Goal: Task Accomplishment & Management: Manage account settings

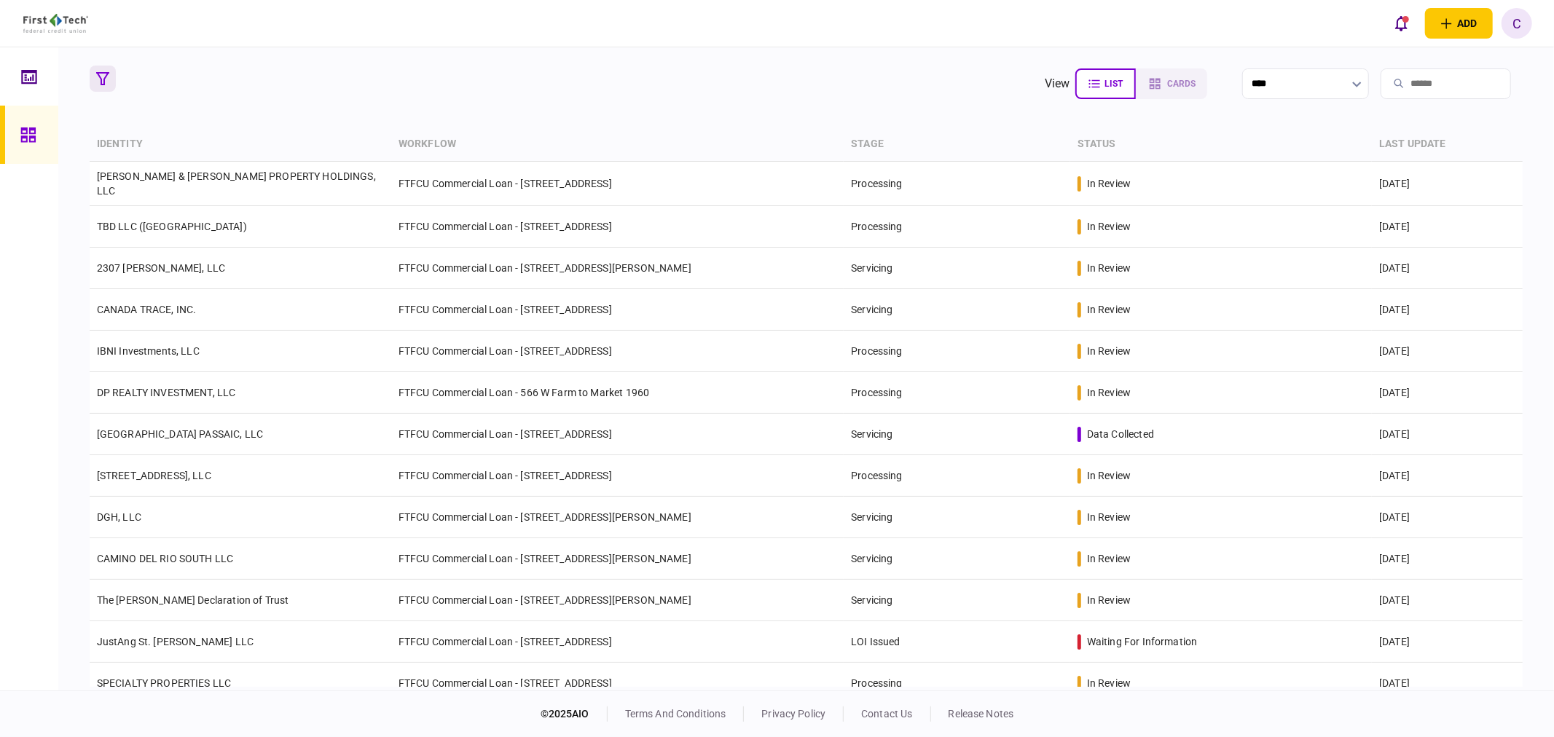
click at [102, 81] on icon "button" at bounding box center [102, 78] width 13 height 13
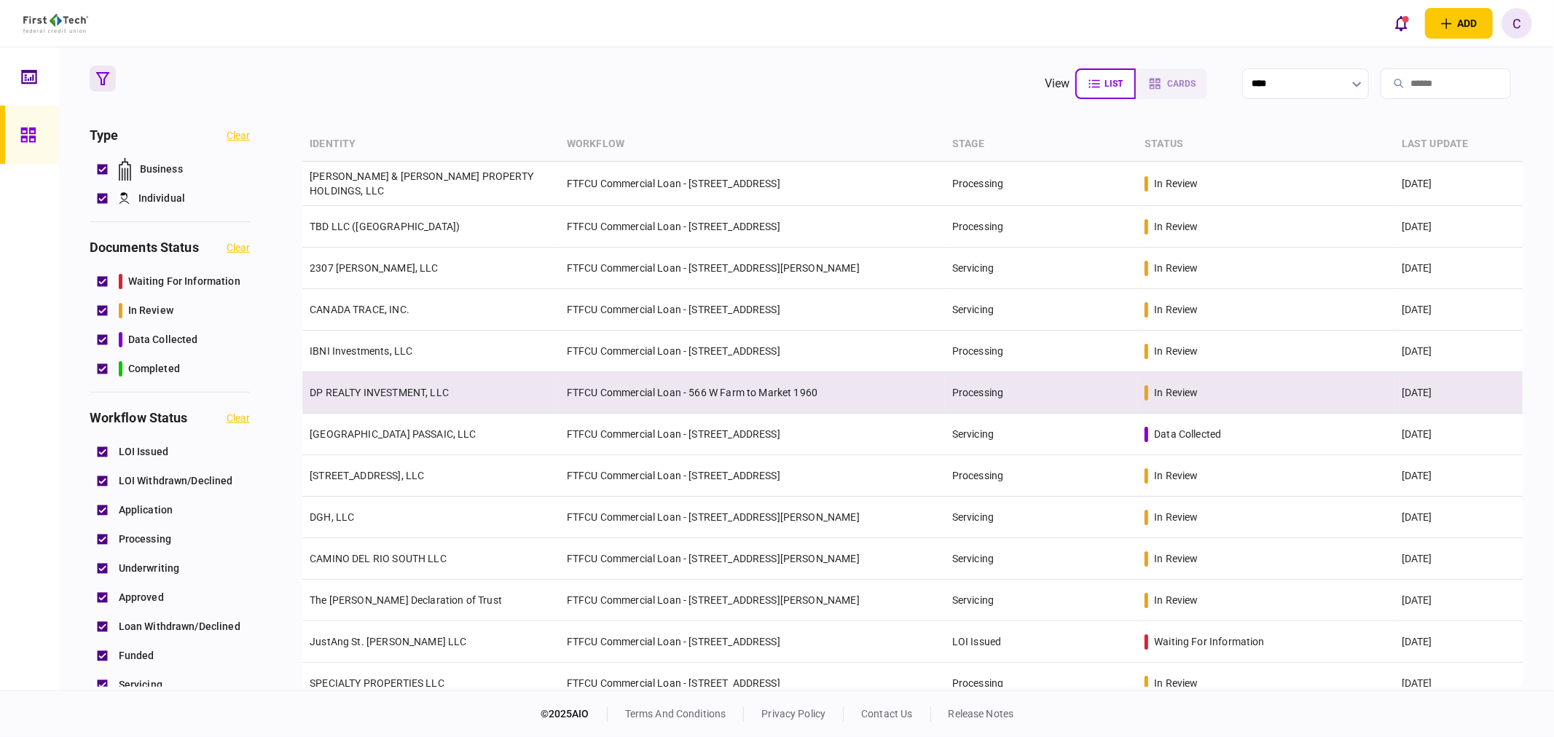
click at [360, 390] on link "DP REALTY INVESTMENT, LLC" at bounding box center [379, 393] width 139 height 12
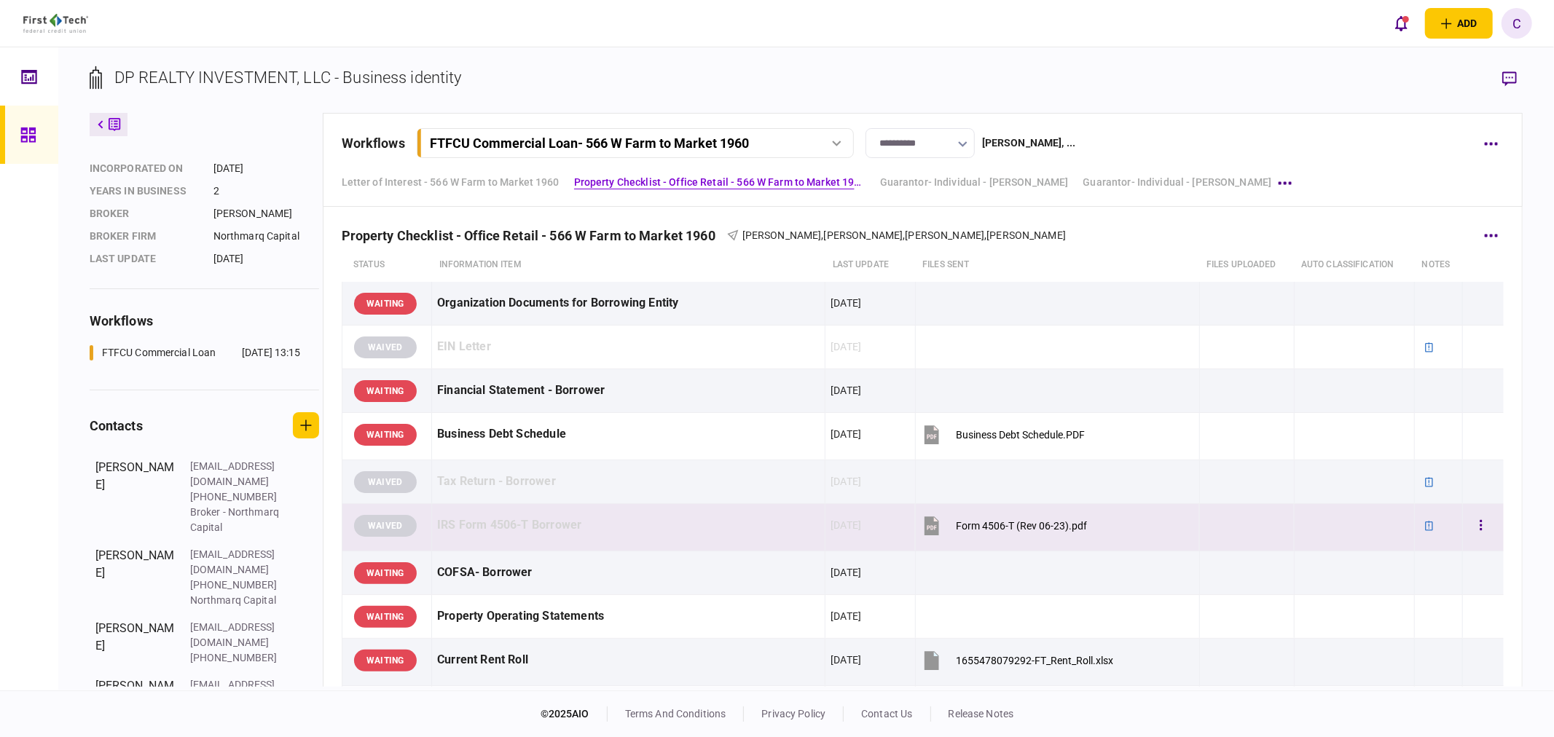
scroll to position [485, 0]
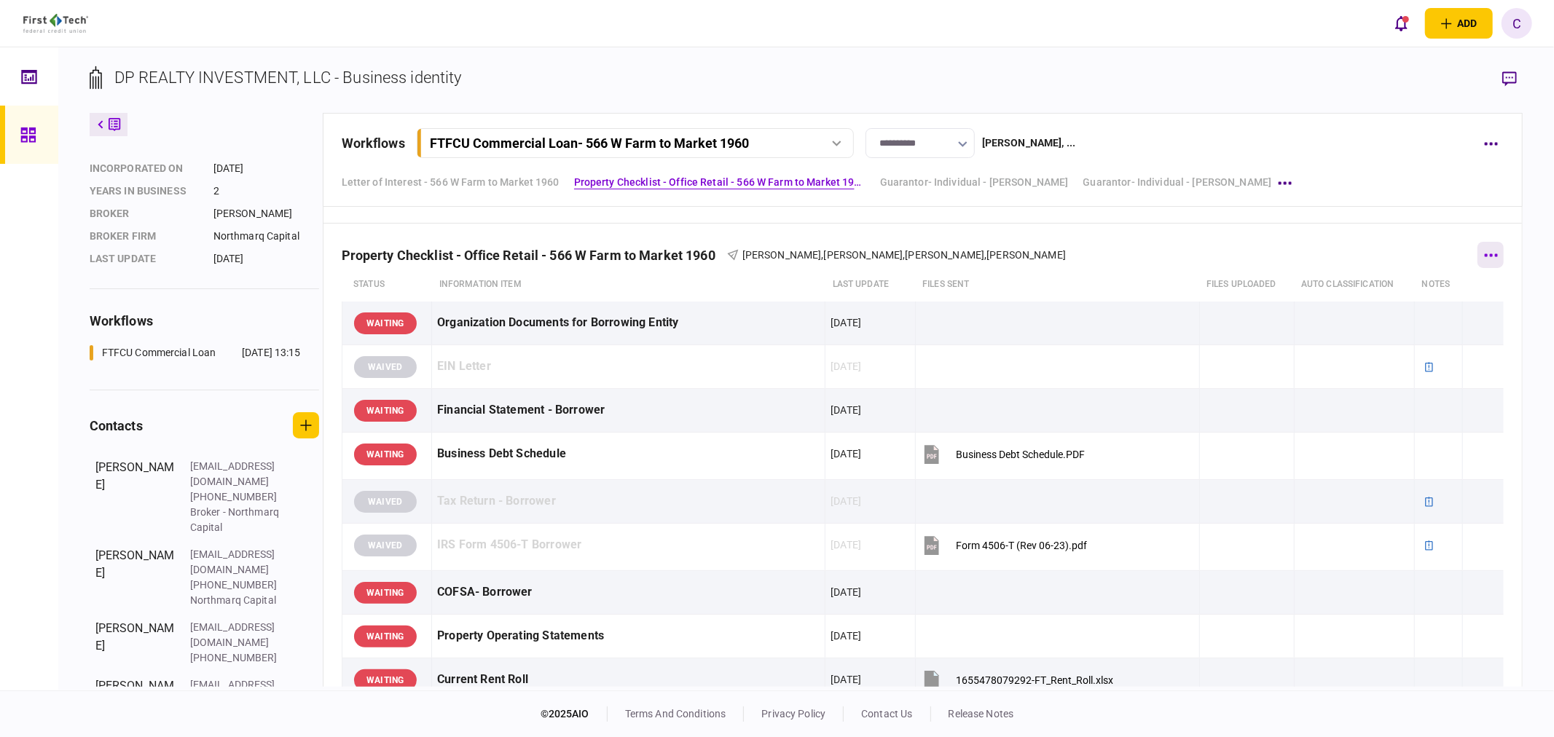
click at [1488, 256] on icon "button" at bounding box center [1490, 254] width 13 height 3
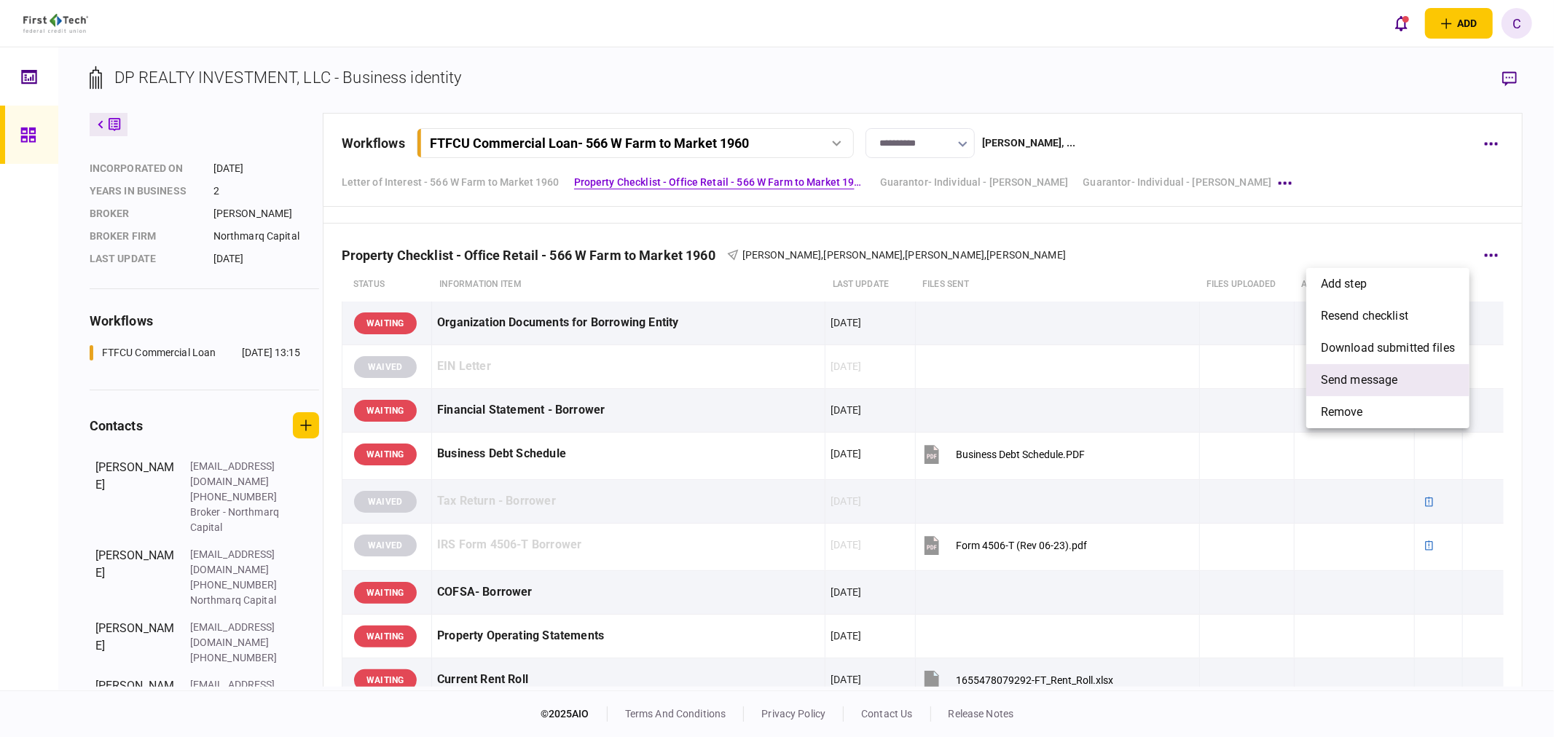
click at [1373, 375] on span "send message" at bounding box center [1359, 379] width 77 height 17
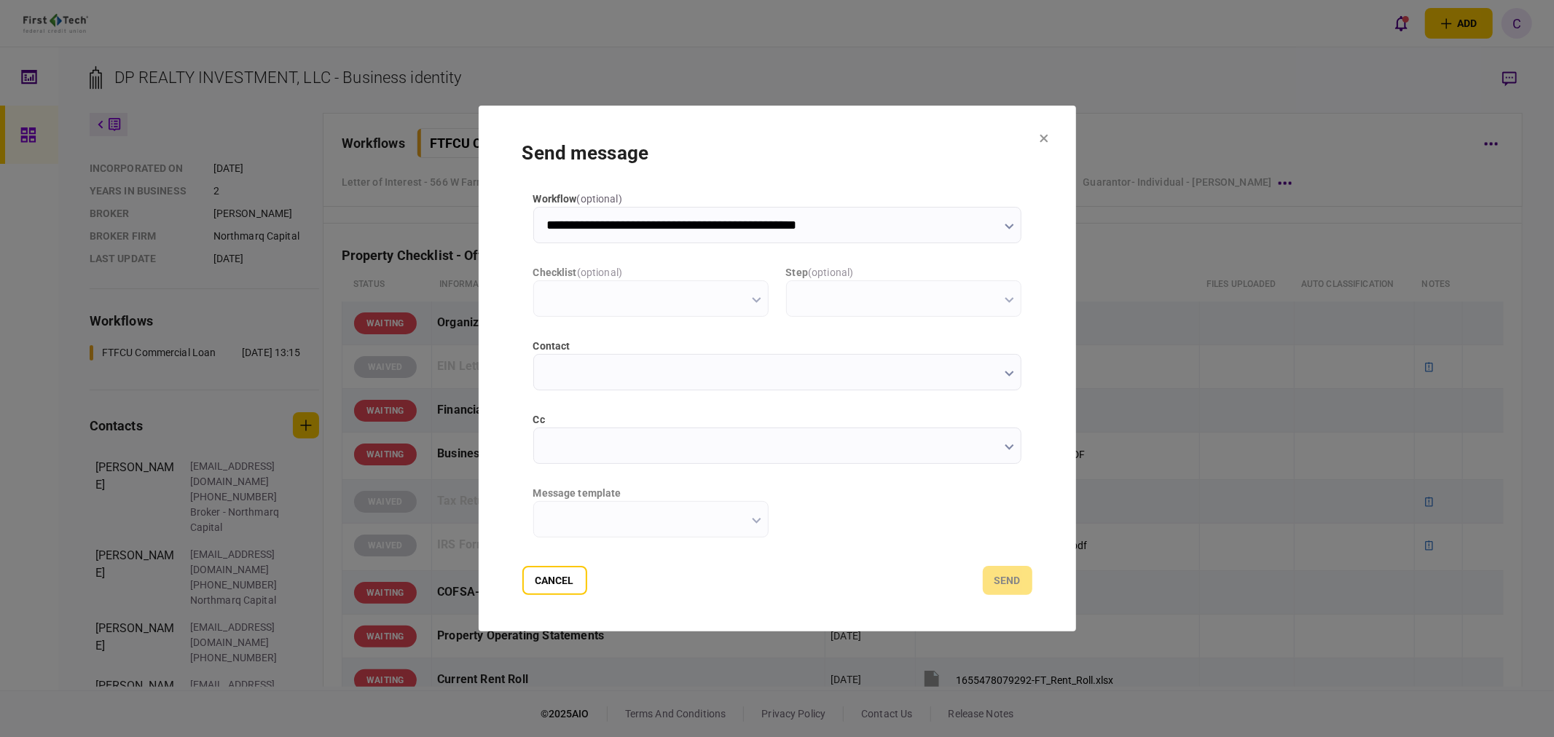
scroll to position [0, 0]
type input "**********"
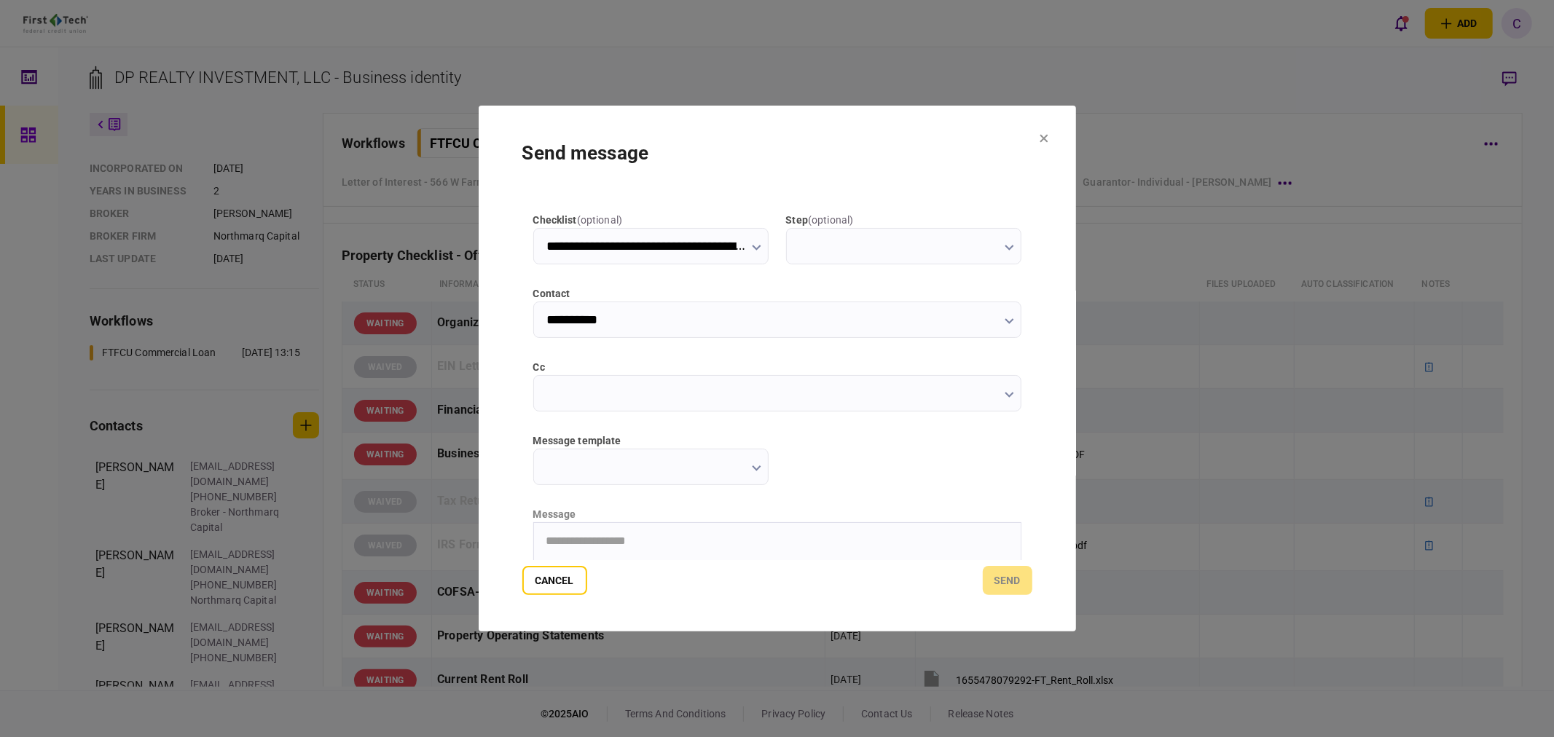
scroll to position [81, 0]
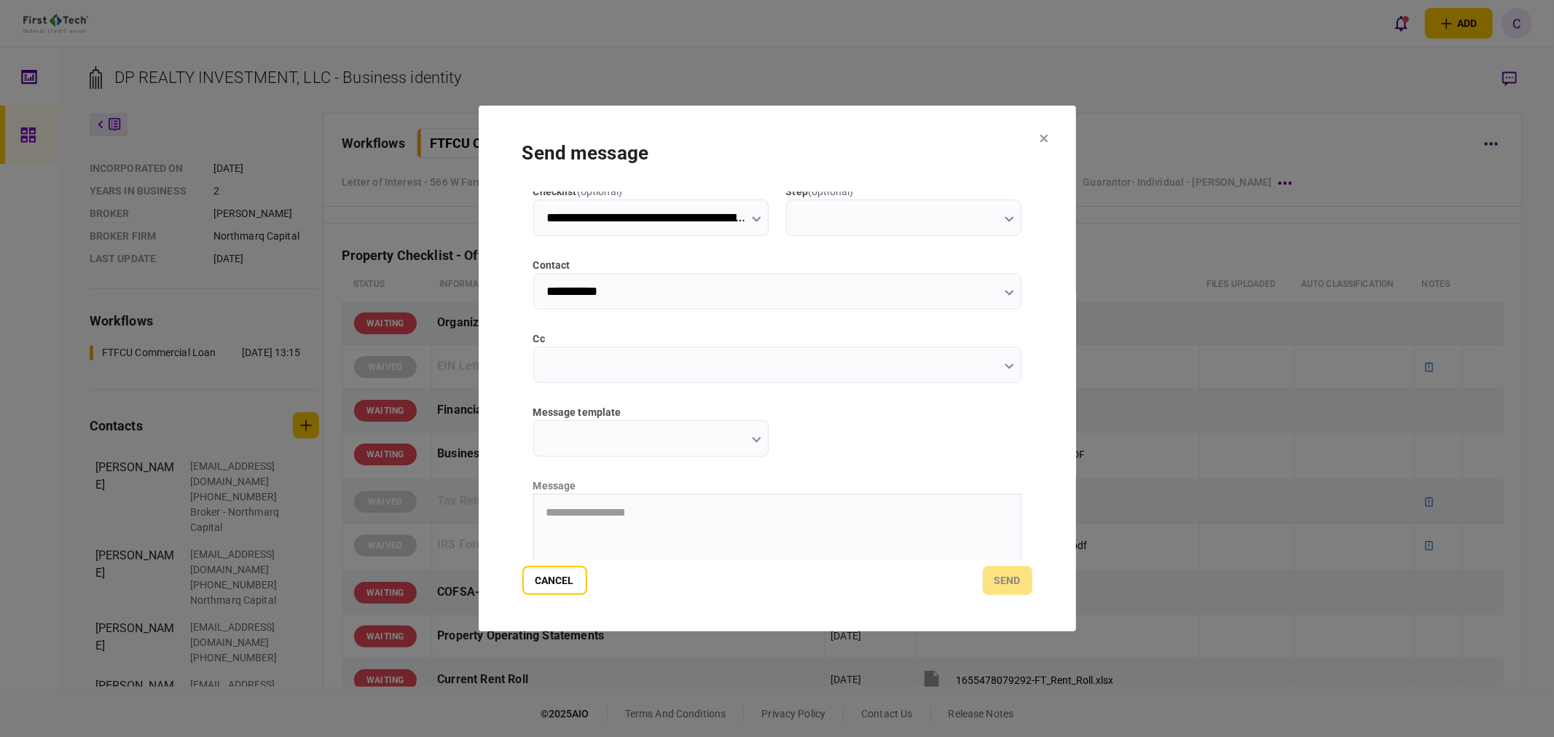
click at [575, 435] on input "message template" at bounding box center [650, 438] width 235 height 36
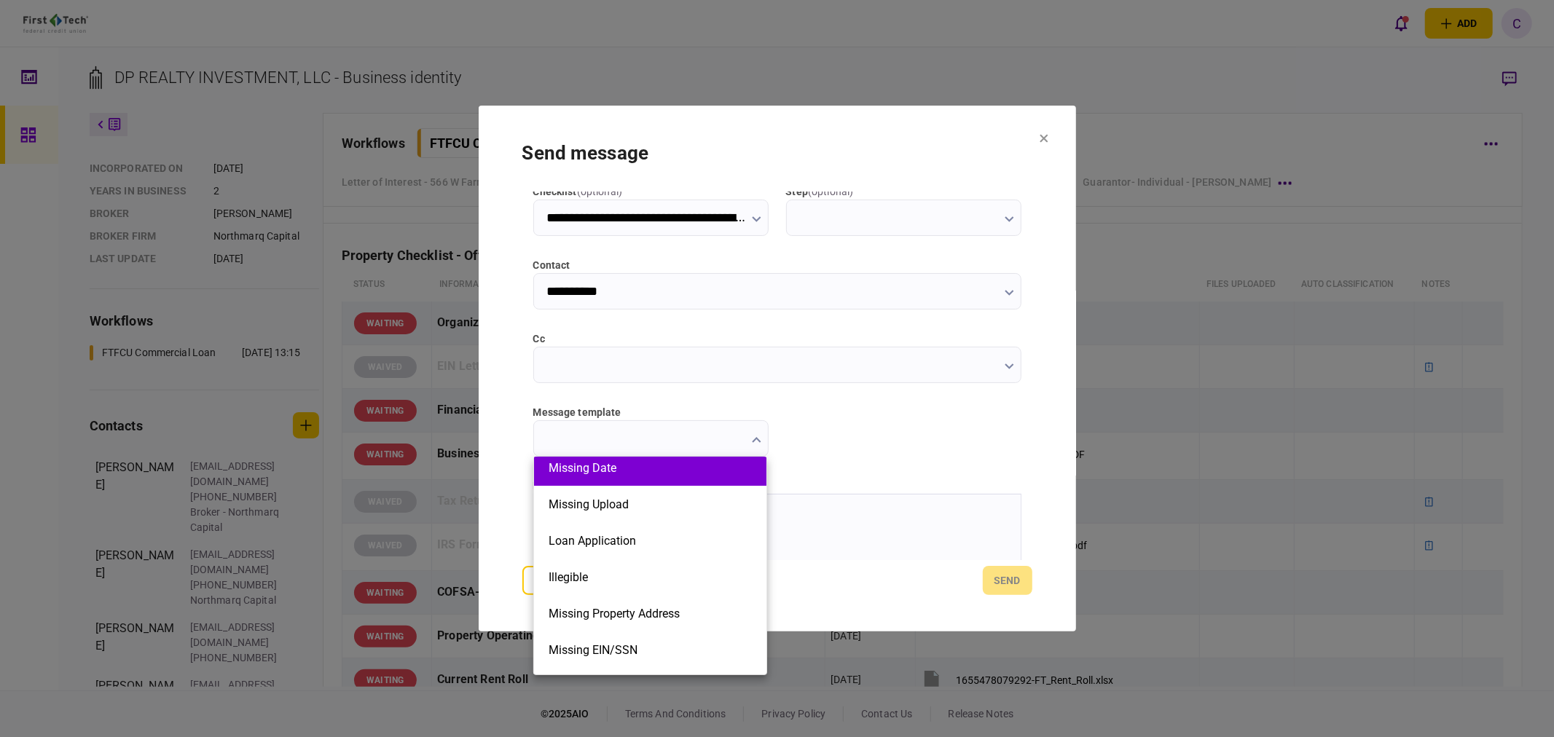
scroll to position [0, 0]
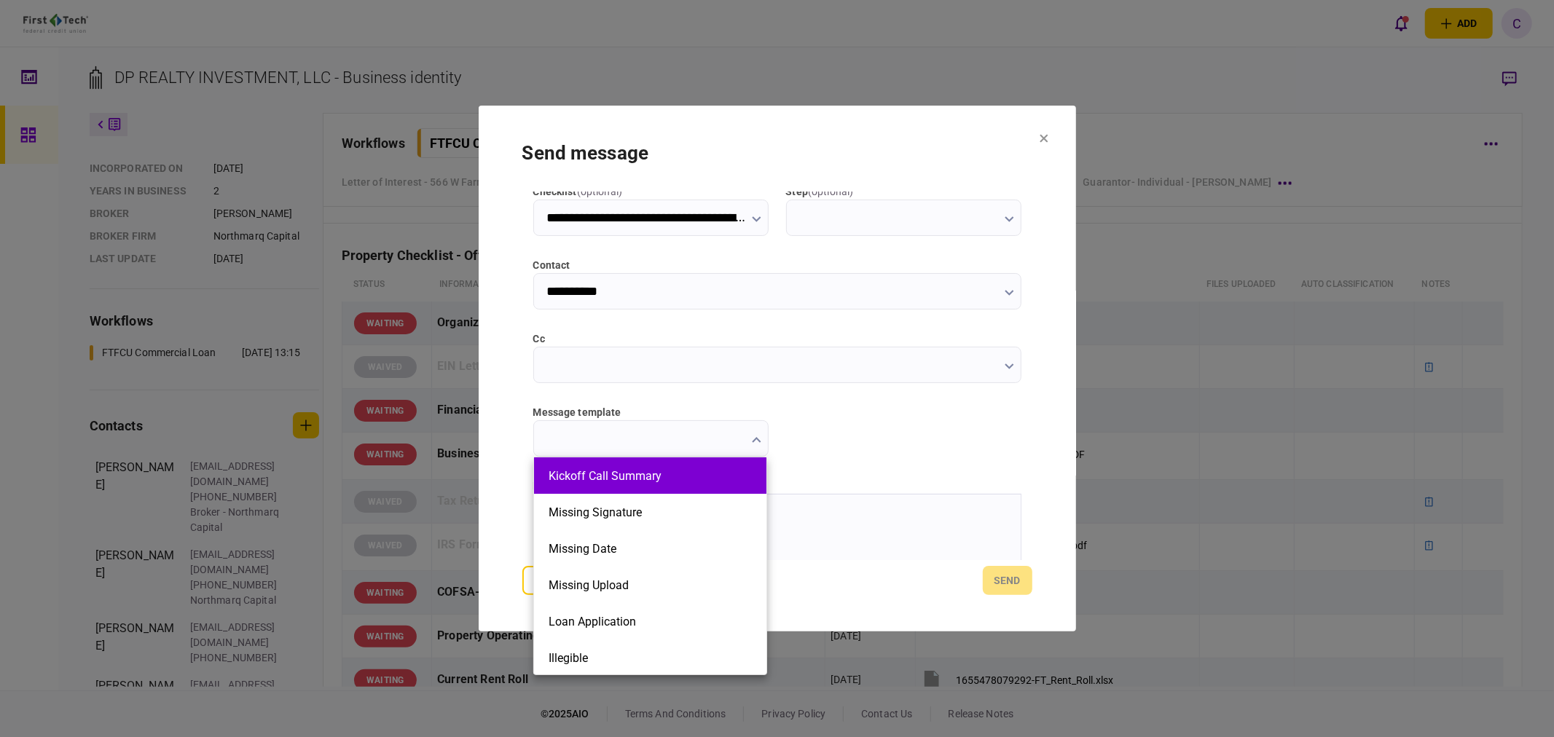
click at [618, 476] on button "Kickoff Call Summary" at bounding box center [649, 476] width 203 height 14
type input "**********"
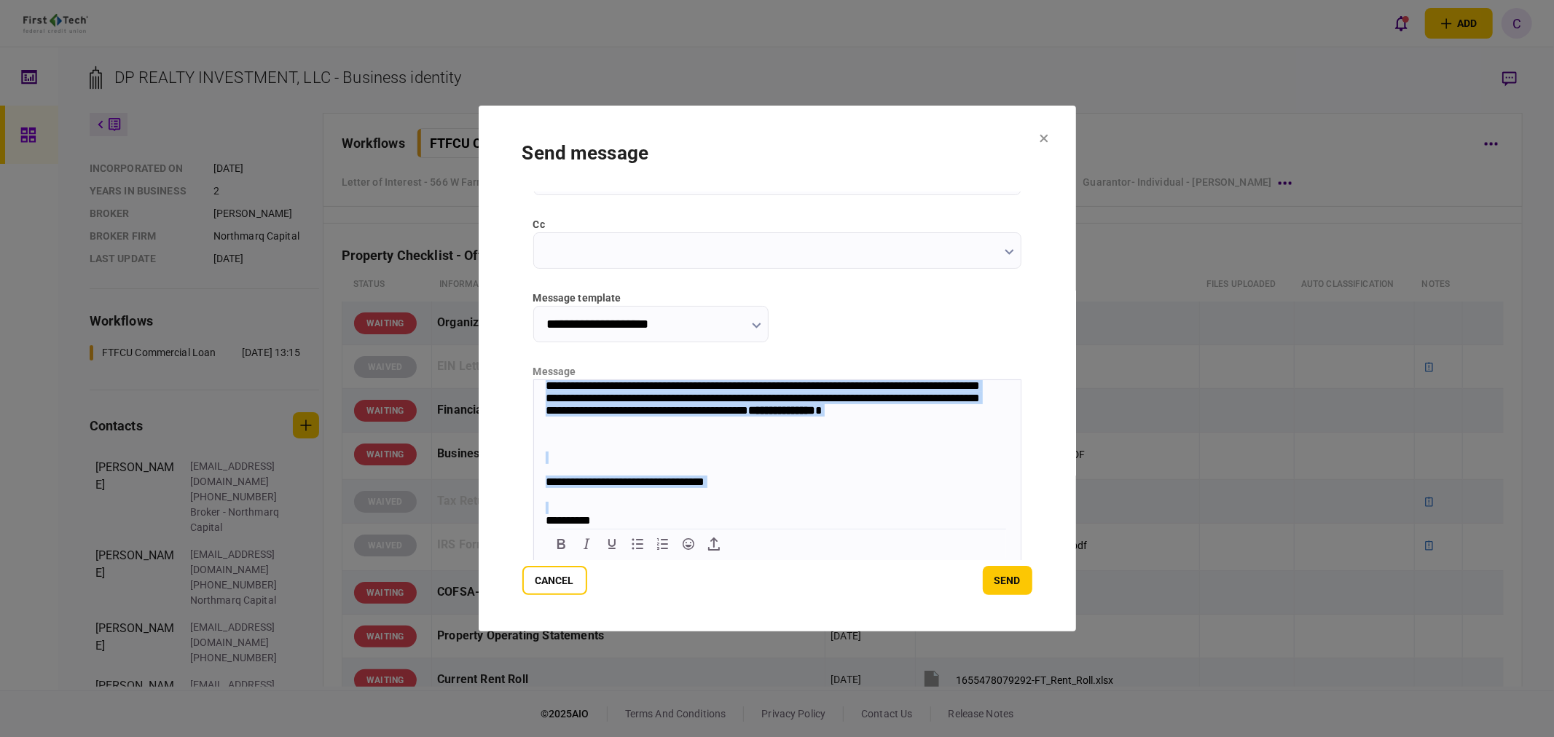
scroll to position [317, 0]
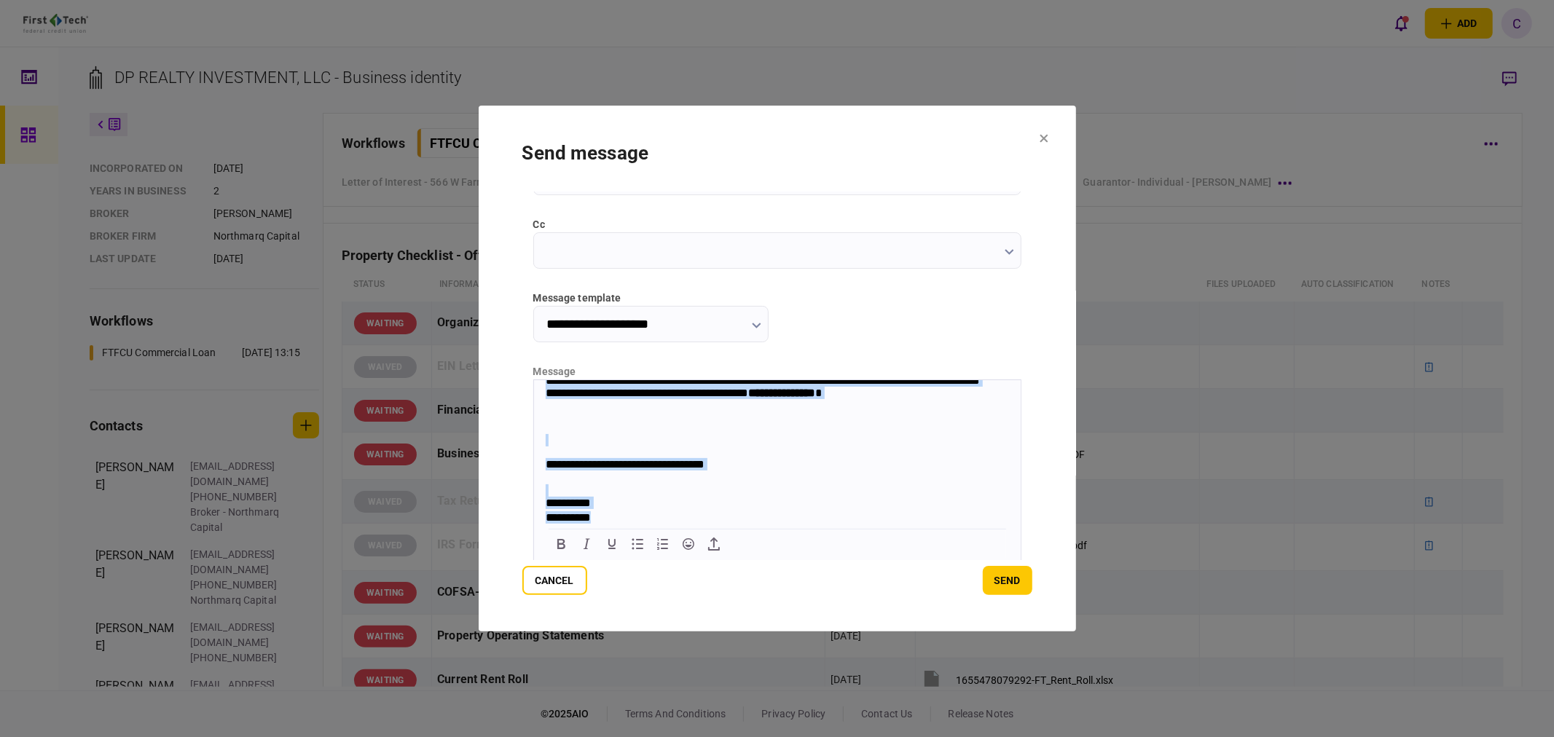
drag, startPoint x: 540, startPoint y: 385, endPoint x: 941, endPoint y: 670, distance: 492.1
click at [941, 525] on html "**********" at bounding box center [776, 302] width 487 height 446
copy body "**********"
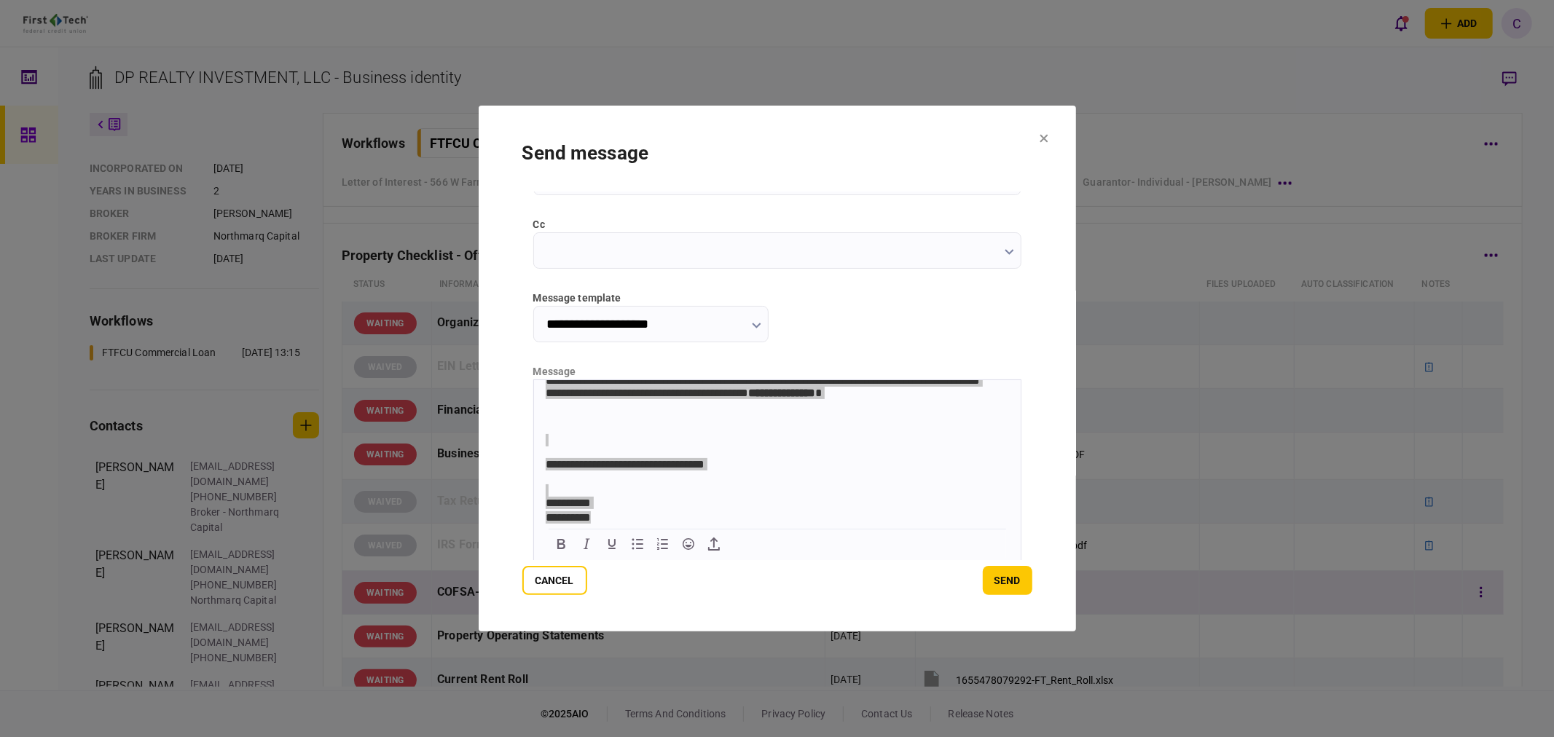
click at [562, 589] on button "Cancel" at bounding box center [554, 580] width 65 height 29
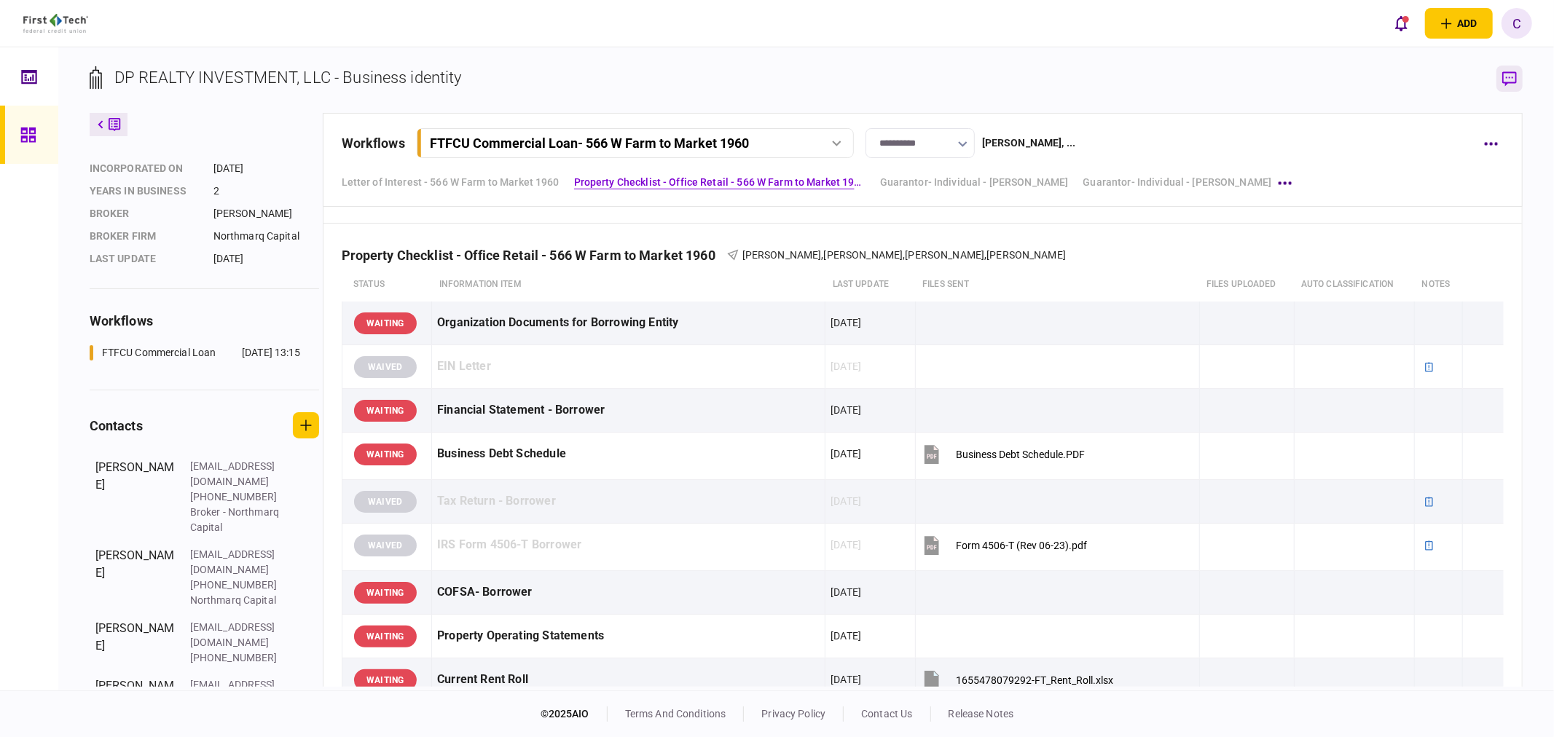
click at [1503, 78] on icon "button" at bounding box center [1509, 78] width 15 height 15
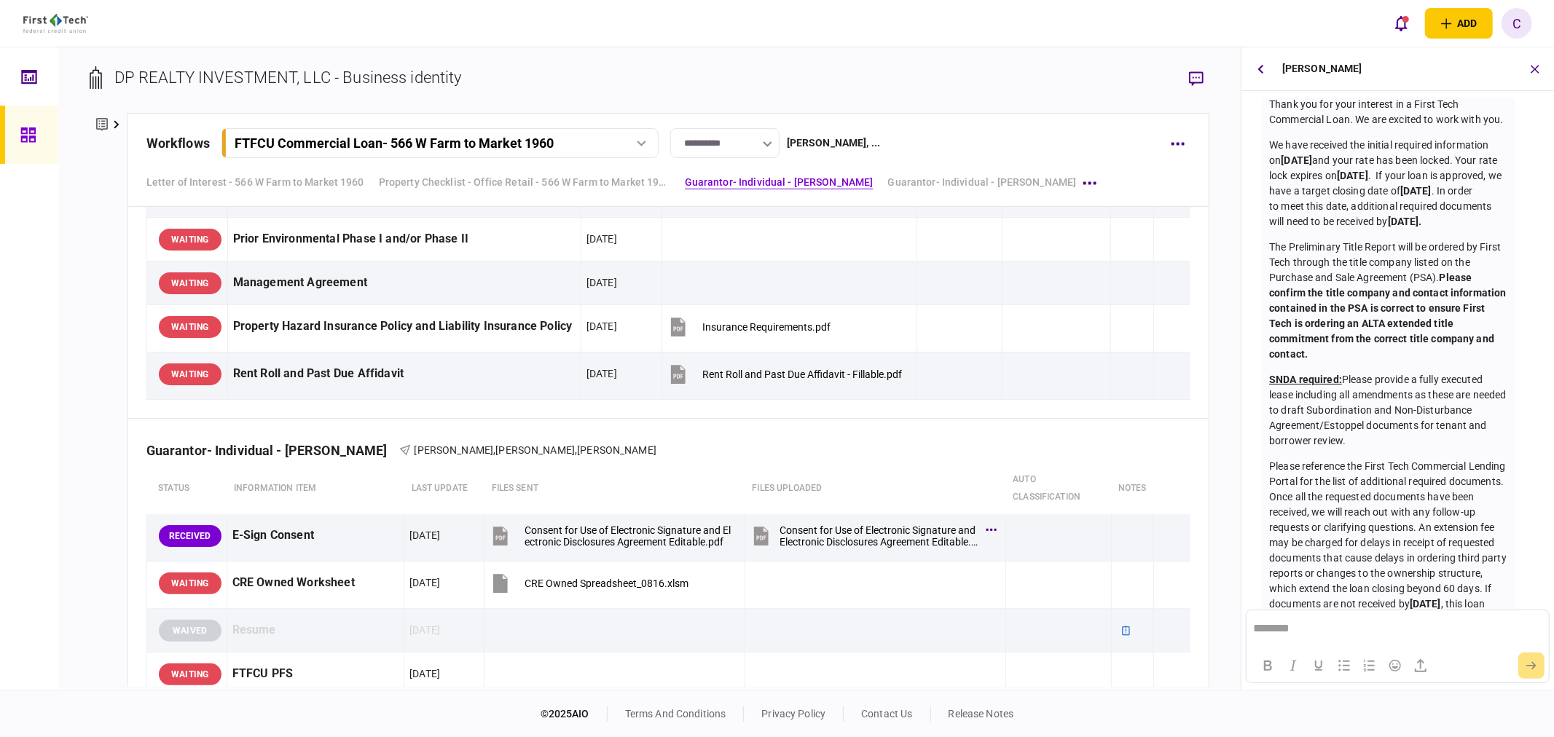
scroll to position [818, 0]
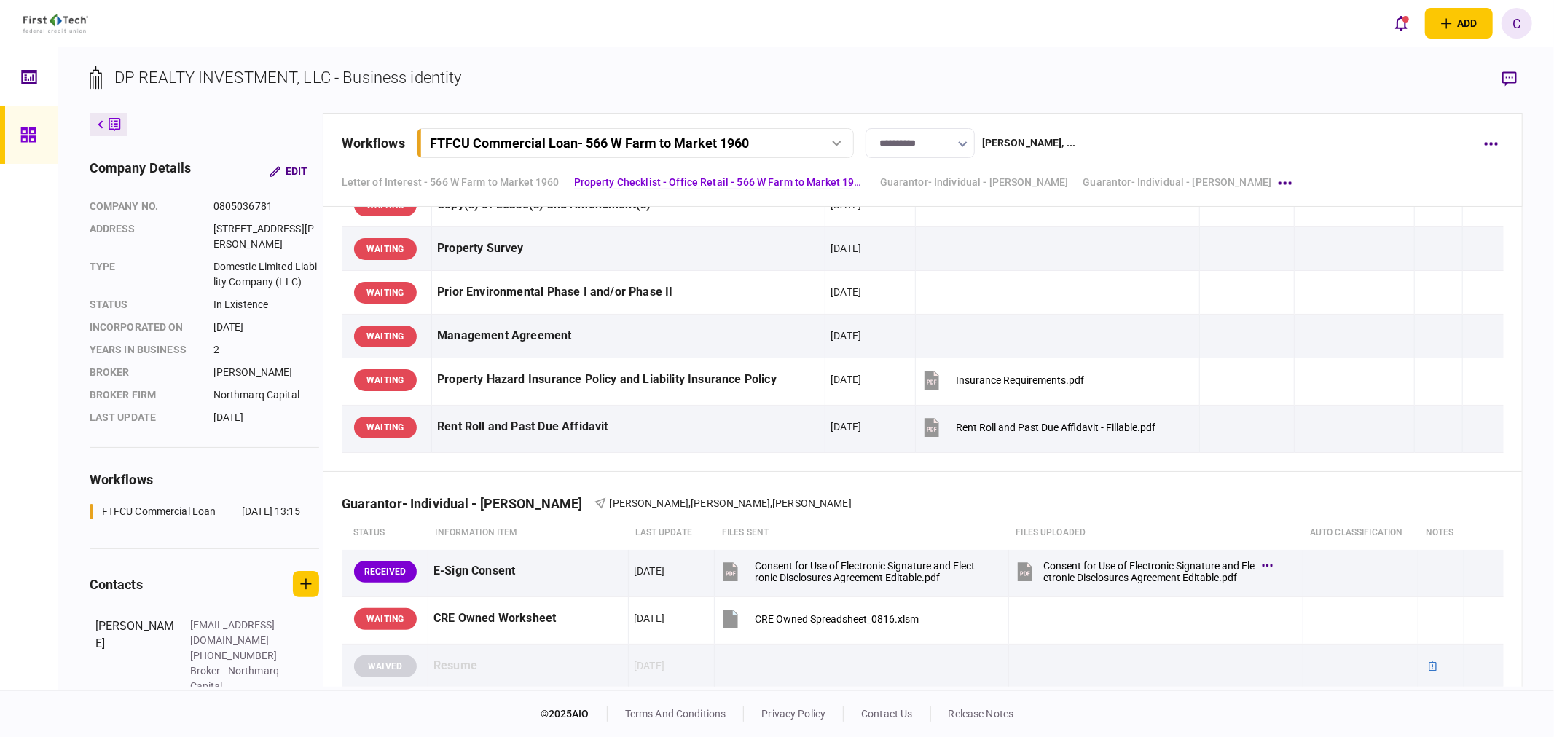
scroll to position [1017, 0]
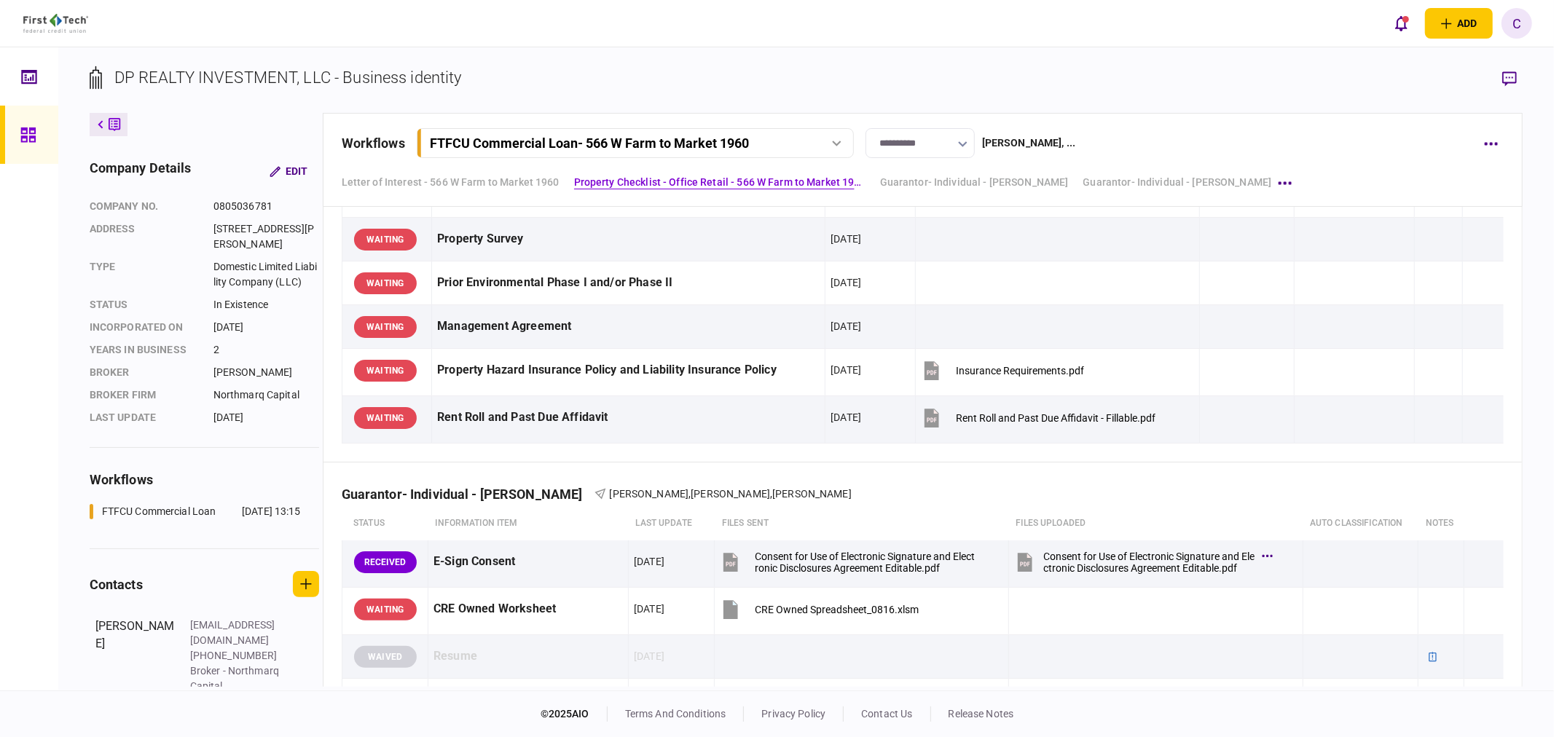
drag, startPoint x: 579, startPoint y: 73, endPoint x: 532, endPoint y: 95, distance: 52.1
click at [579, 73] on section "DP REALTY INVESTMENT, LLC - Business identity" at bounding box center [806, 89] width 1433 height 47
click at [32, 133] on icon at bounding box center [27, 134] width 15 height 15
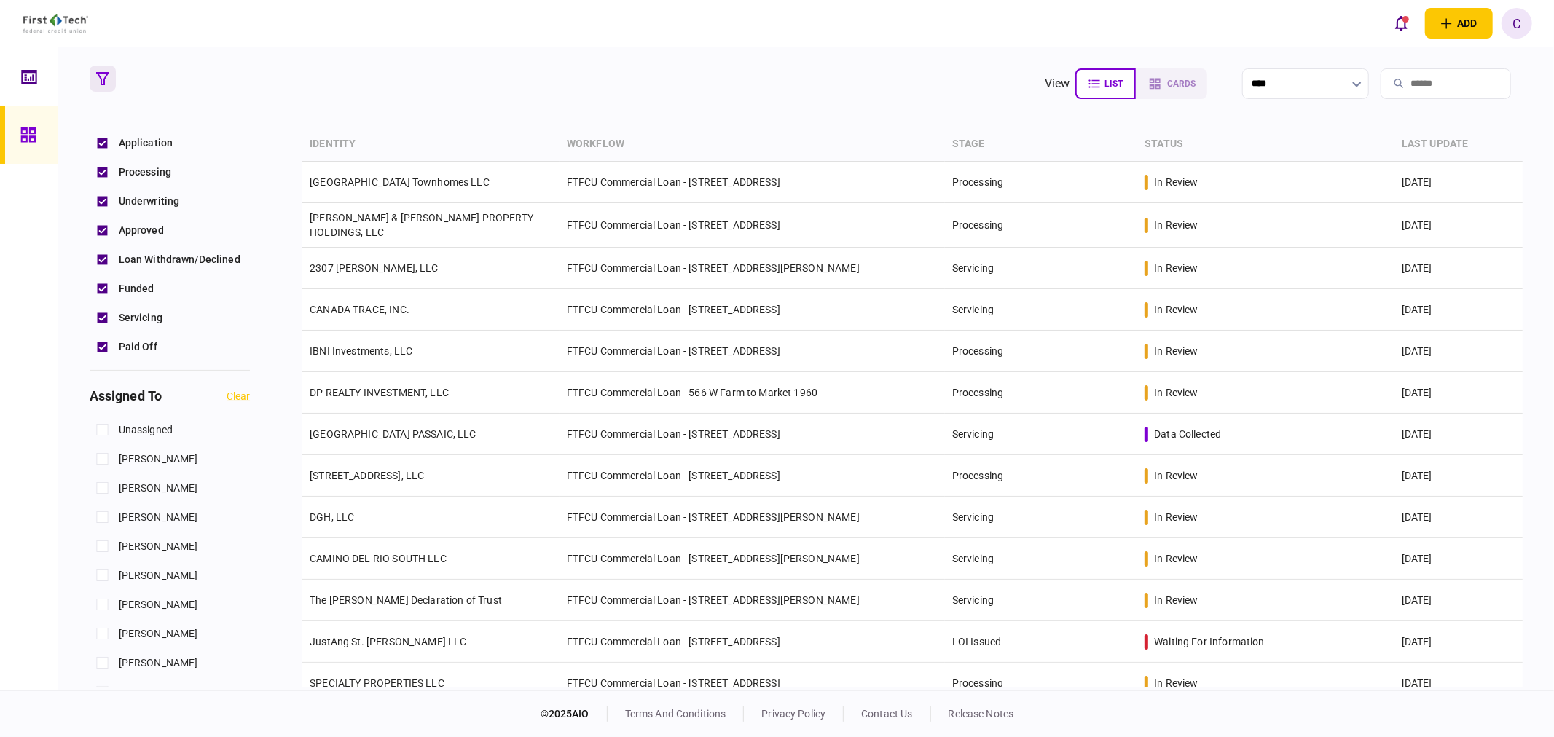
scroll to position [485, 0]
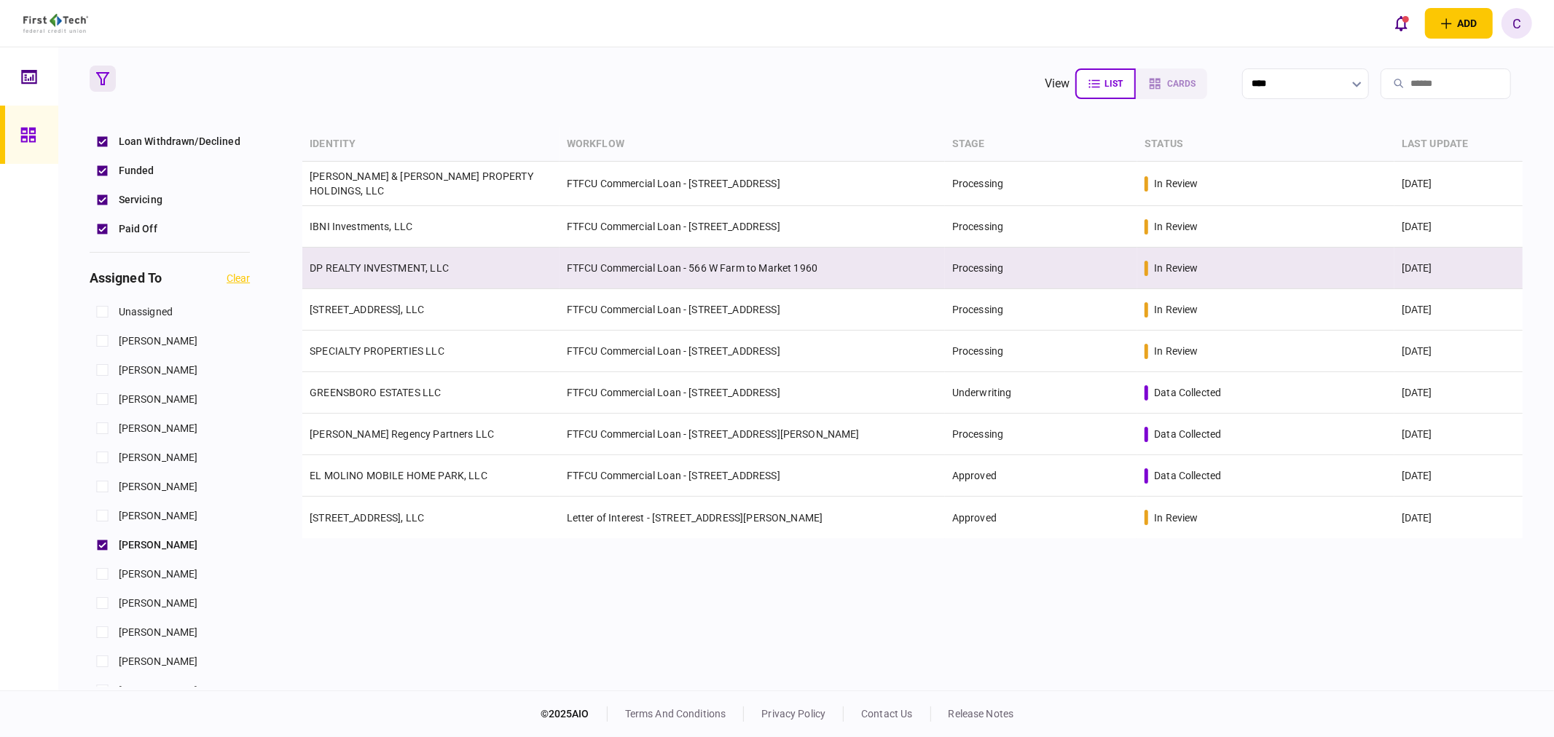
click at [366, 264] on link "DP REALTY INVESTMENT, LLC" at bounding box center [379, 268] width 139 height 12
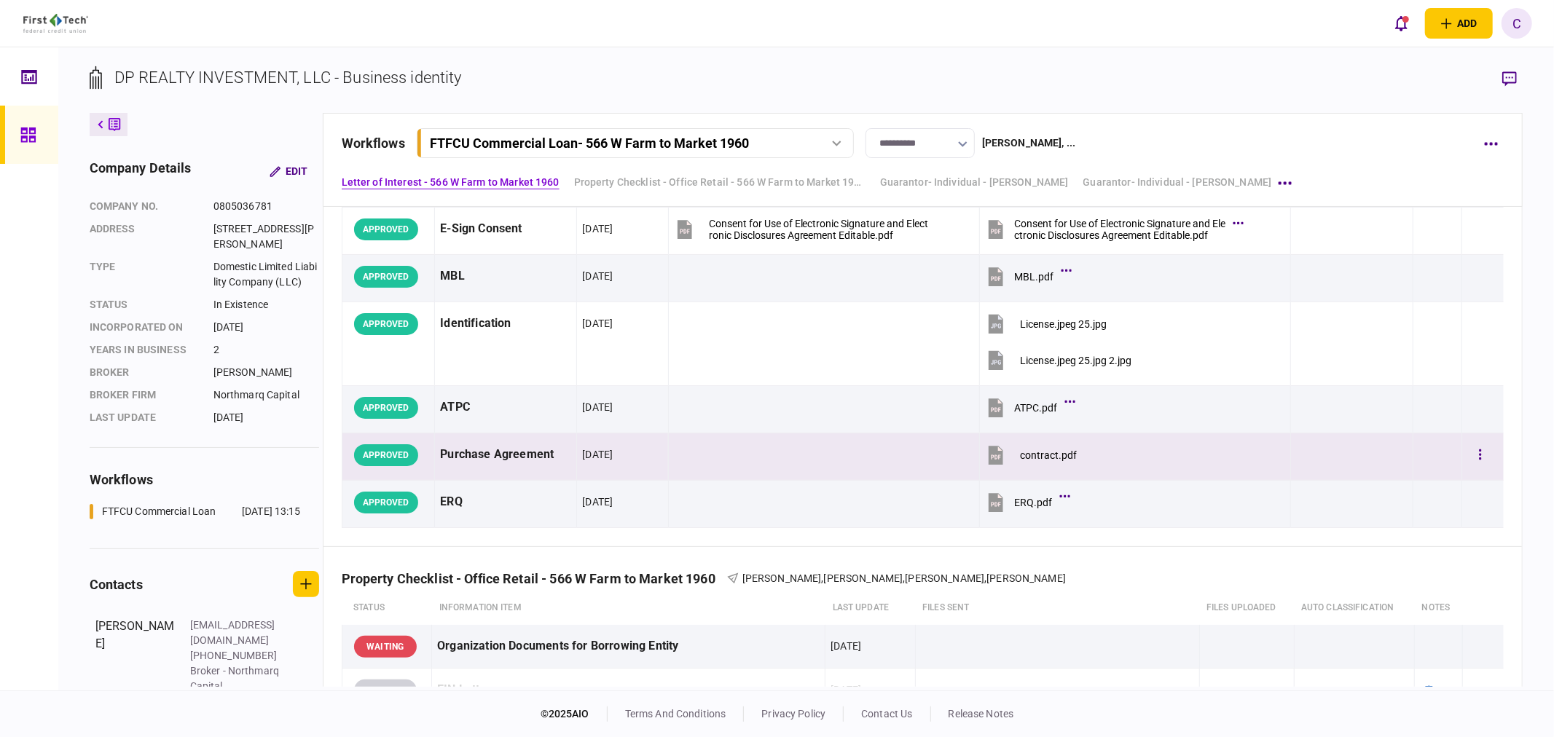
scroll to position [485, 0]
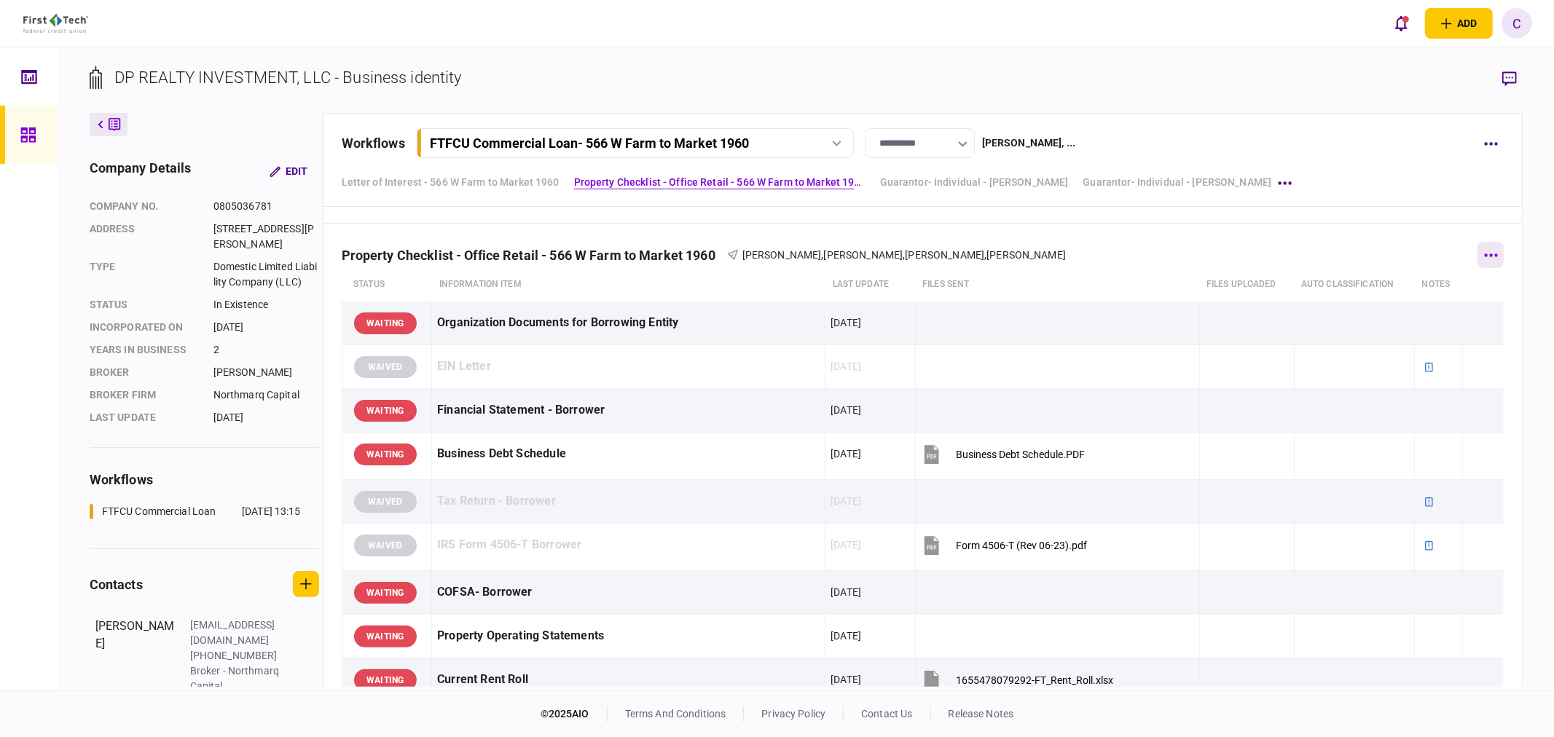
click at [1487, 253] on icon "button" at bounding box center [1491, 255] width 14 height 4
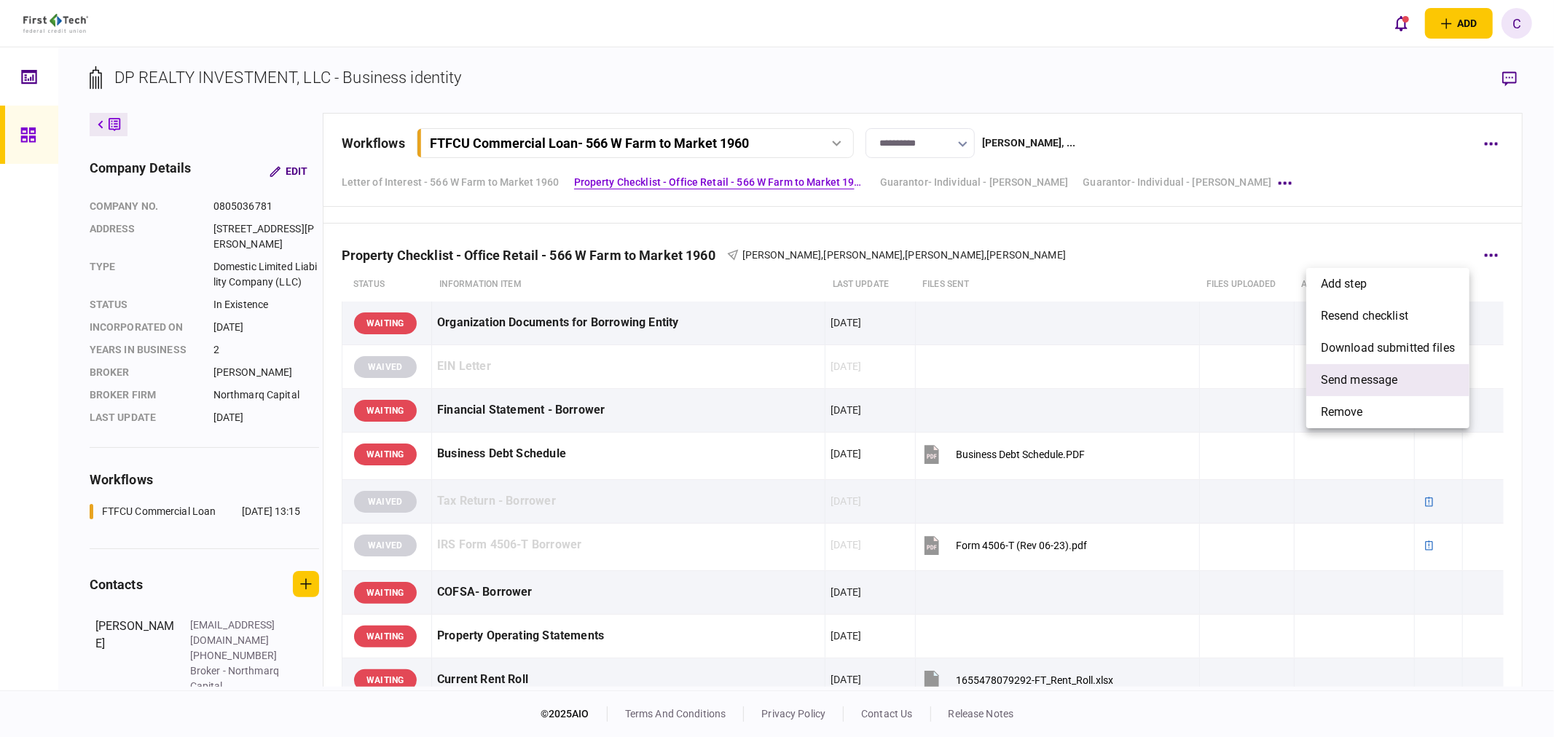
click at [1366, 377] on span "send message" at bounding box center [1359, 379] width 77 height 17
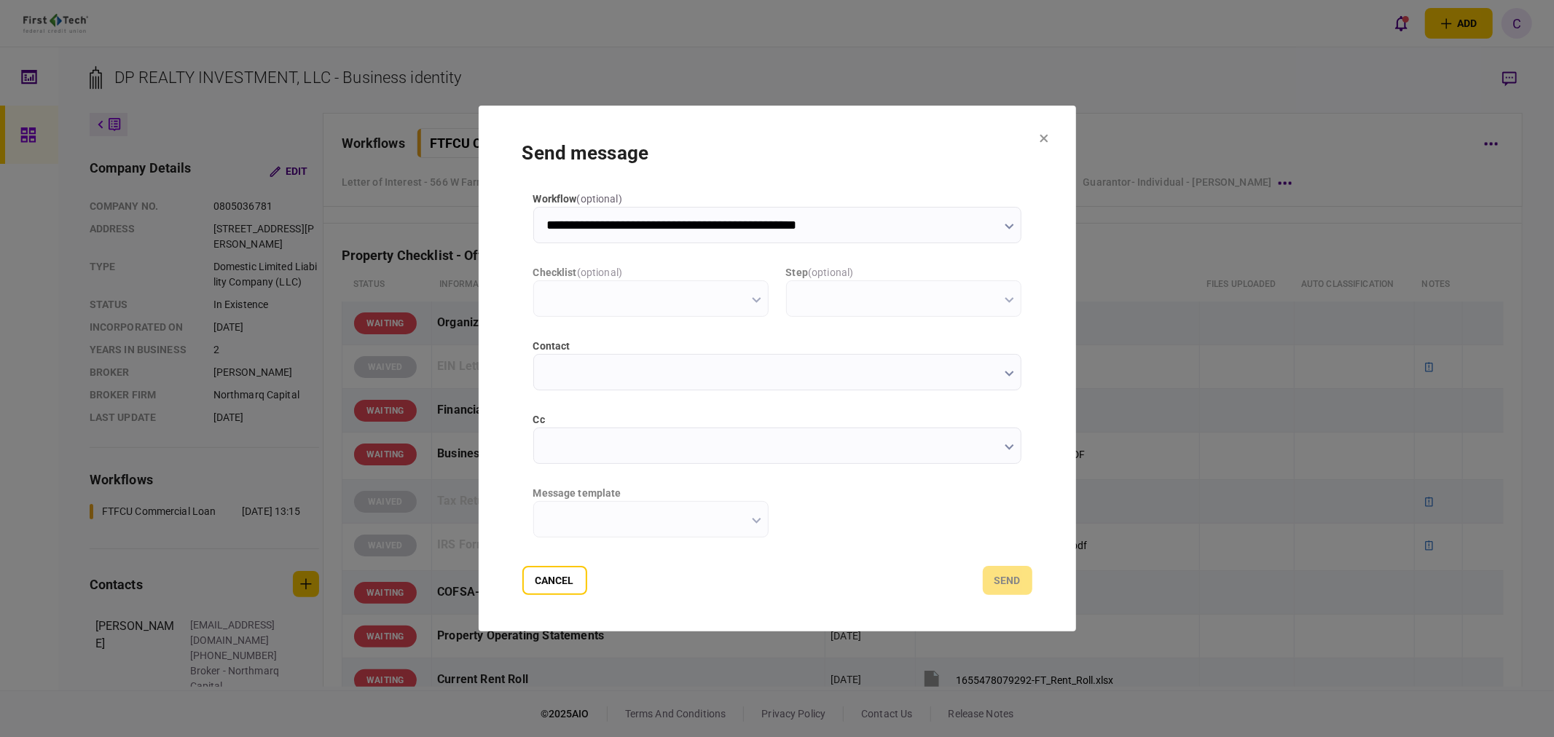
type input "**********"
click at [585, 463] on input "cc" at bounding box center [777, 446] width 488 height 36
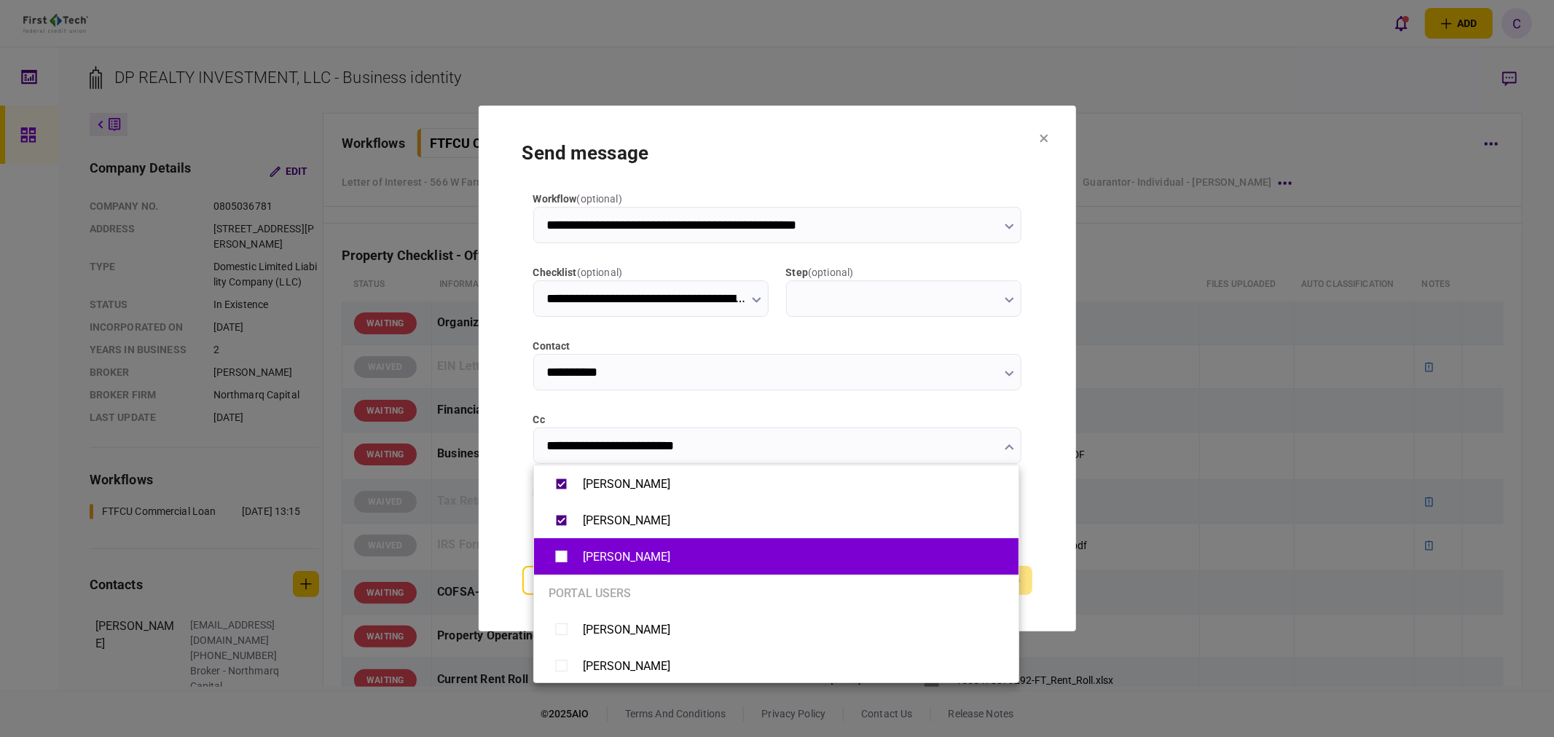
type input "**********"
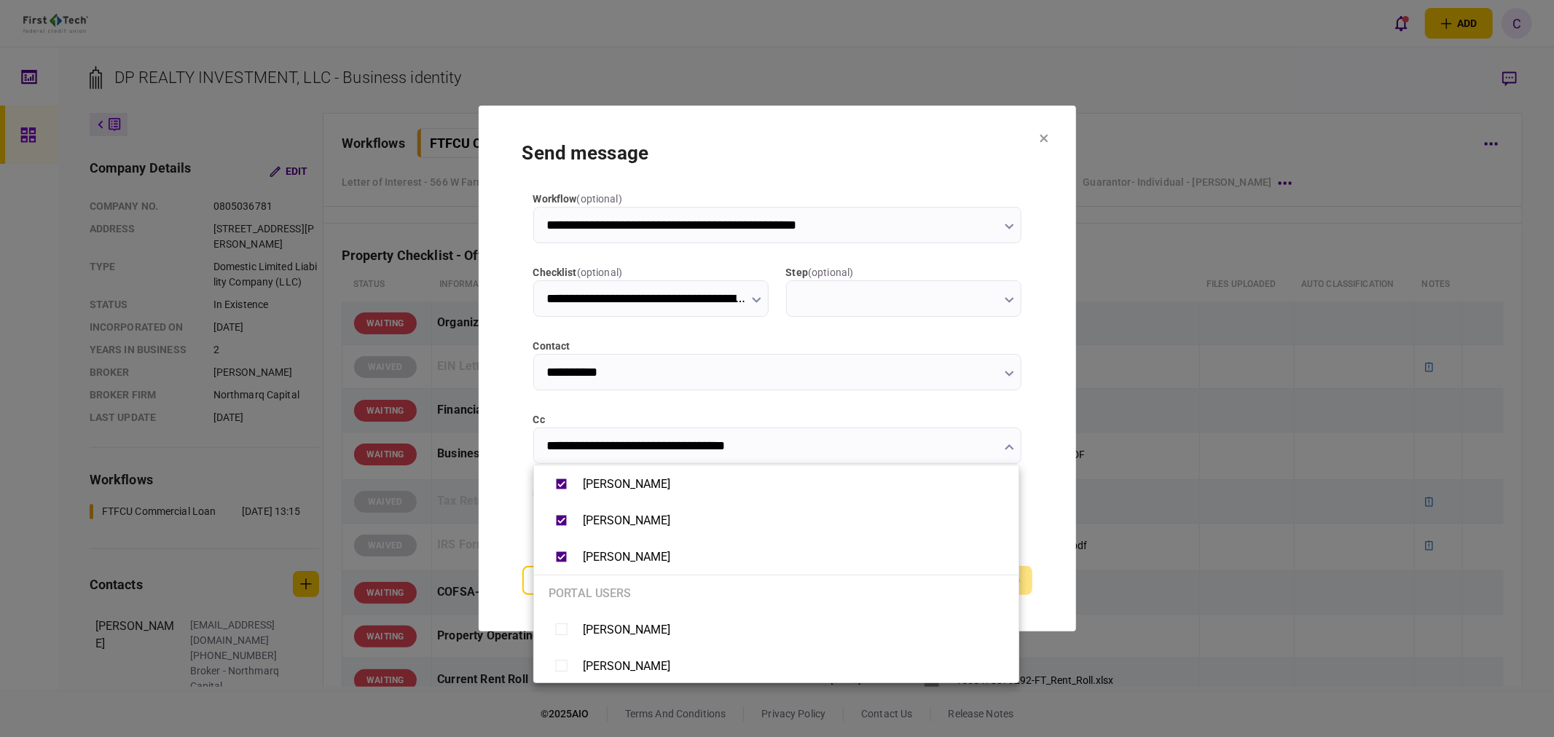
click at [510, 534] on div at bounding box center [777, 368] width 1554 height 737
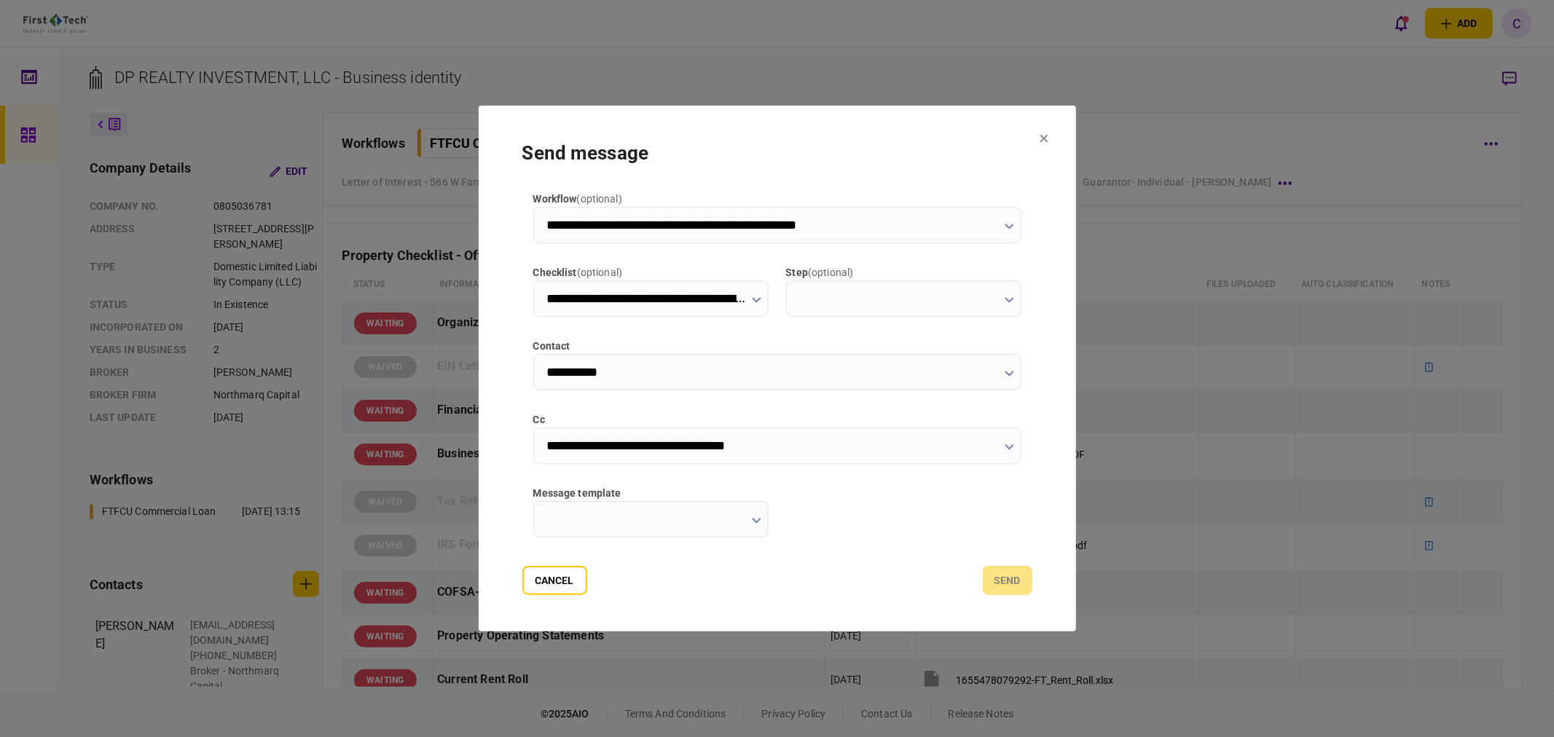
click at [629, 522] on input "message template" at bounding box center [650, 519] width 235 height 36
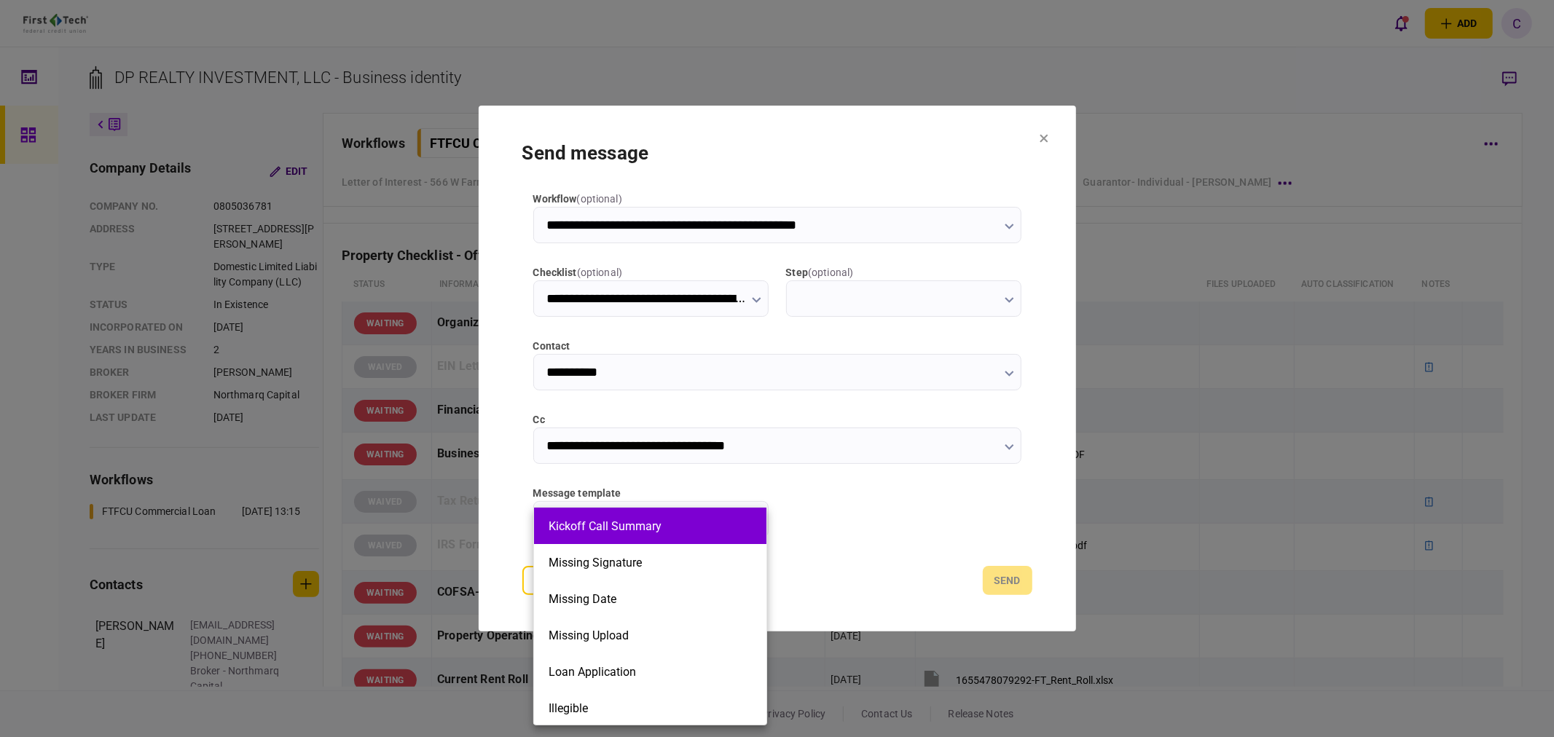
click at [620, 524] on button "Kickoff Call Summary" at bounding box center [649, 526] width 203 height 14
type input "**********"
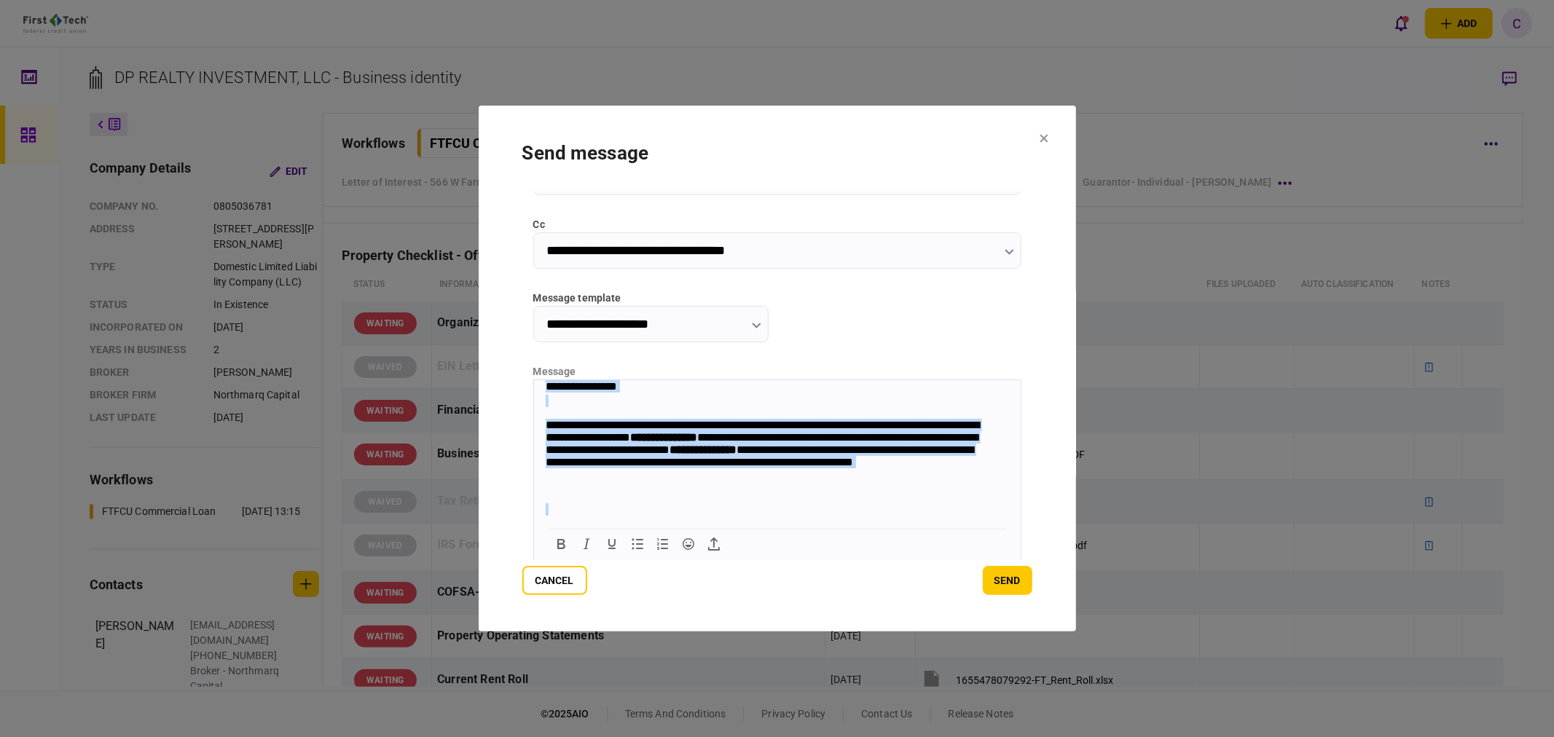
scroll to position [317, 0]
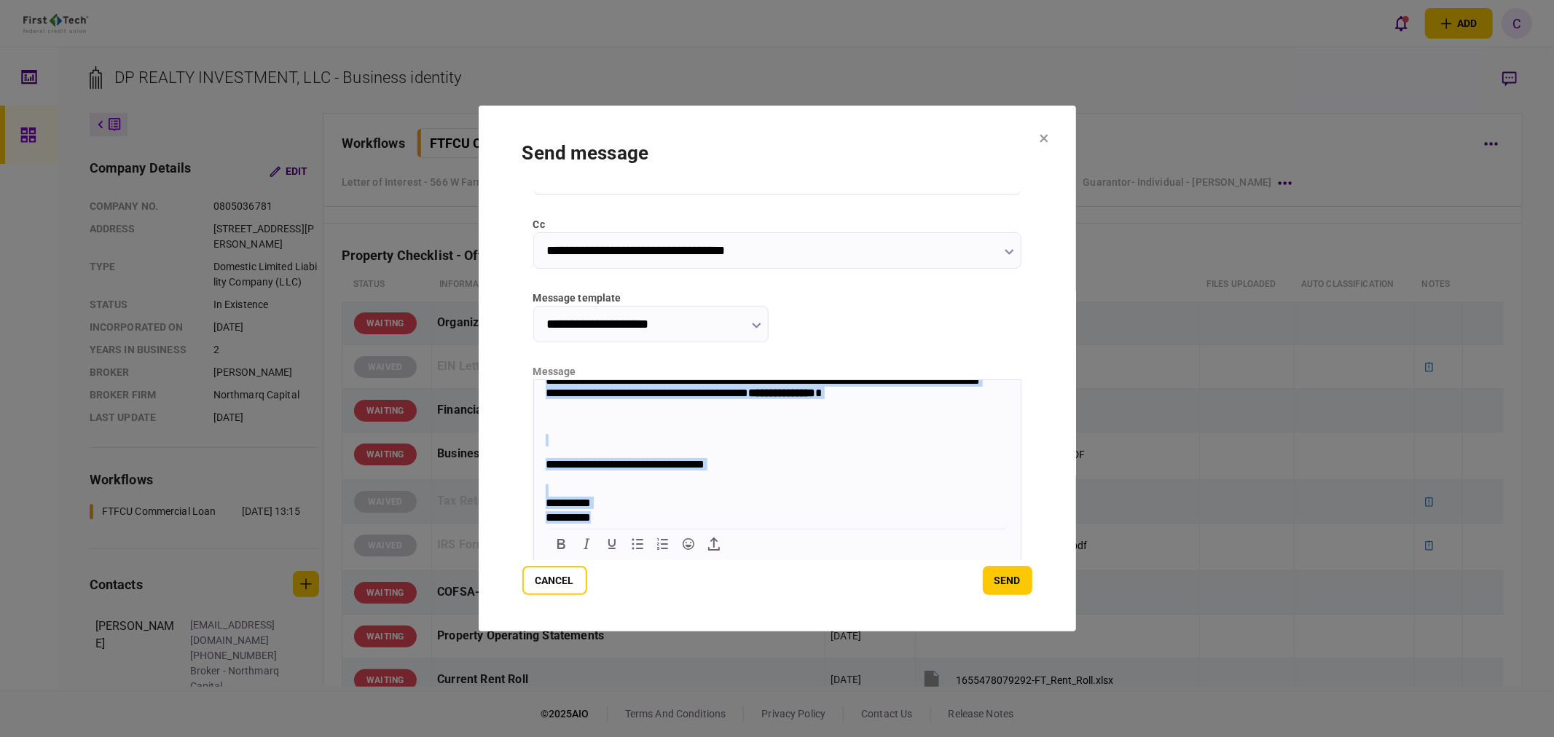
drag, startPoint x: 542, startPoint y: 387, endPoint x: 925, endPoint y: 708, distance: 499.5
click at [925, 525] on html "**********" at bounding box center [776, 302] width 487 height 446
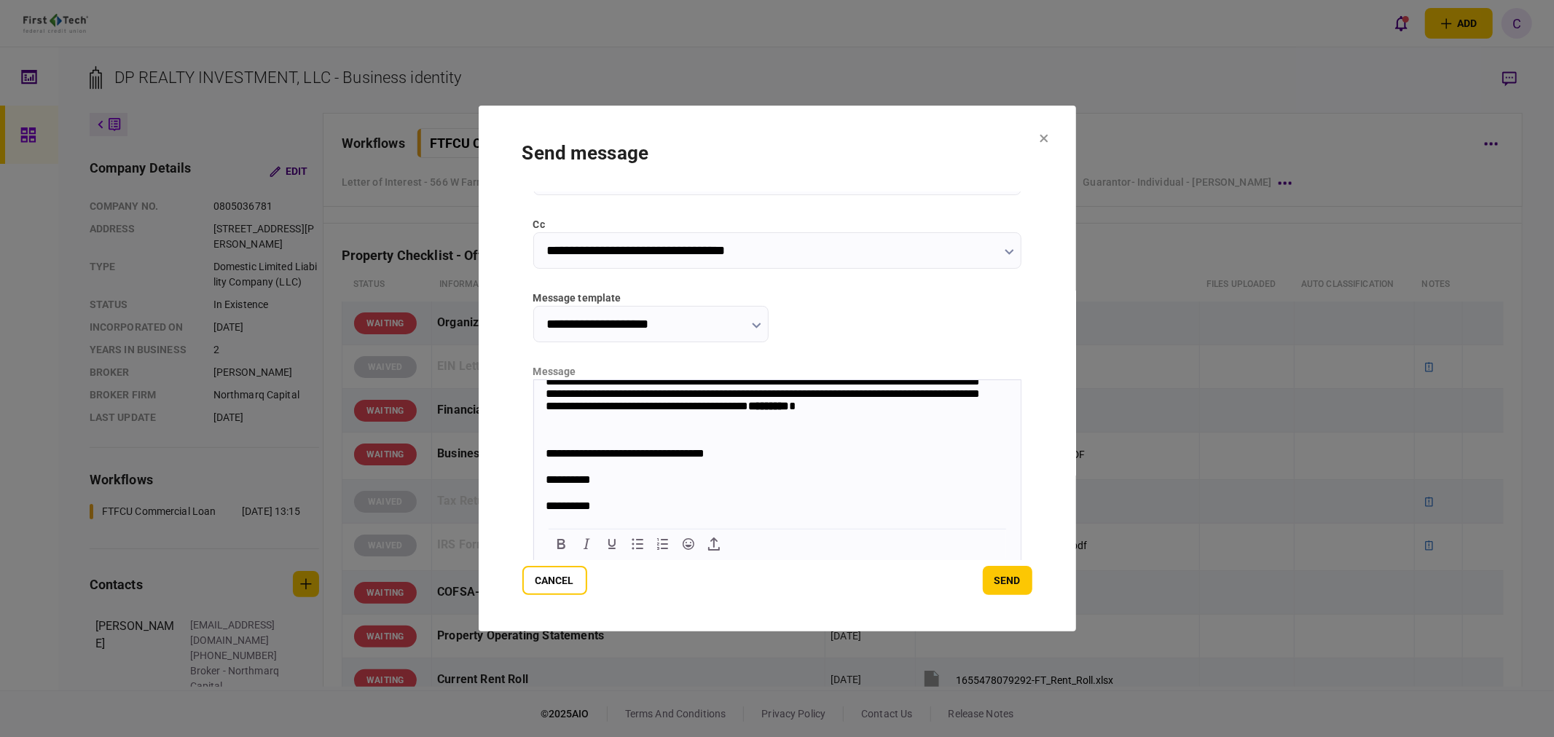
scroll to position [282, 0]
click at [1020, 580] on button "send" at bounding box center [1008, 580] width 50 height 29
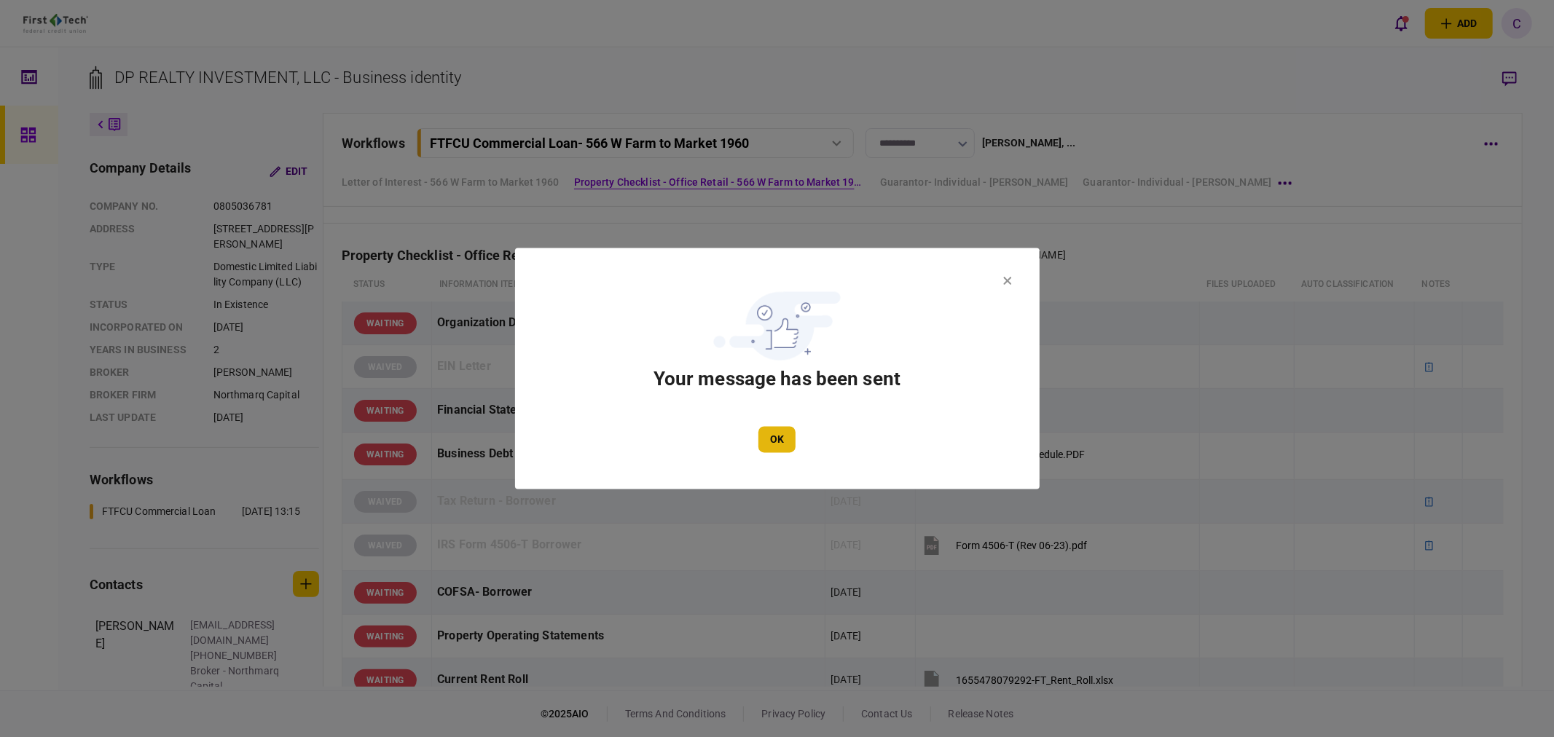
click at [772, 443] on button "OK" at bounding box center [776, 440] width 37 height 26
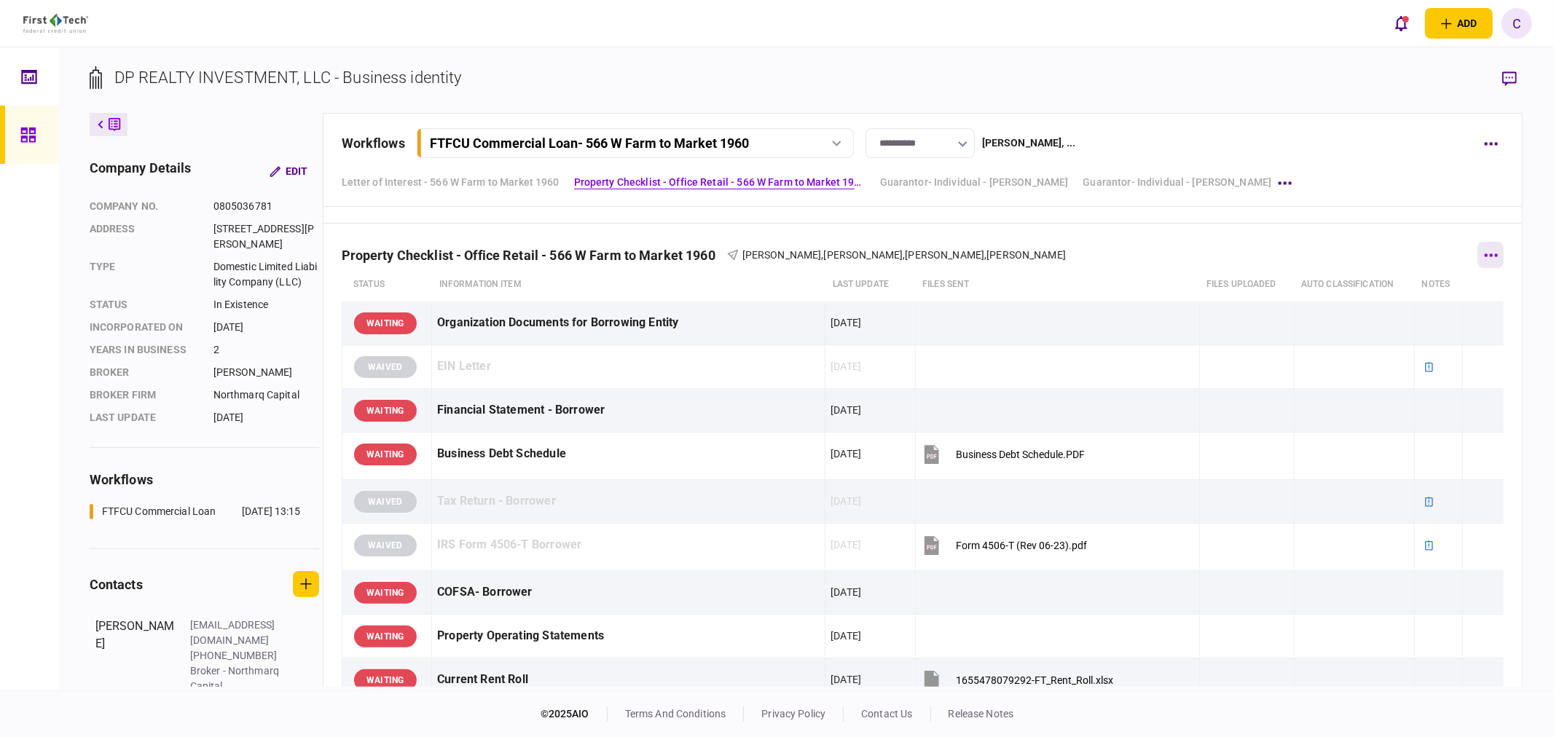
click at [1484, 259] on button "button" at bounding box center [1490, 255] width 26 height 26
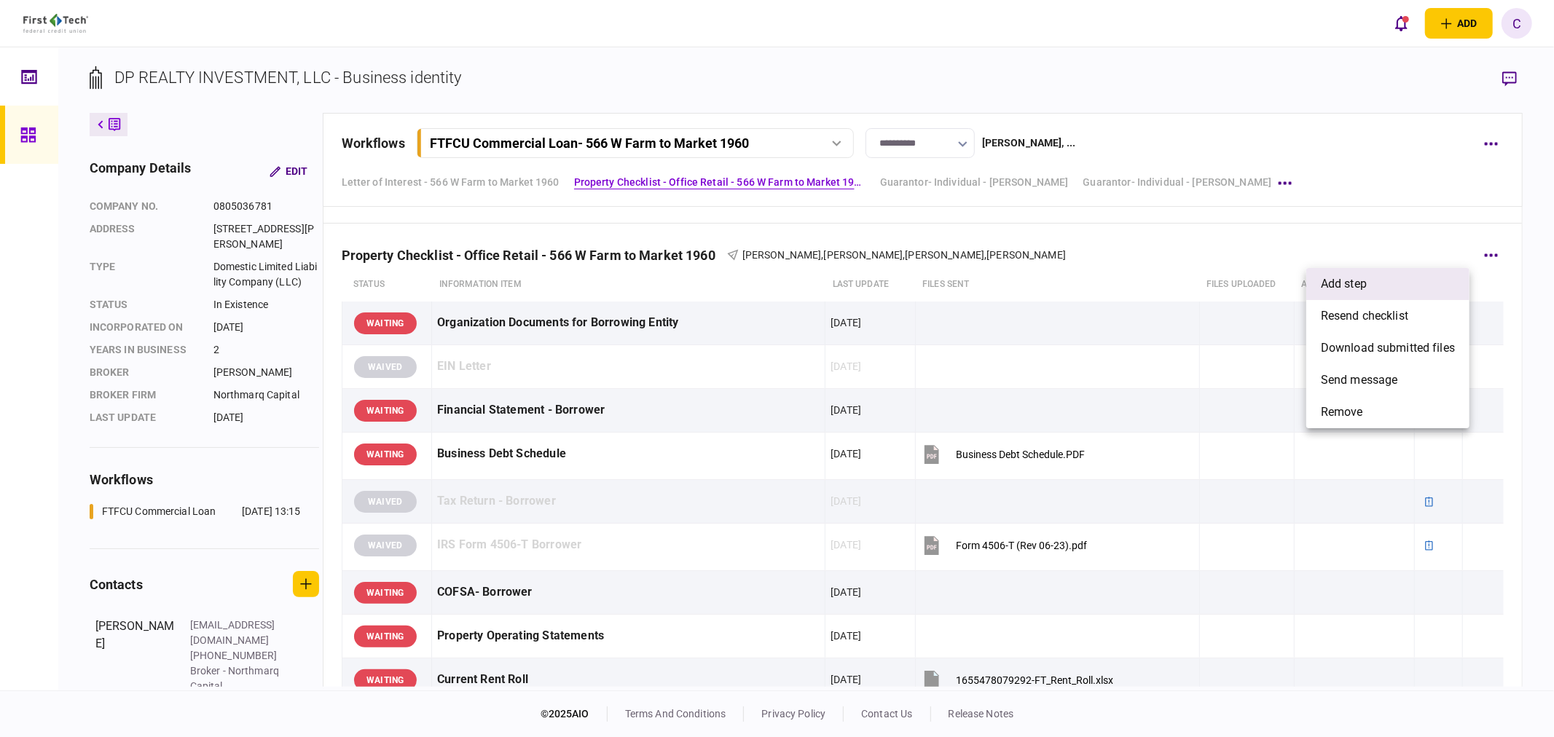
click at [1361, 288] on span "add step" at bounding box center [1344, 283] width 46 height 17
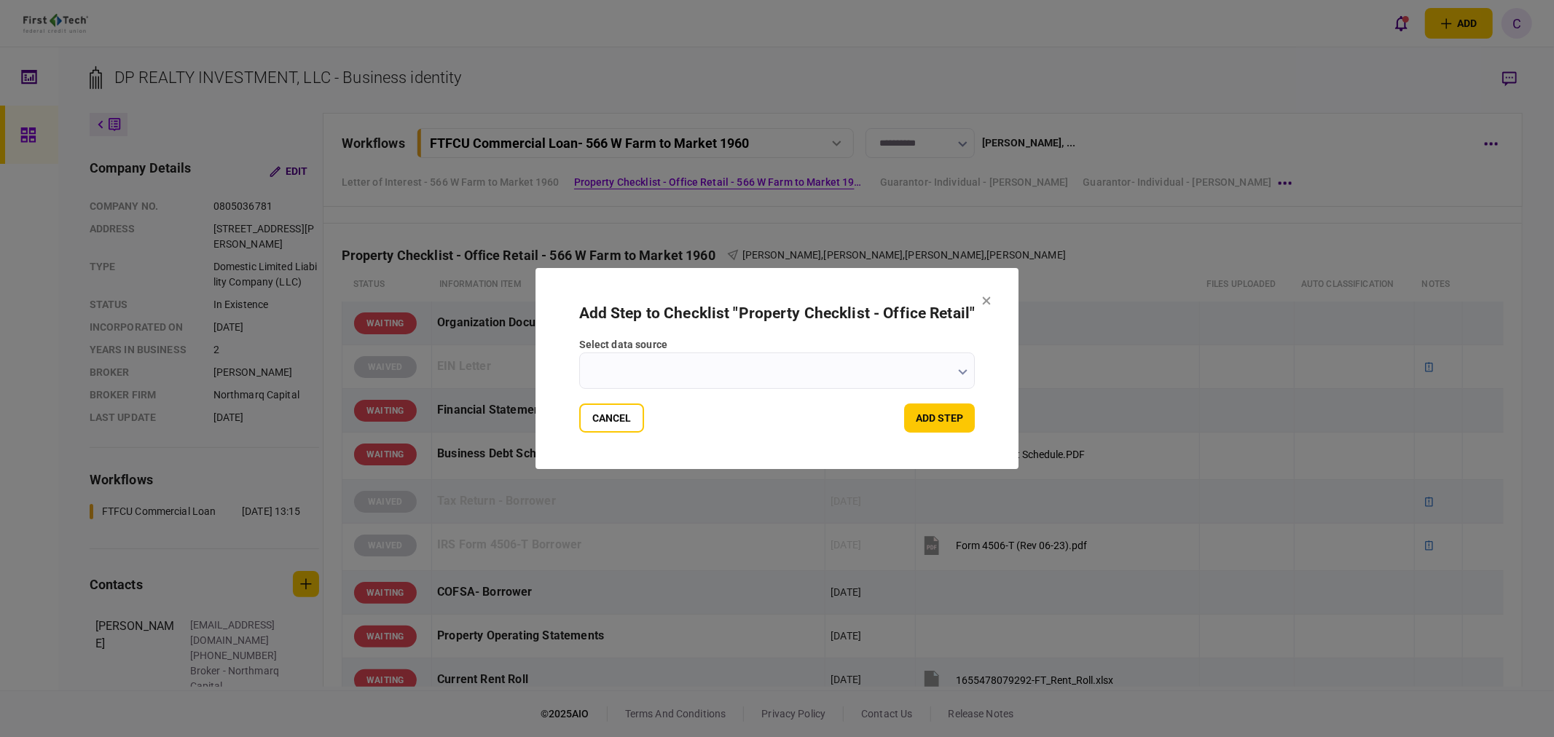
click at [964, 374] on icon "button" at bounding box center [962, 372] width 9 height 6
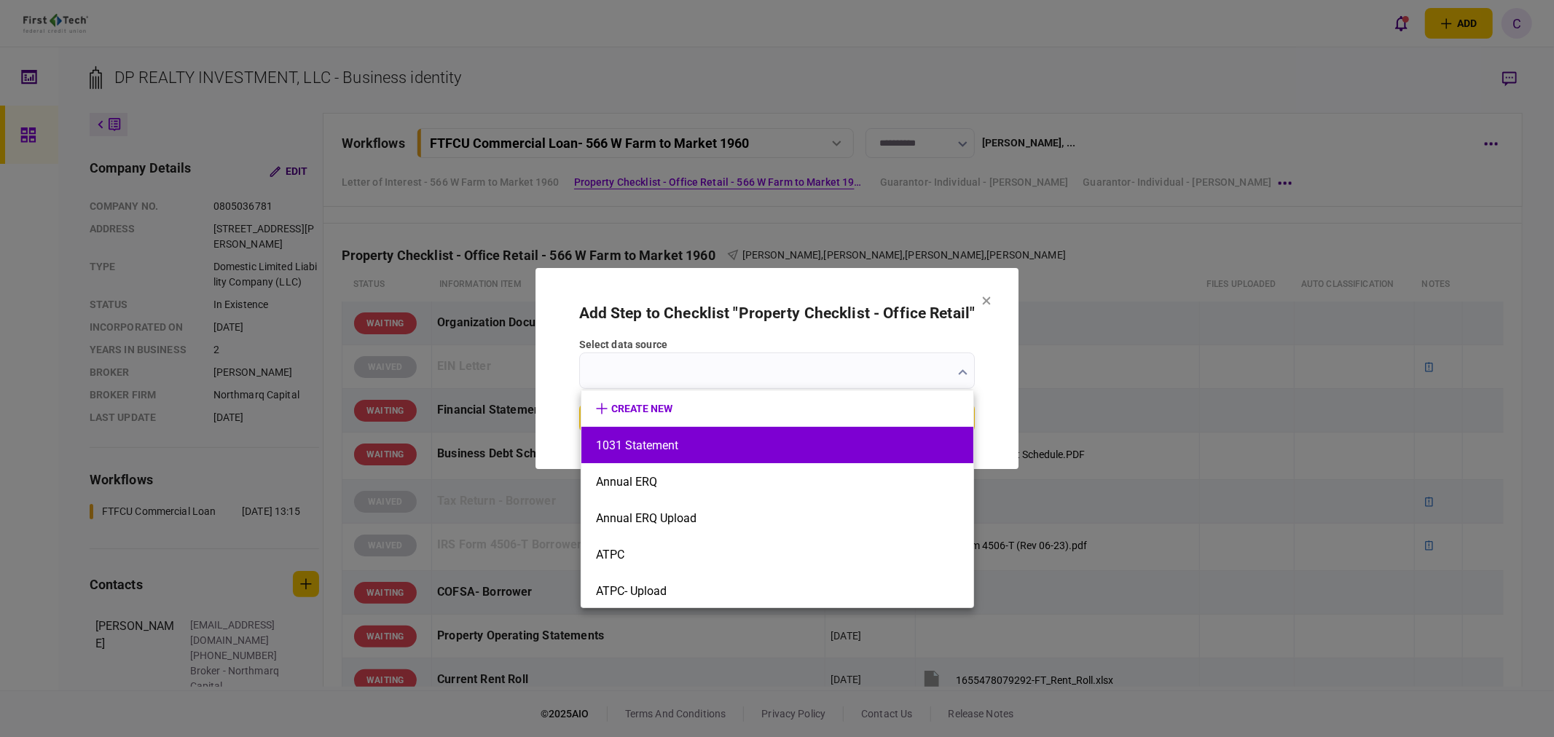
click at [705, 454] on li "1031 Statement" at bounding box center [777, 445] width 392 height 36
type input "**********"
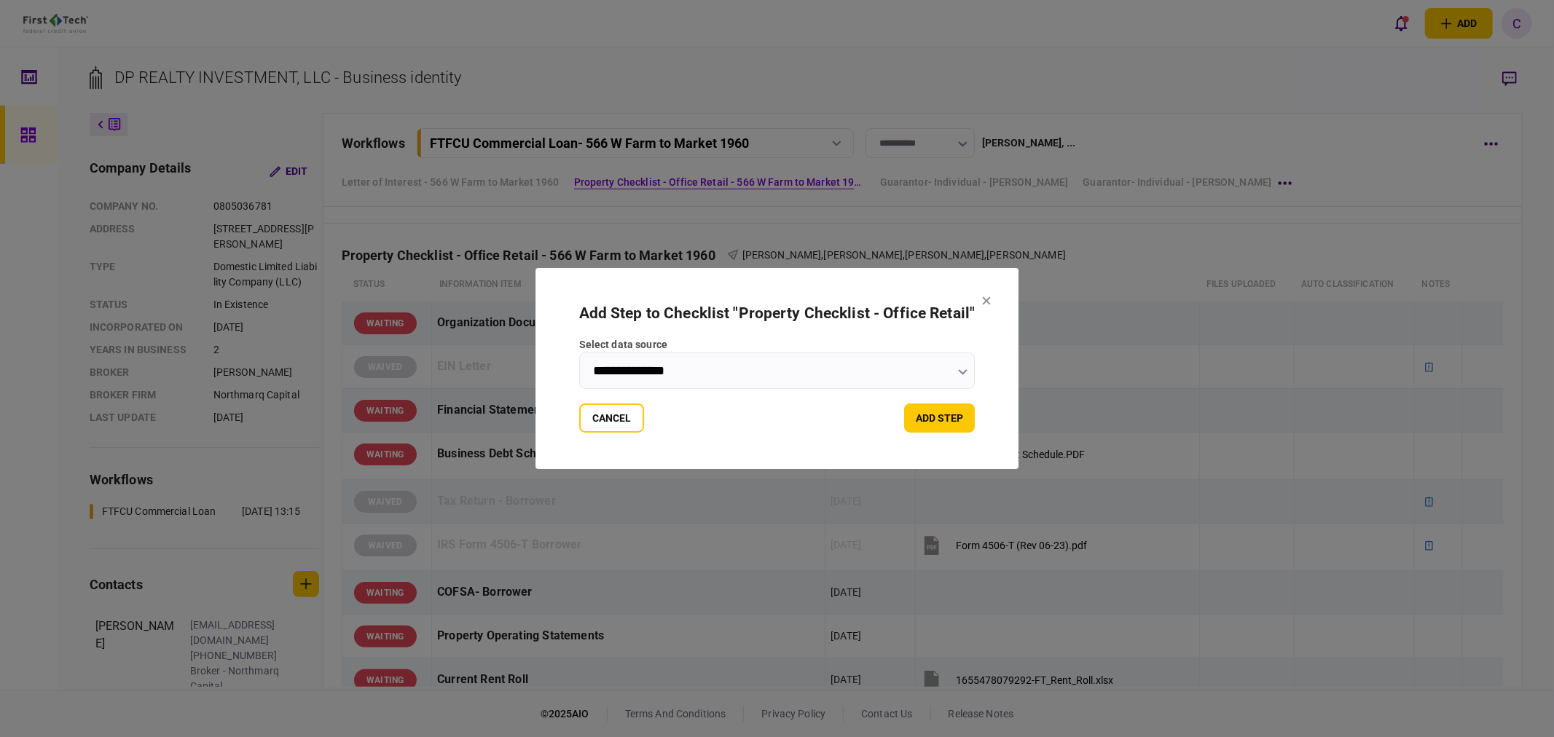
click at [943, 421] on button "add step" at bounding box center [939, 418] width 71 height 29
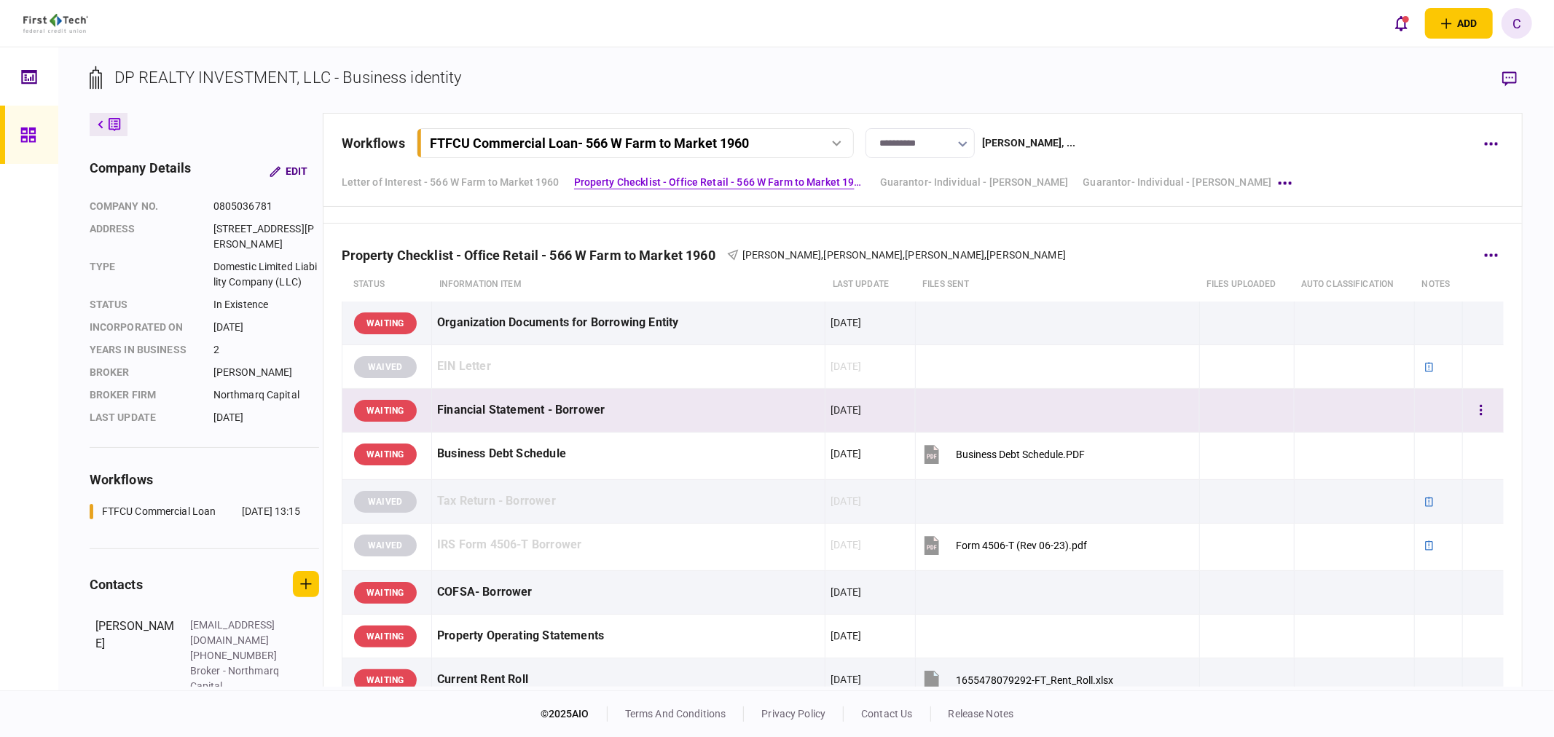
scroll to position [890, 0]
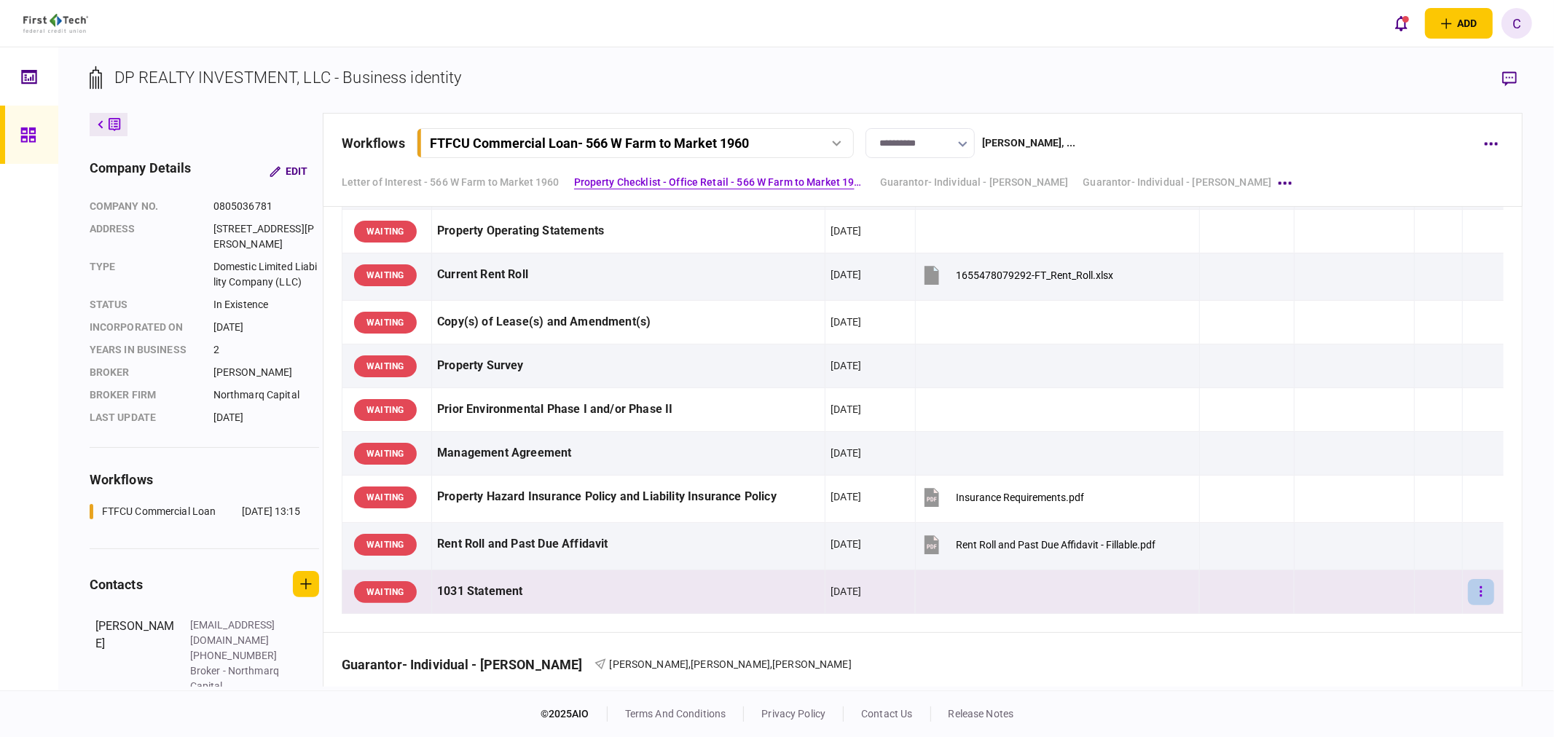
click at [1474, 592] on button "button" at bounding box center [1481, 592] width 26 height 26
click at [1385, 612] on span "send message" at bounding box center [1375, 613] width 77 height 17
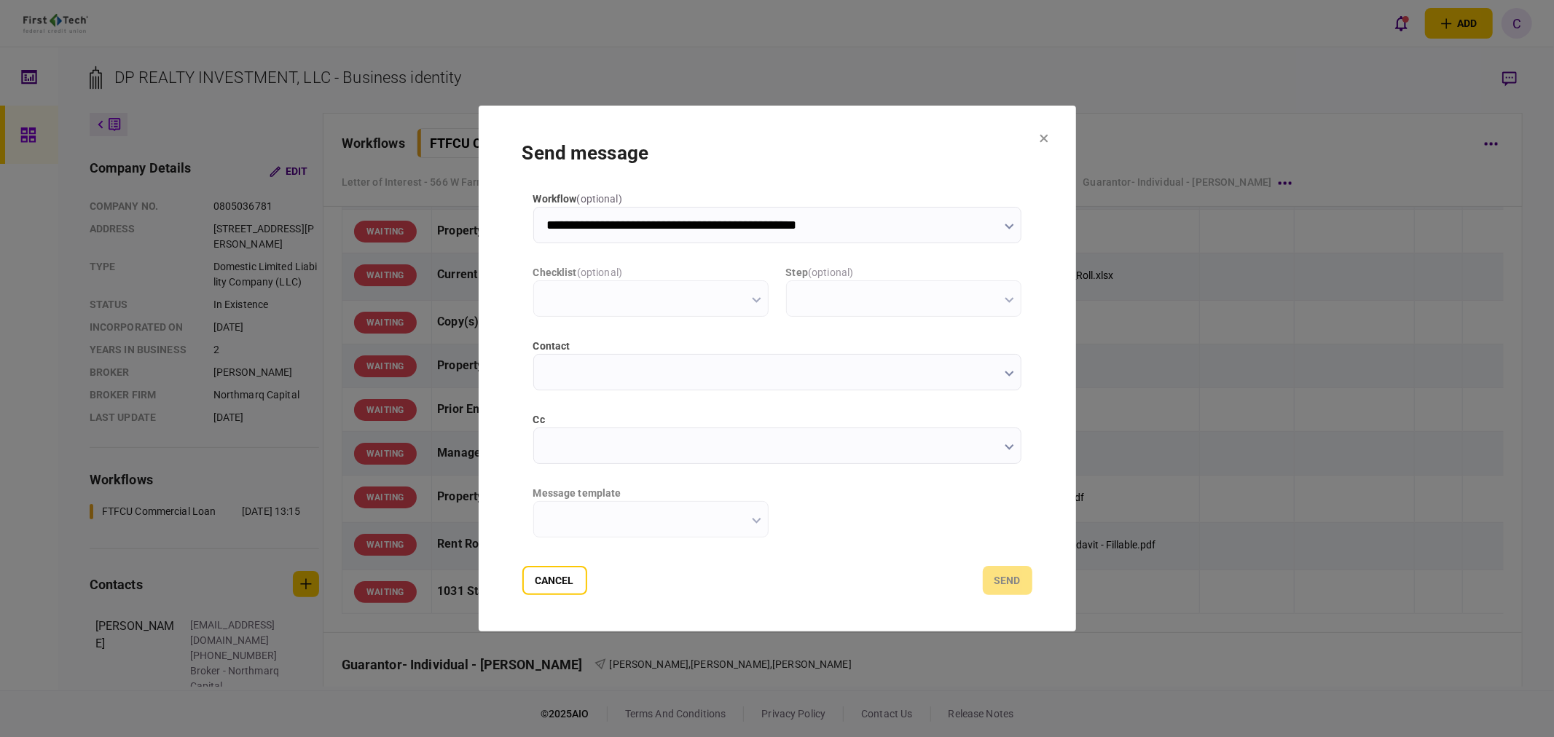
scroll to position [0, 0]
type input "**********"
click at [585, 455] on input "cc" at bounding box center [777, 446] width 488 height 36
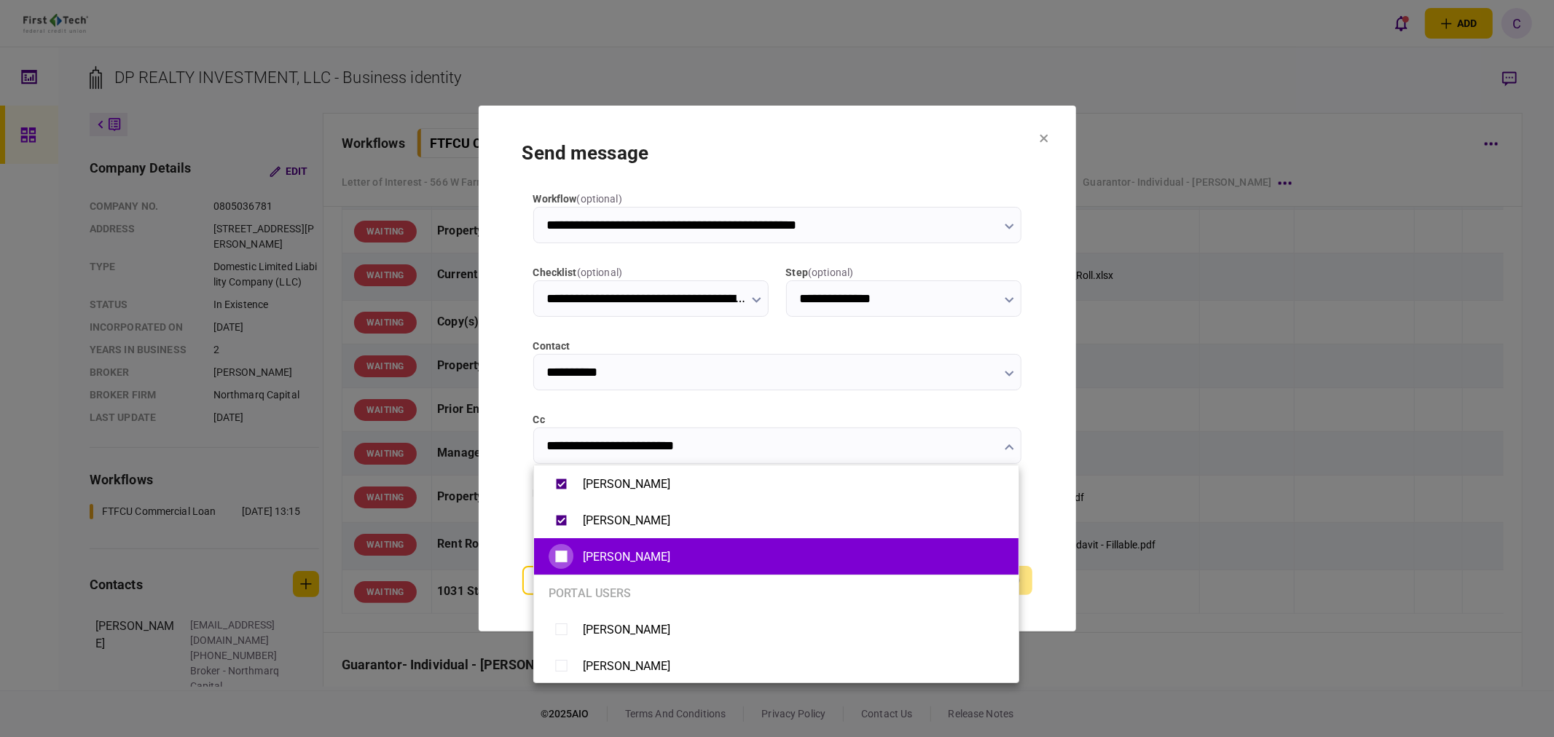
type input "**********"
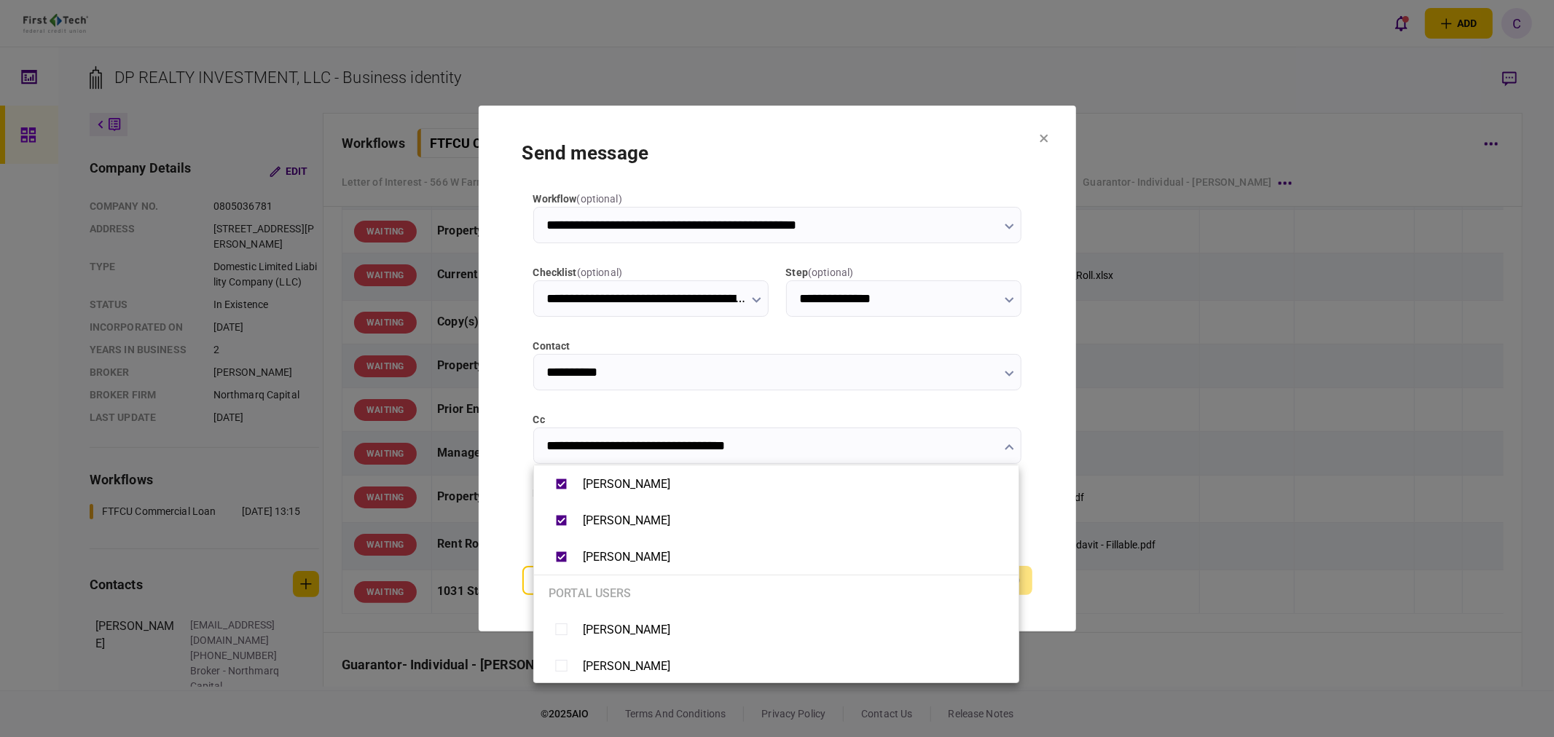
click at [508, 516] on div at bounding box center [777, 368] width 1554 height 737
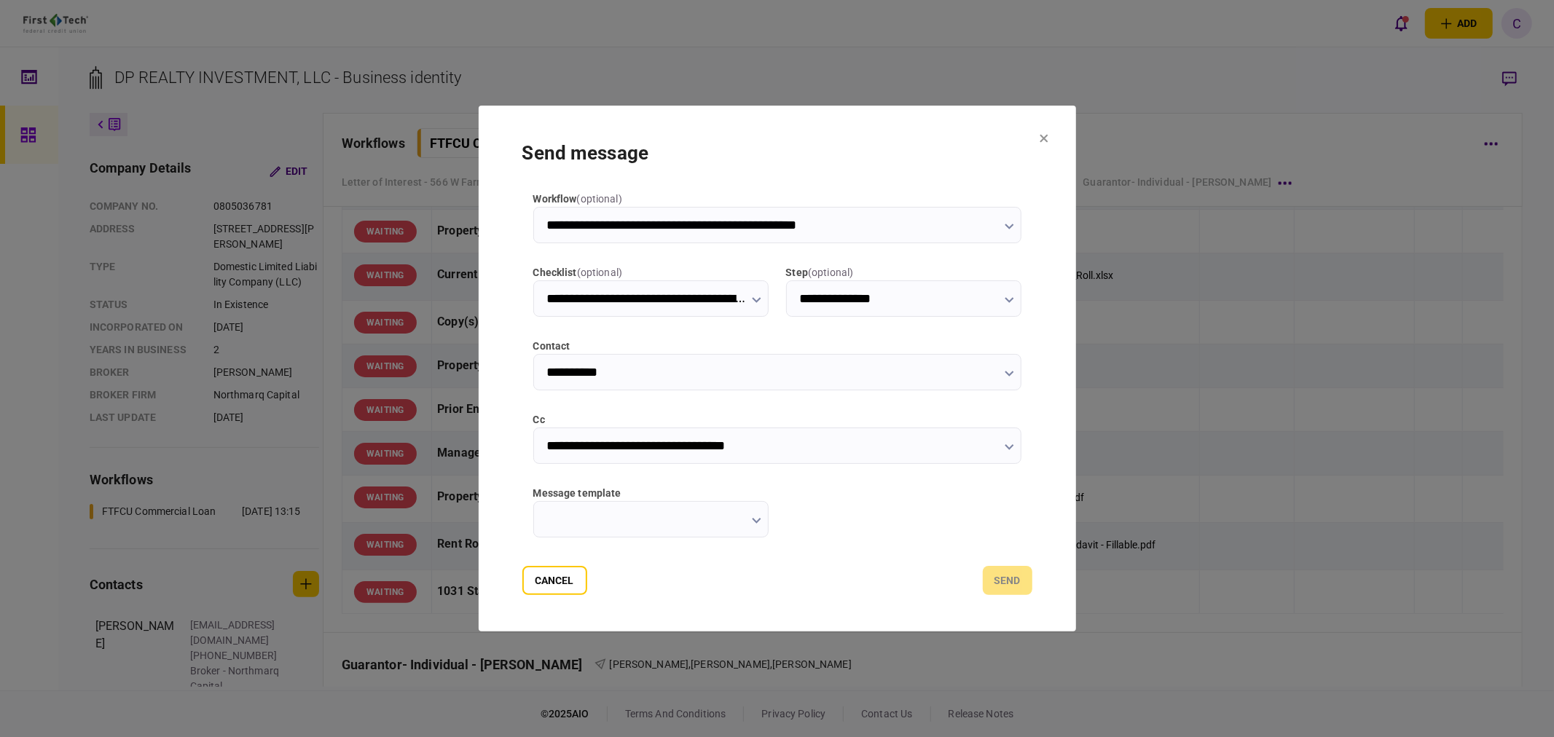
click at [689, 518] on input "message template" at bounding box center [650, 519] width 235 height 36
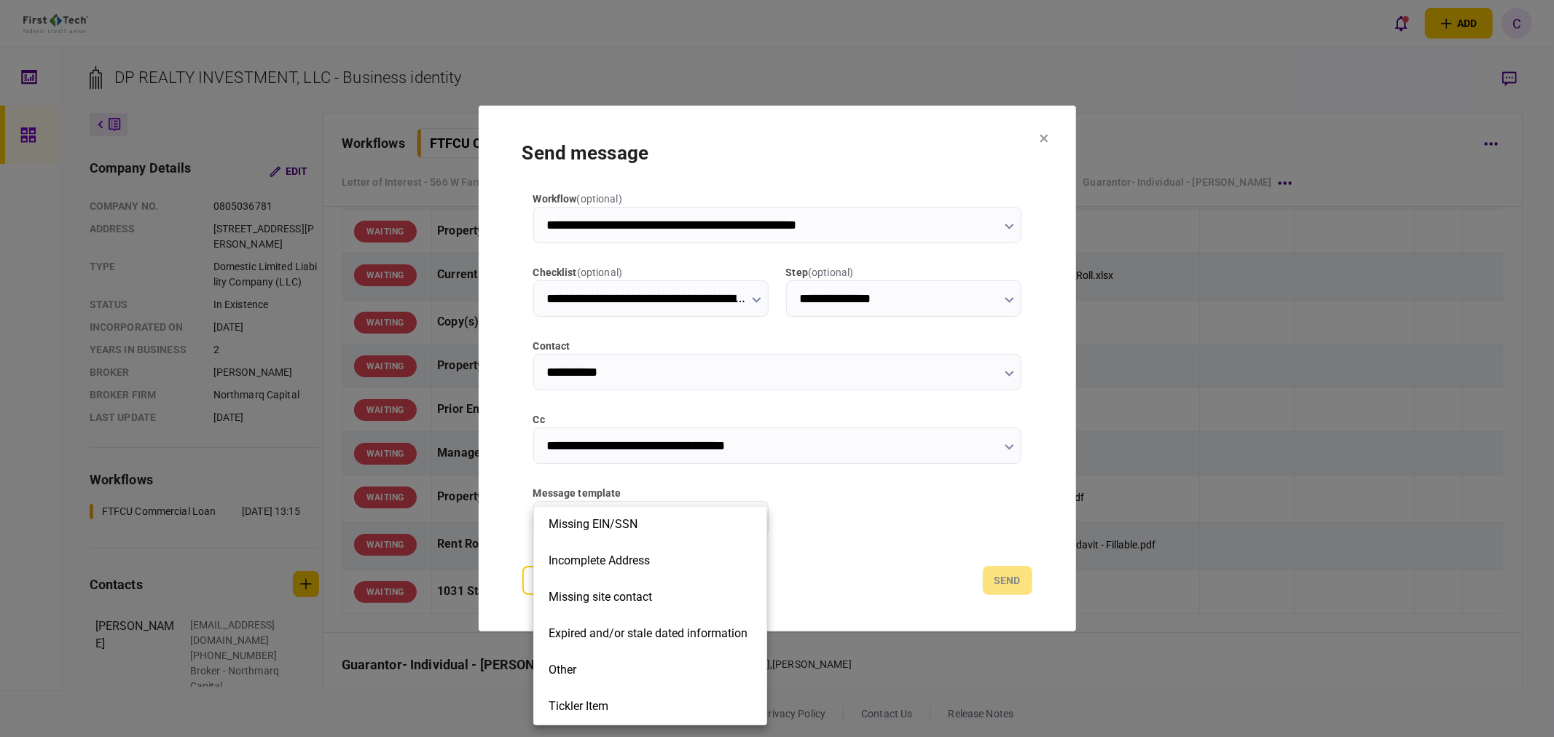
scroll to position [323, 0]
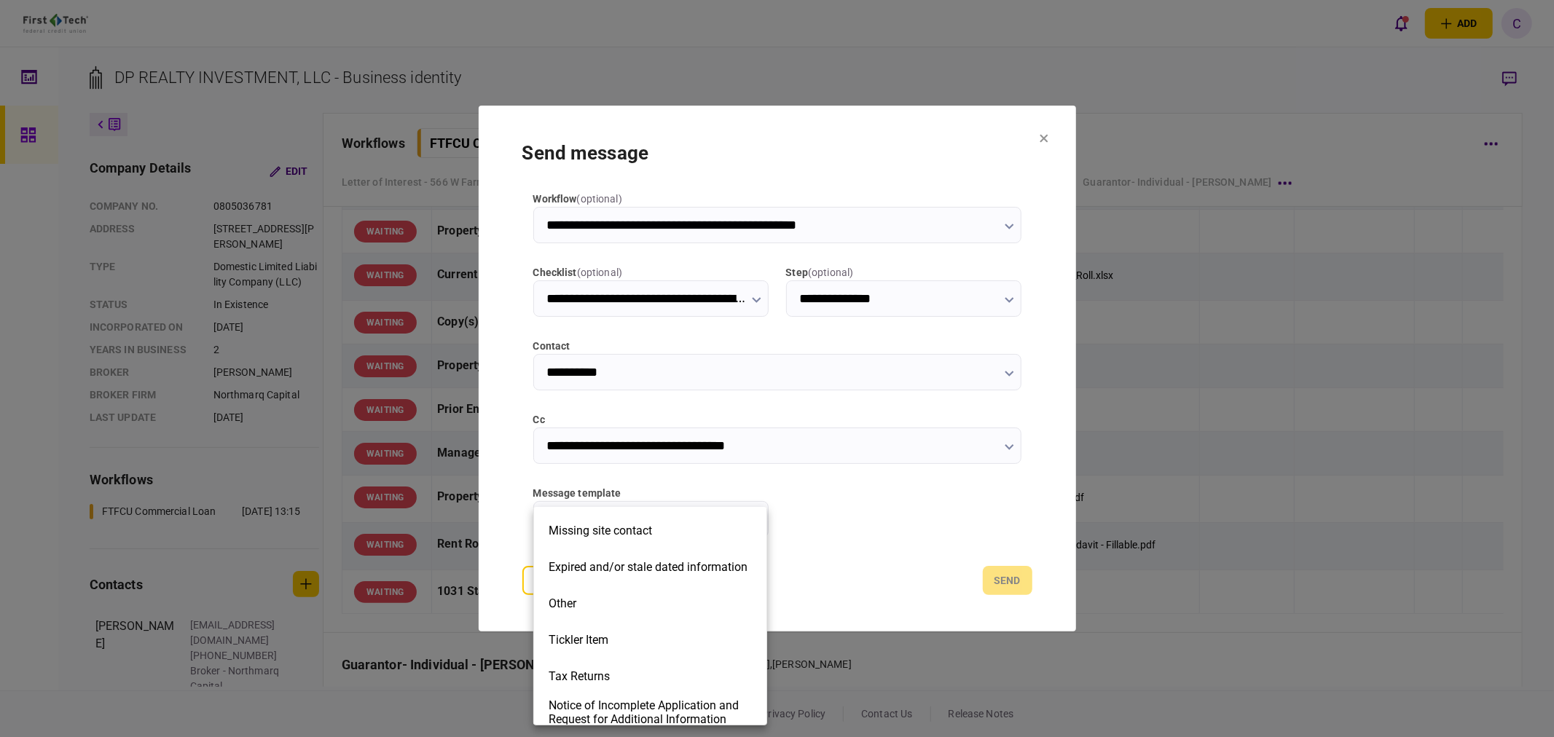
click at [867, 498] on div at bounding box center [777, 368] width 1554 height 737
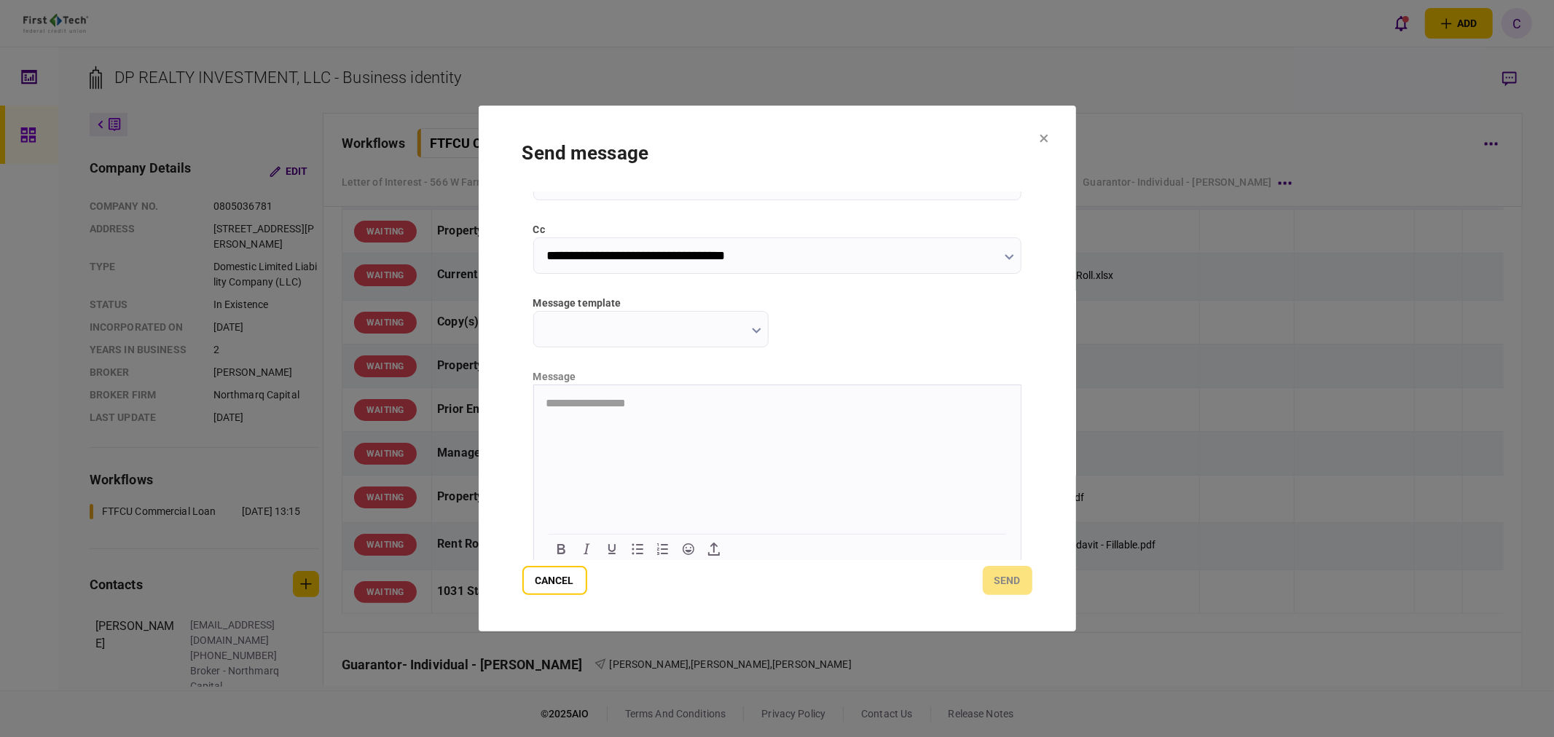
scroll to position [195, 0]
click at [589, 415] on html at bounding box center [776, 397] width 487 height 36
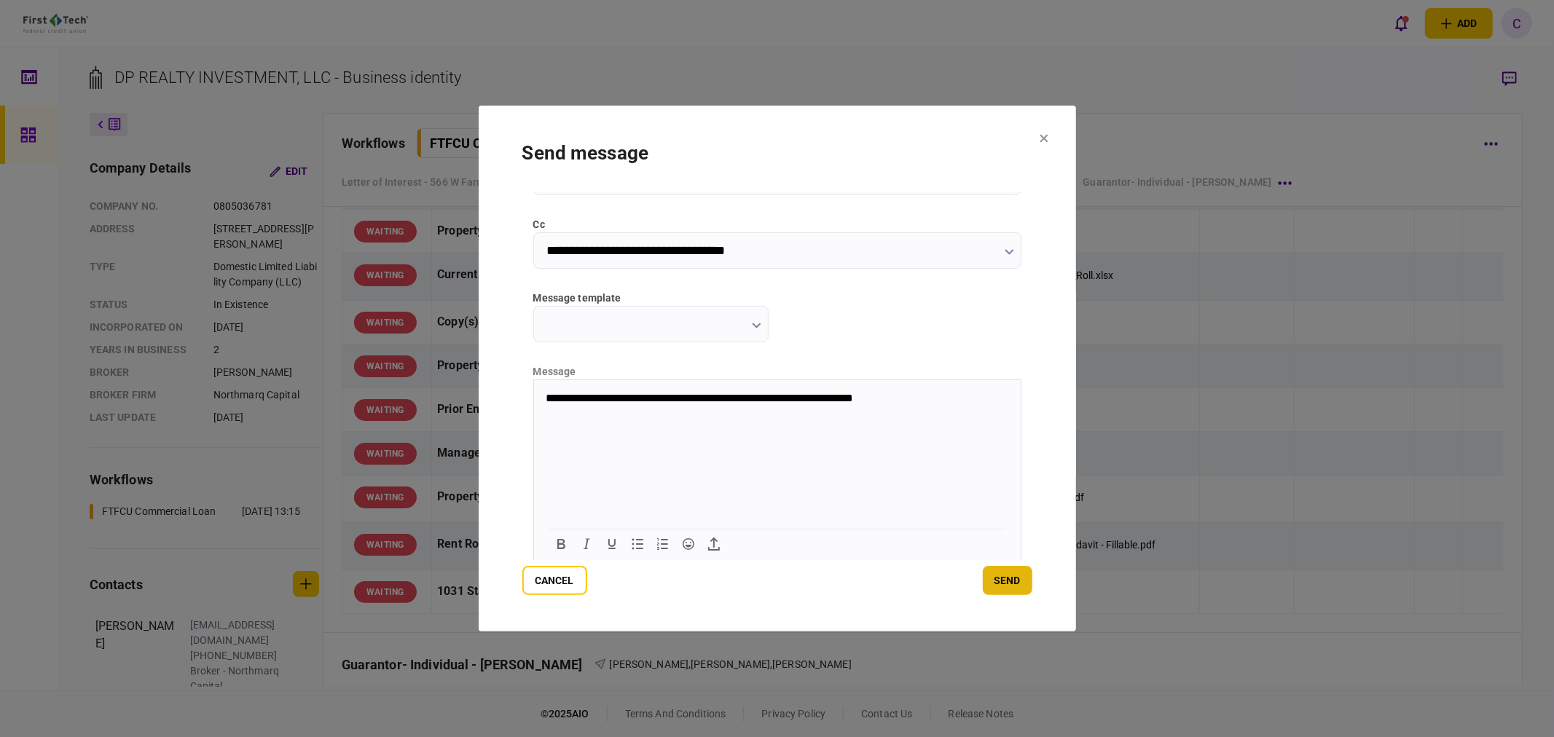
click at [1023, 583] on button "send" at bounding box center [1008, 580] width 50 height 29
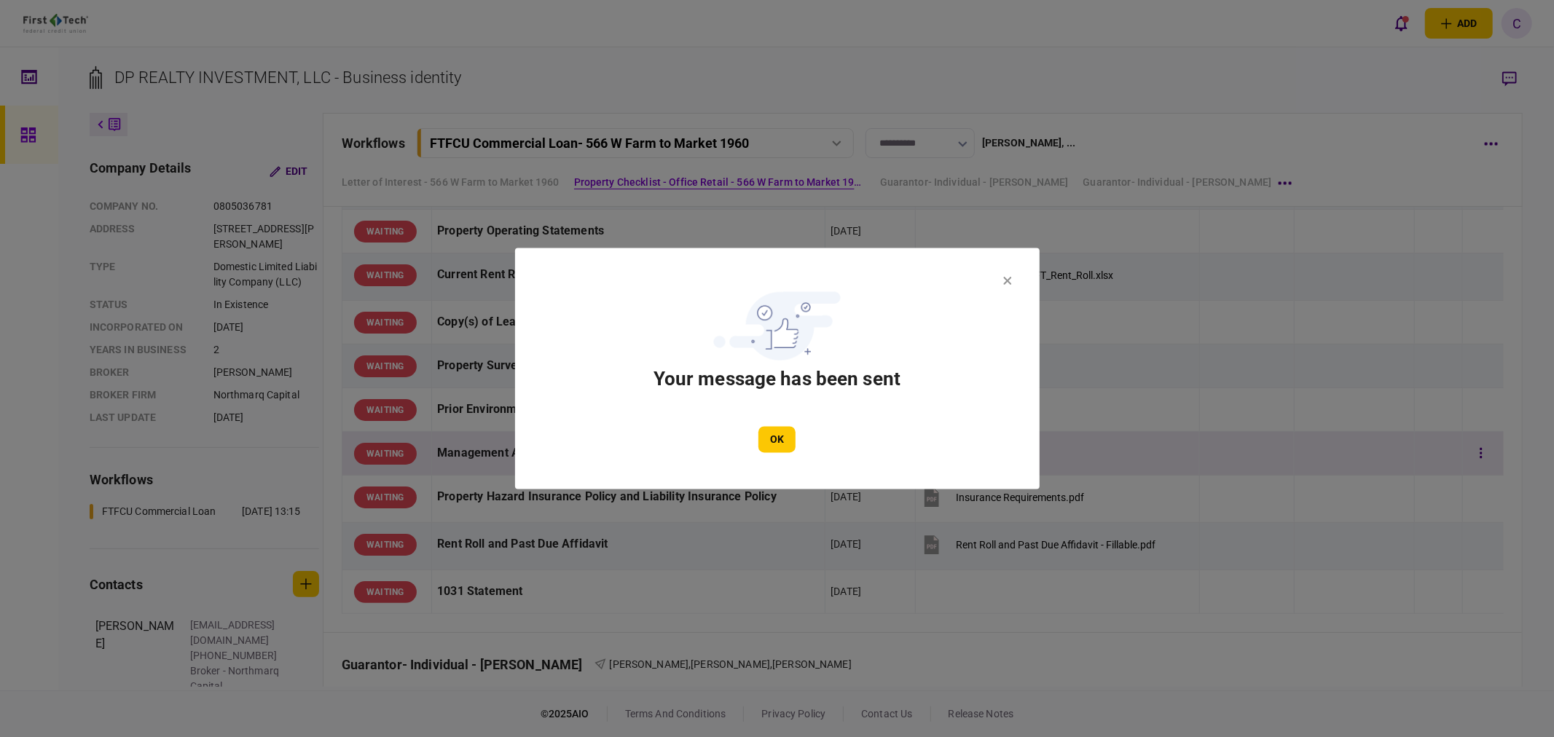
click at [787, 438] on button "OK" at bounding box center [776, 440] width 37 height 26
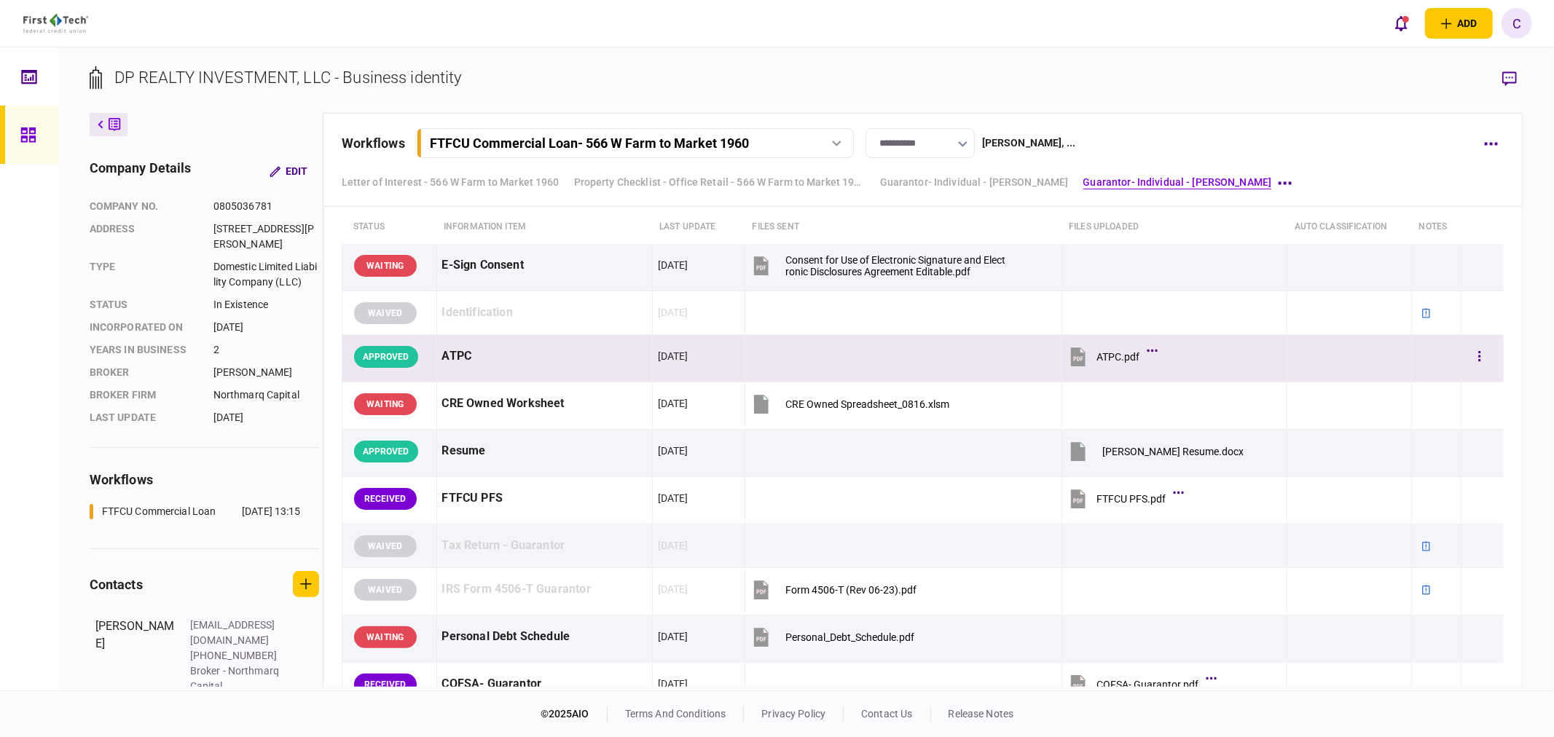
scroll to position [1942, 0]
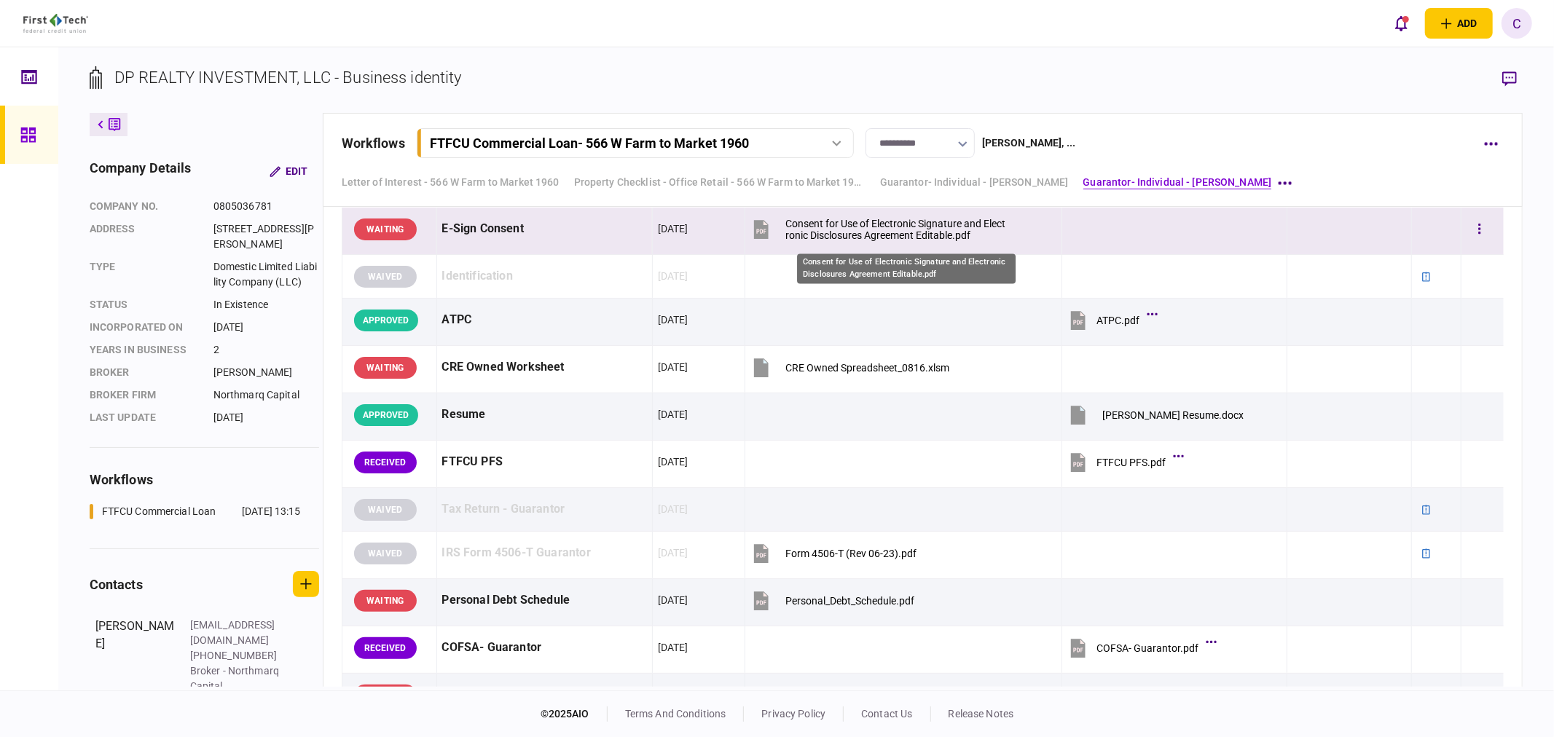
click at [889, 232] on div "Consent for Use of Electronic Signature and Electronic Disclosures Agreement Ed…" at bounding box center [895, 229] width 220 height 23
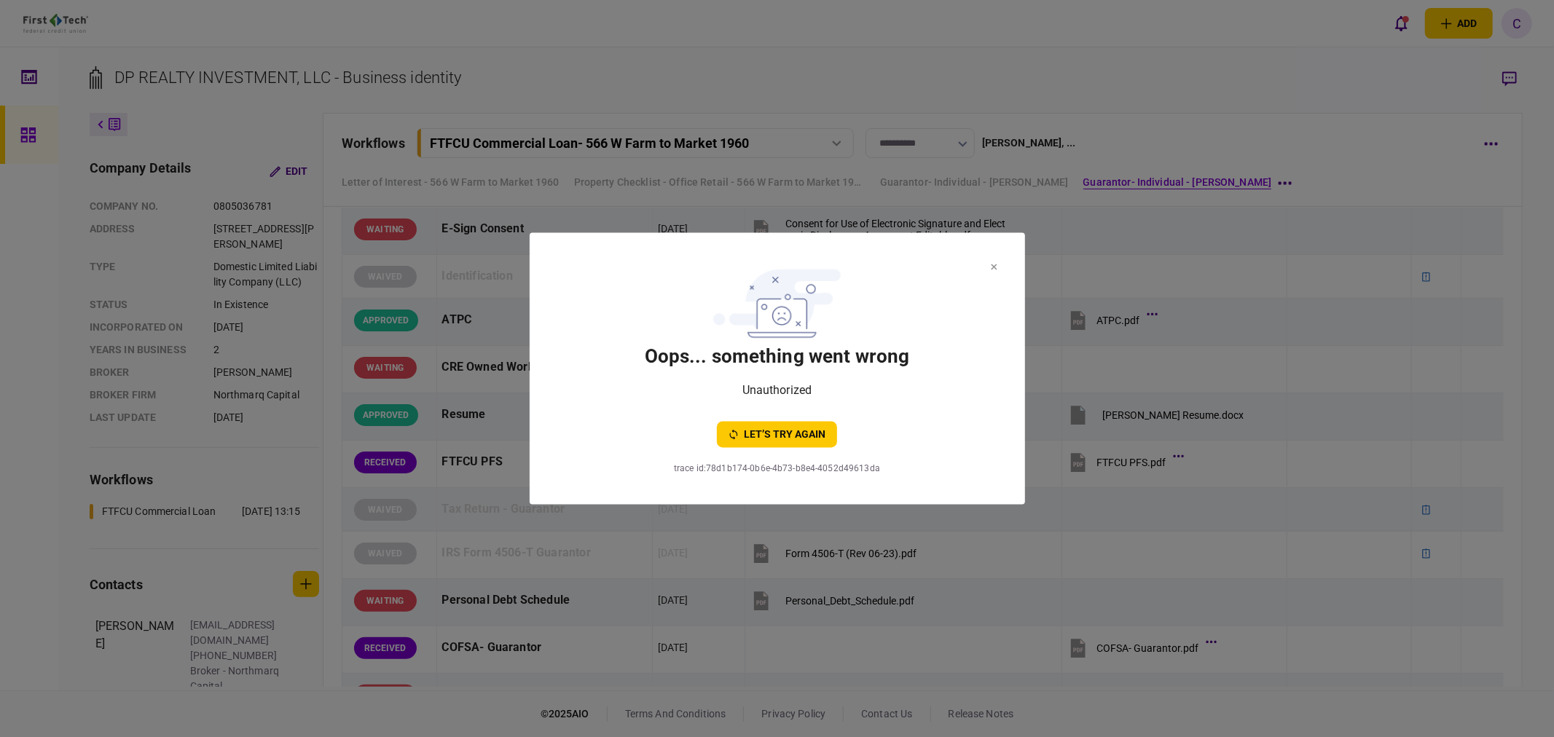
click at [996, 264] on section "oops... something went wrong Unauthorized let’s try again trace id : 78d1b174-0…" at bounding box center [777, 369] width 495 height 272
click at [993, 266] on icon at bounding box center [994, 267] width 6 height 6
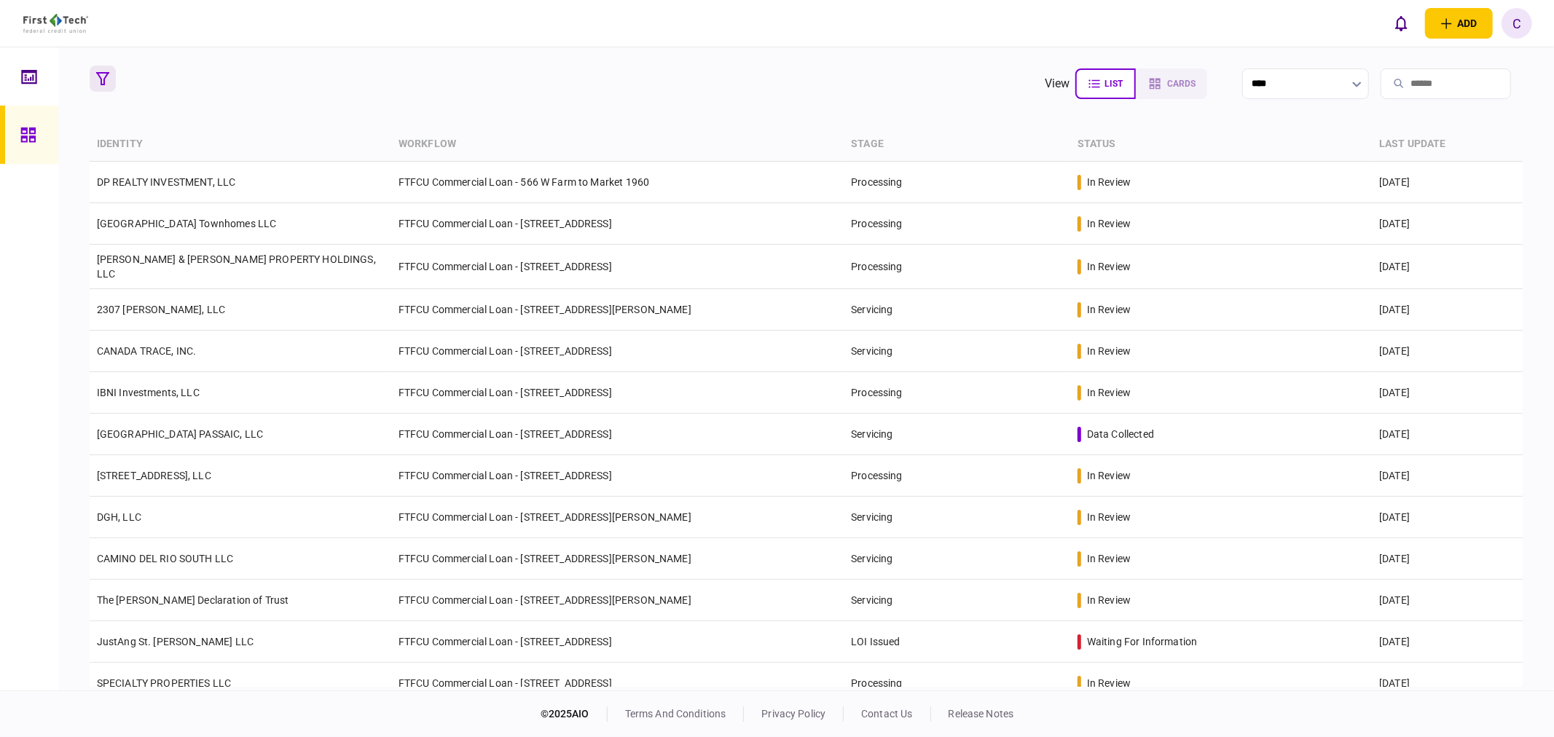
click at [99, 80] on icon "button" at bounding box center [102, 78] width 13 height 13
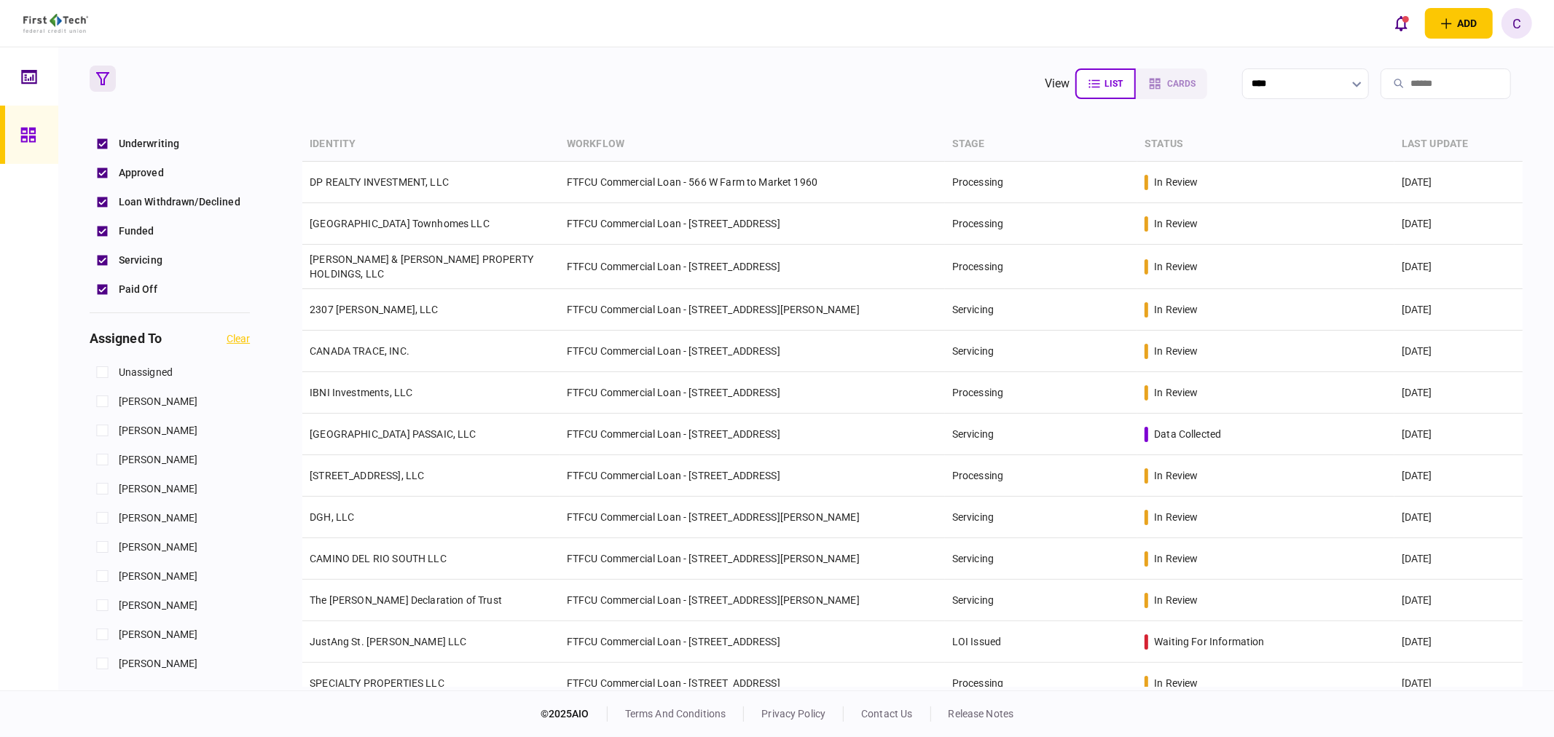
scroll to position [566, 0]
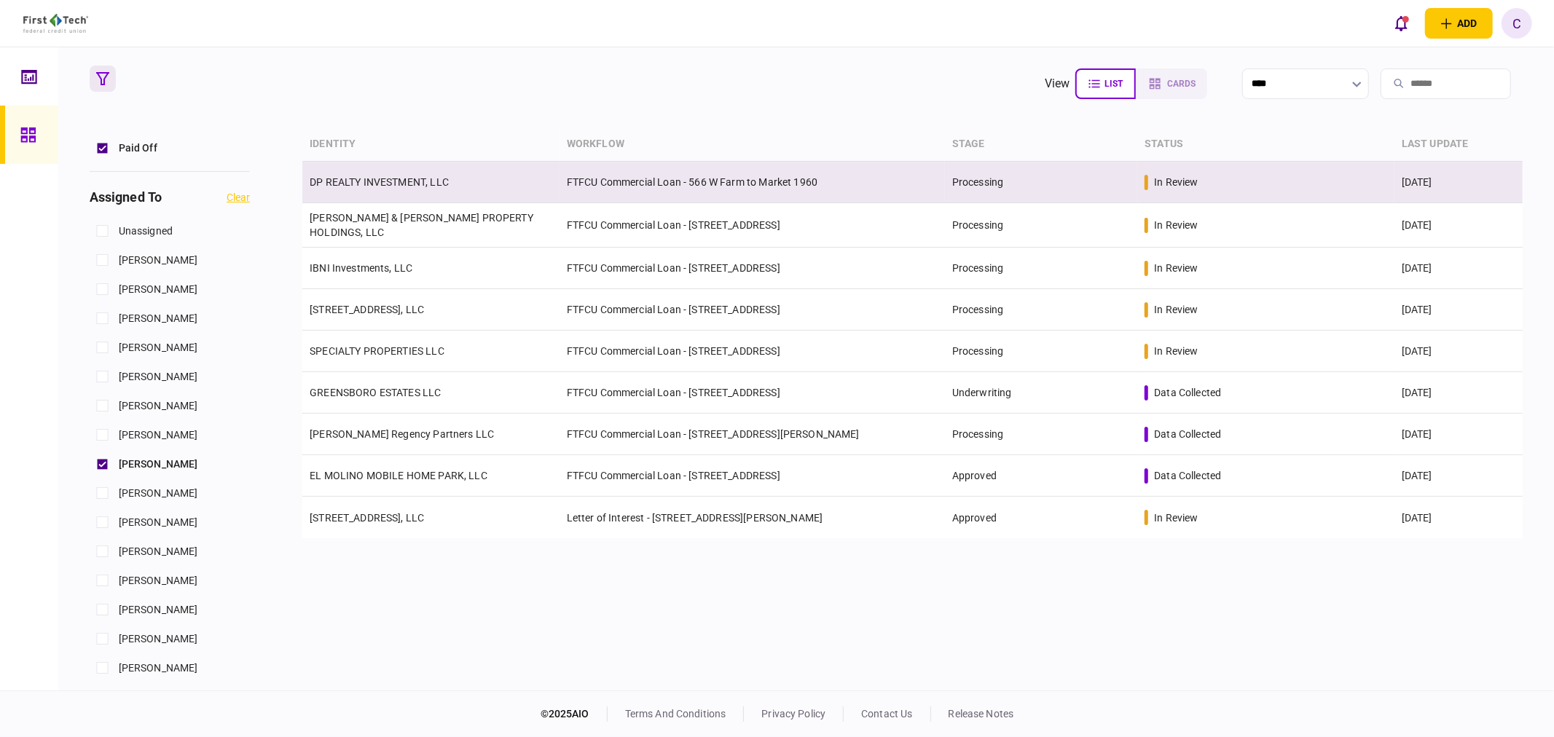
click at [395, 186] on link "DP REALTY INVESTMENT, LLC" at bounding box center [379, 182] width 139 height 12
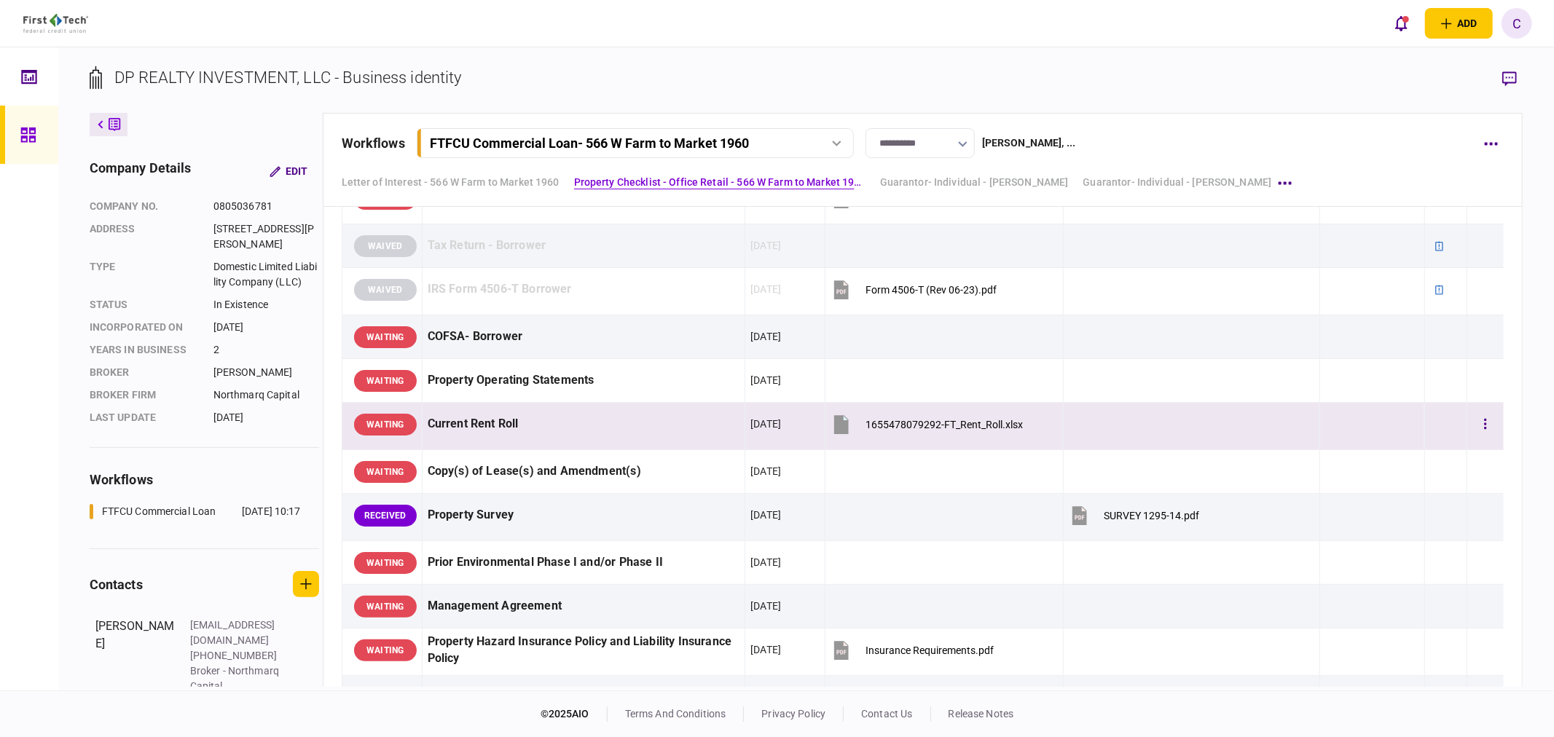
scroll to position [1213, 0]
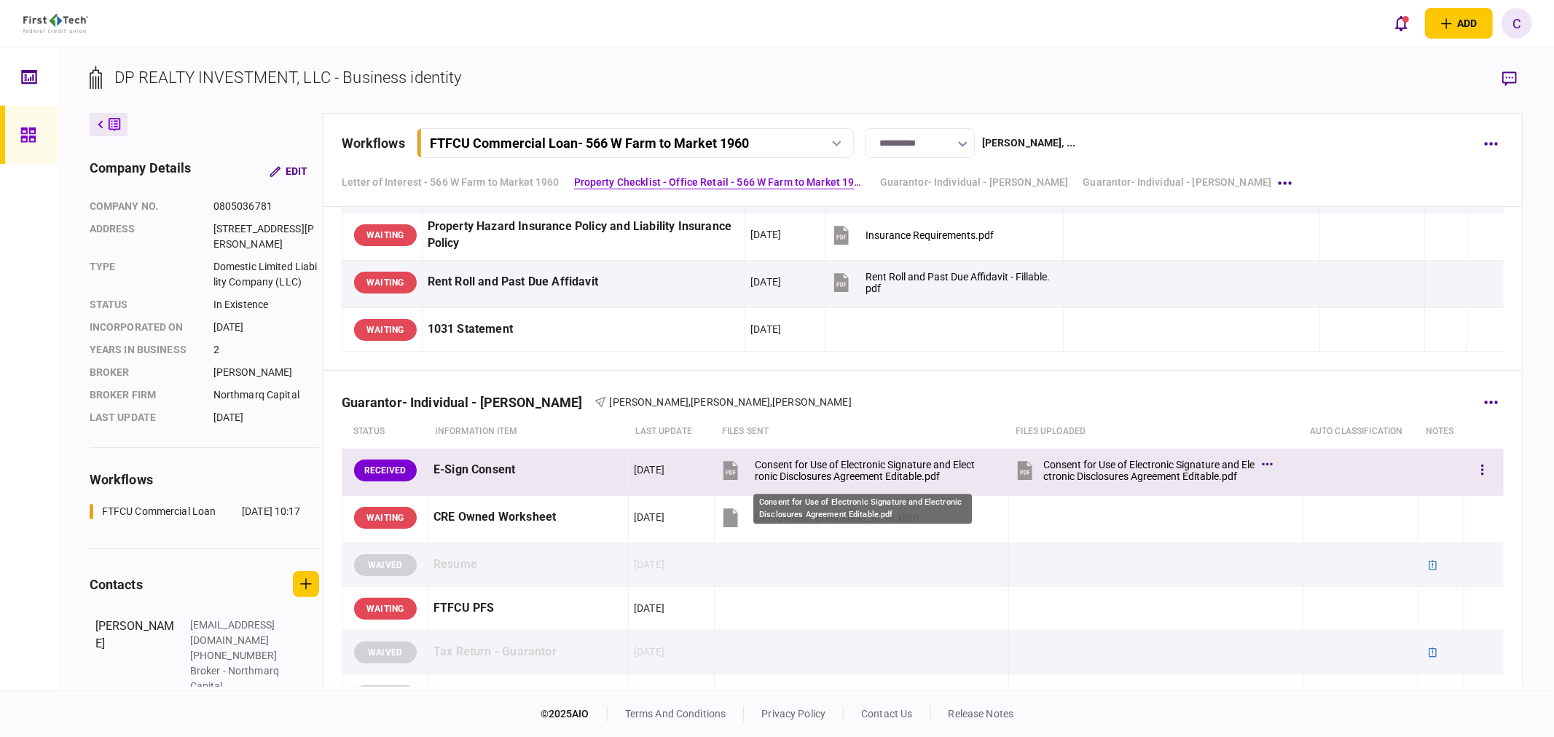
click at [852, 472] on div "Consent for Use of Electronic Signature and Electronic Disclosures Agreement Ed…" at bounding box center [865, 470] width 220 height 23
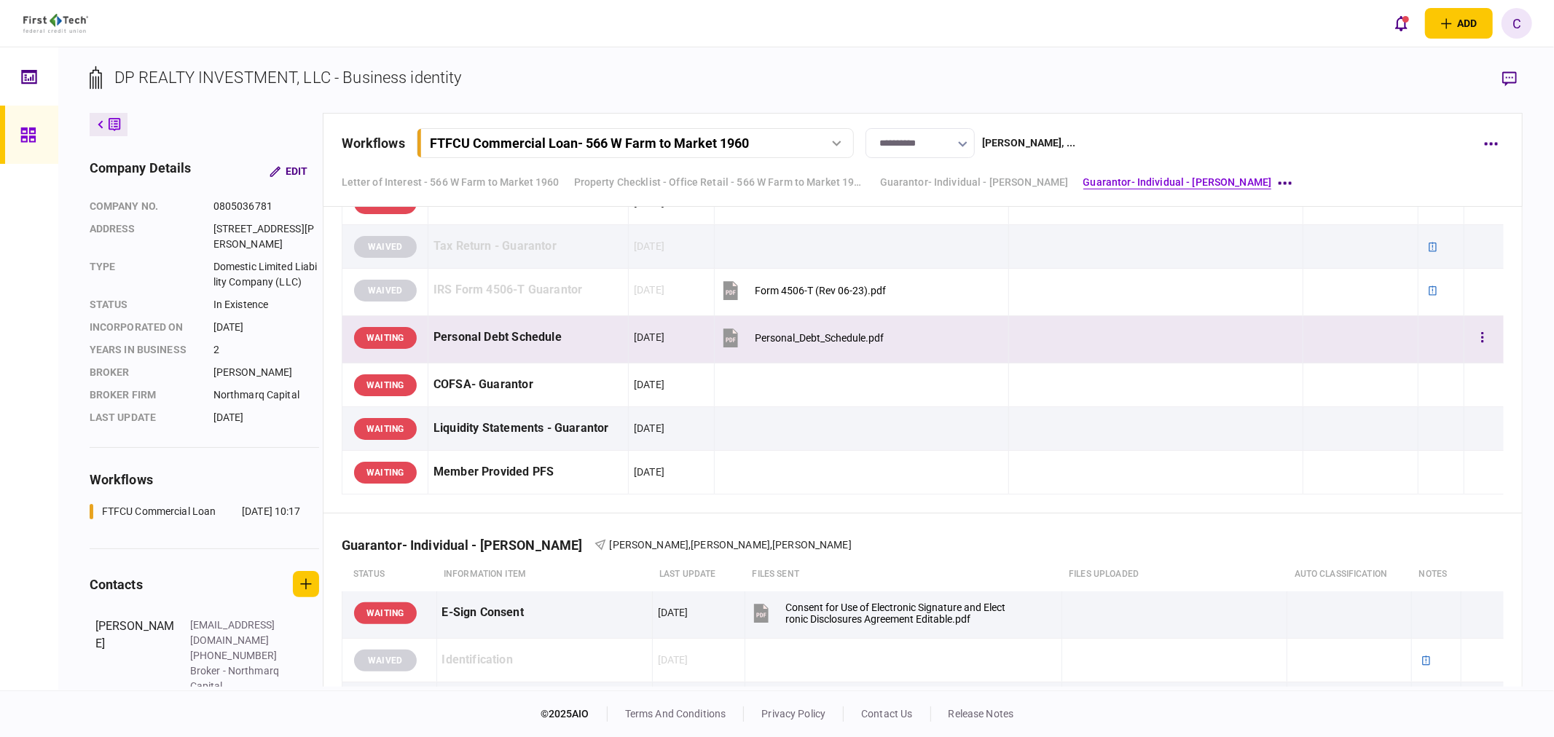
scroll to position [1618, 0]
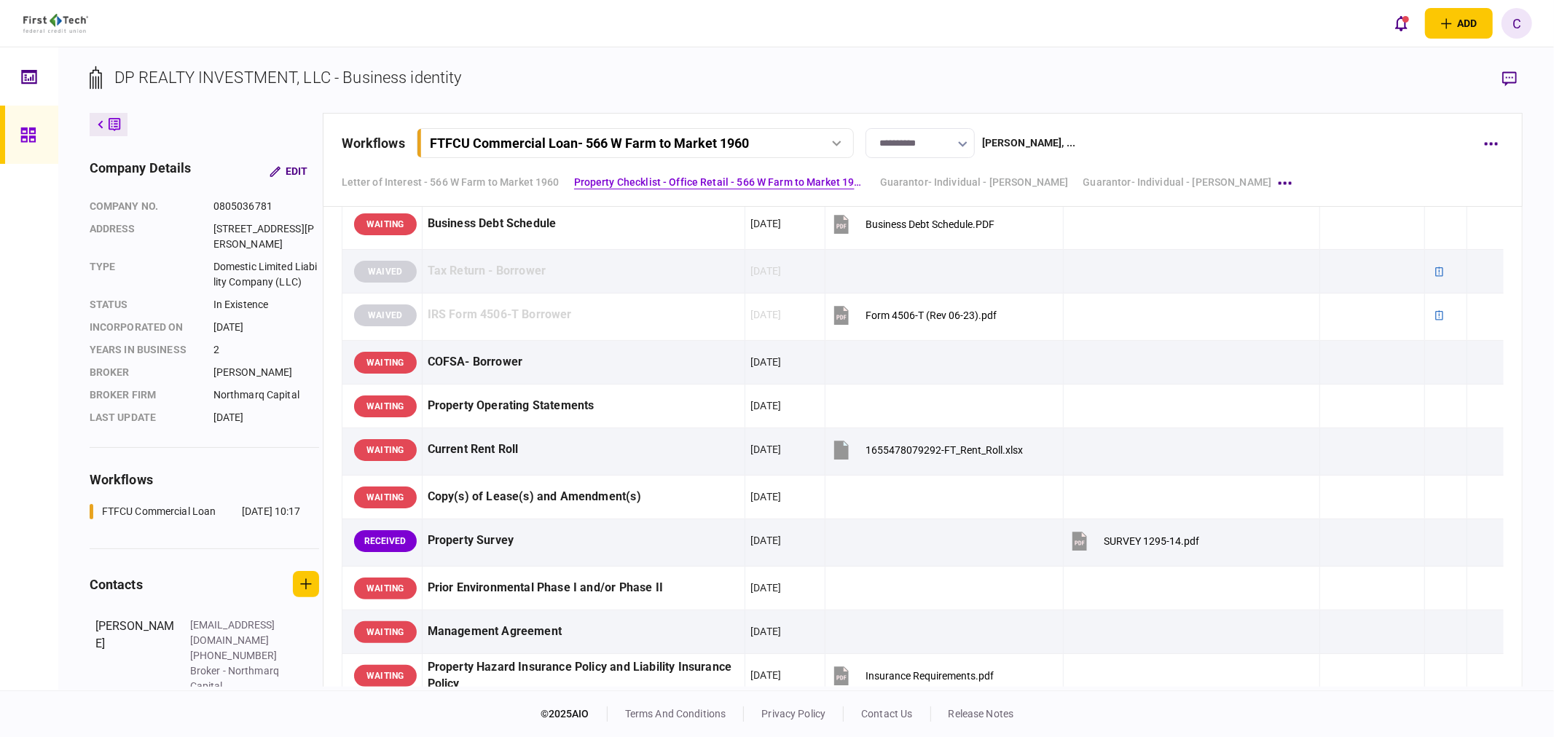
scroll to position [809, 0]
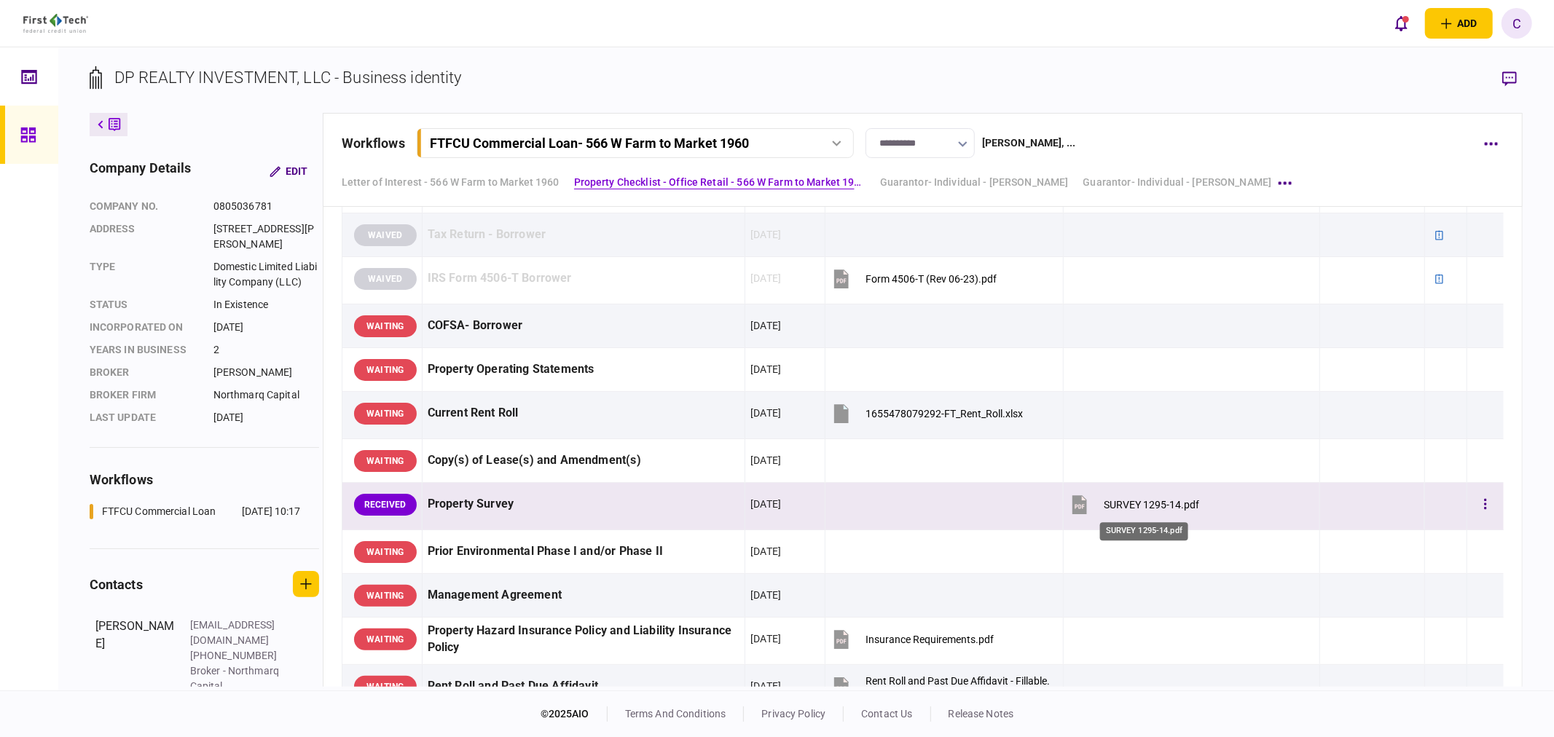
click at [1130, 507] on div "SURVEY 1295-14.pdf" at bounding box center [1150, 505] width 95 height 12
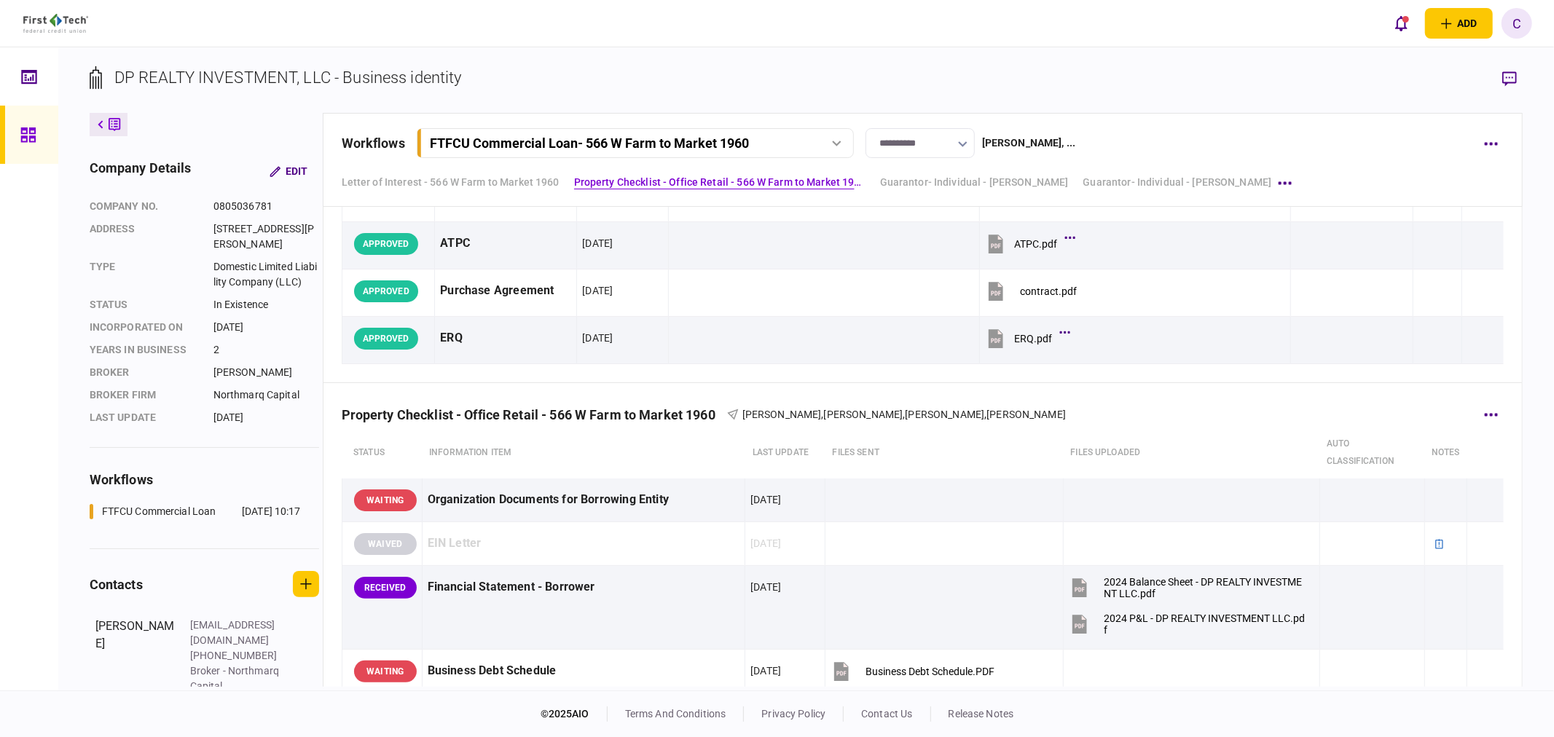
scroll to position [323, 0]
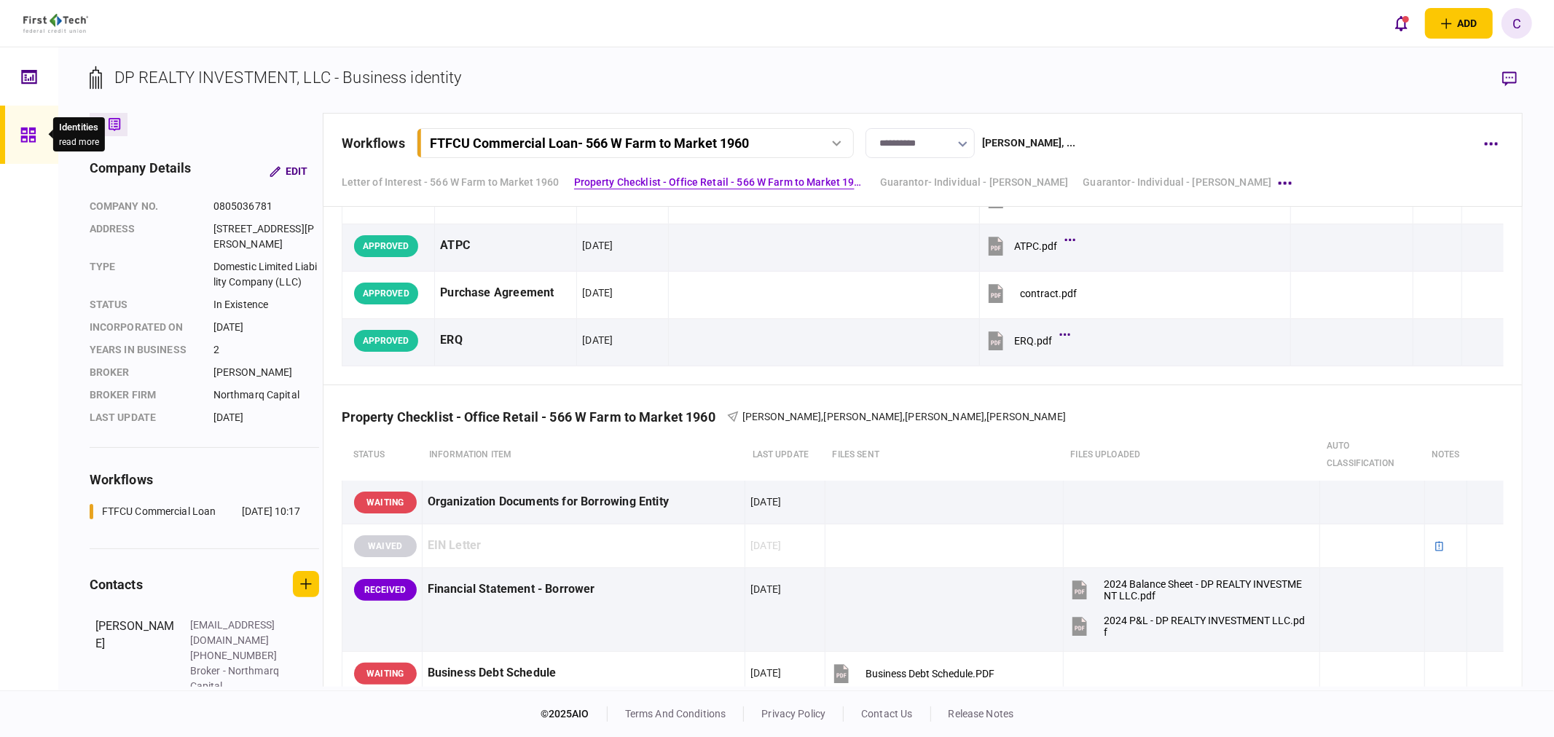
click at [31, 135] on icon at bounding box center [27, 134] width 15 height 15
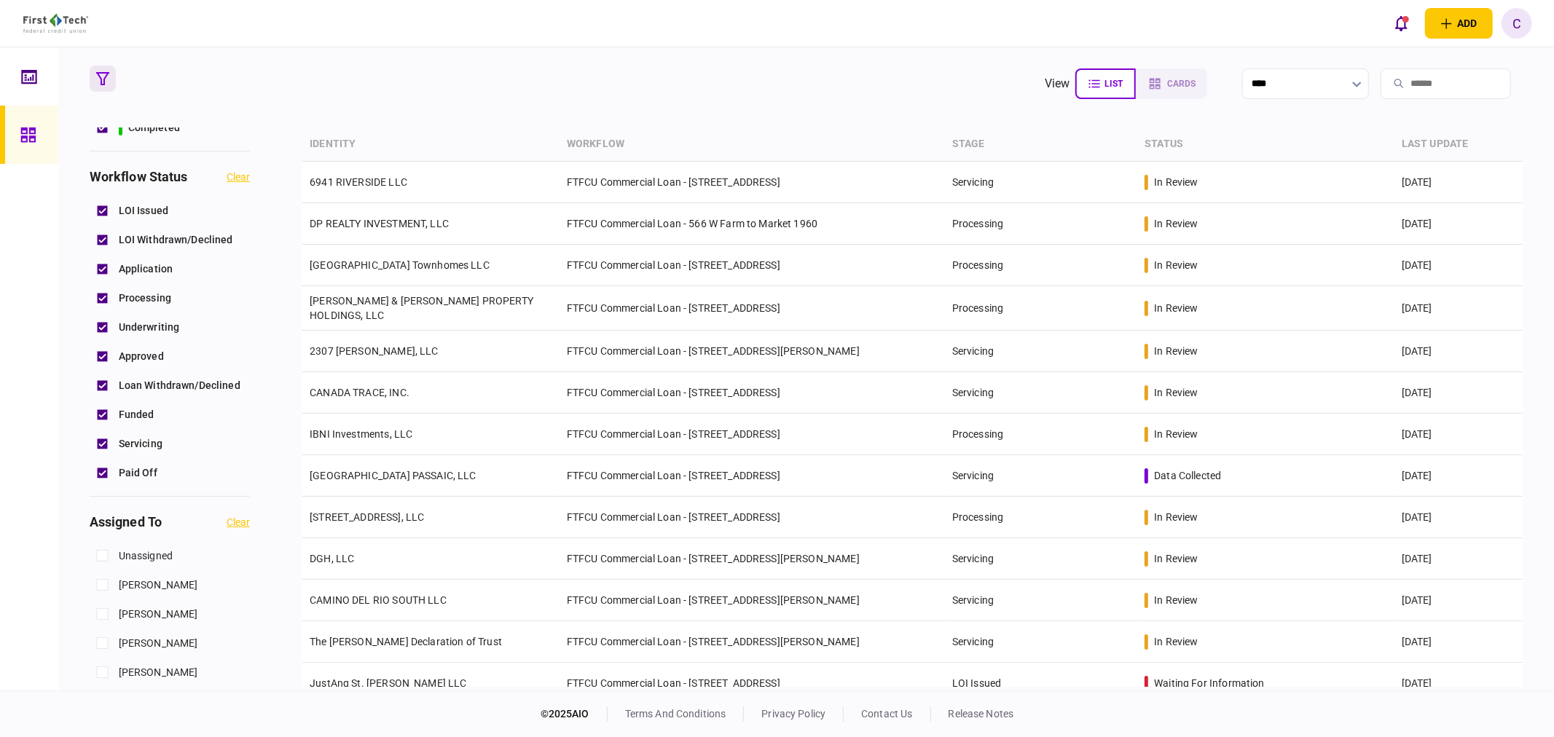
scroll to position [404, 0]
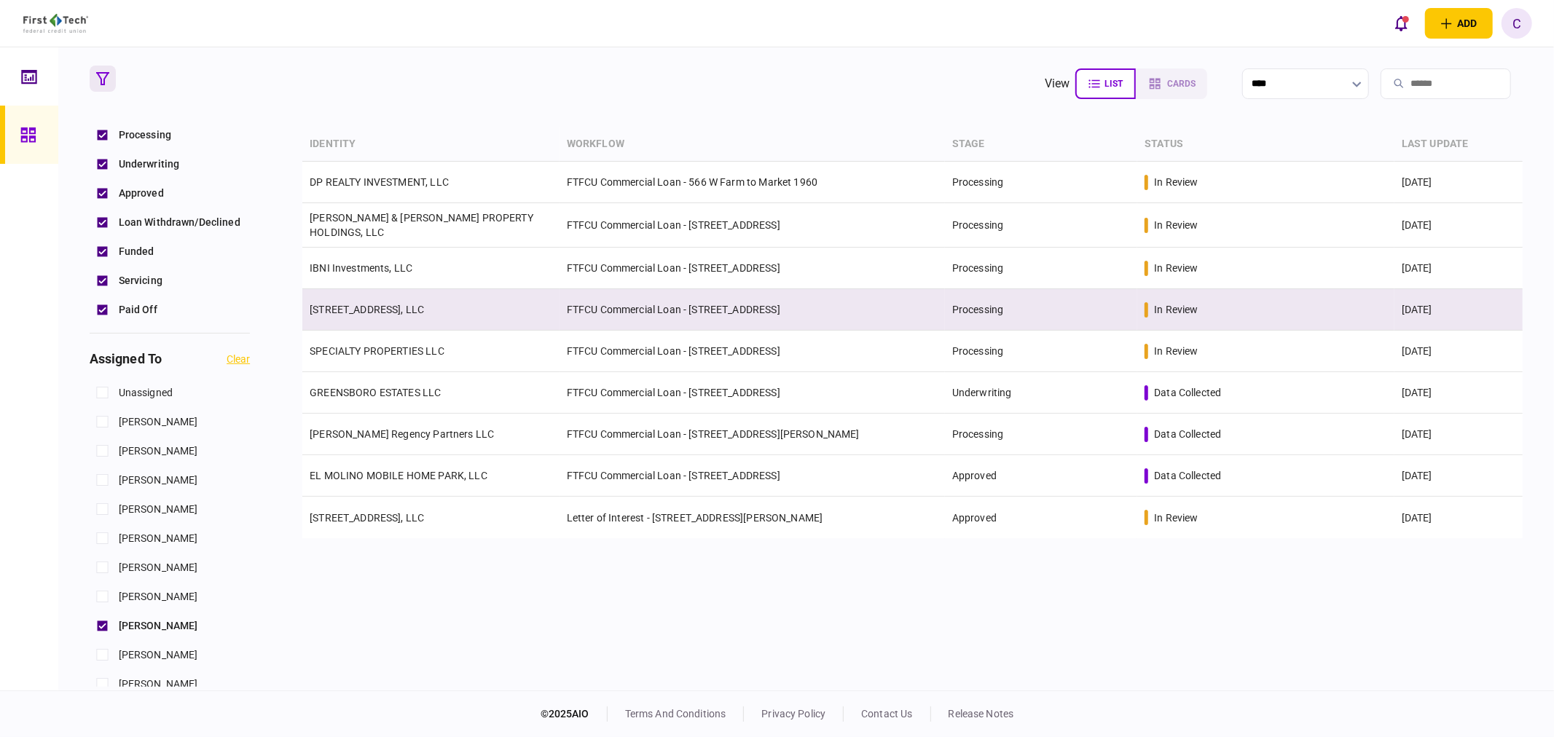
click at [354, 304] on link "[STREET_ADDRESS], LLC" at bounding box center [367, 310] width 114 height 12
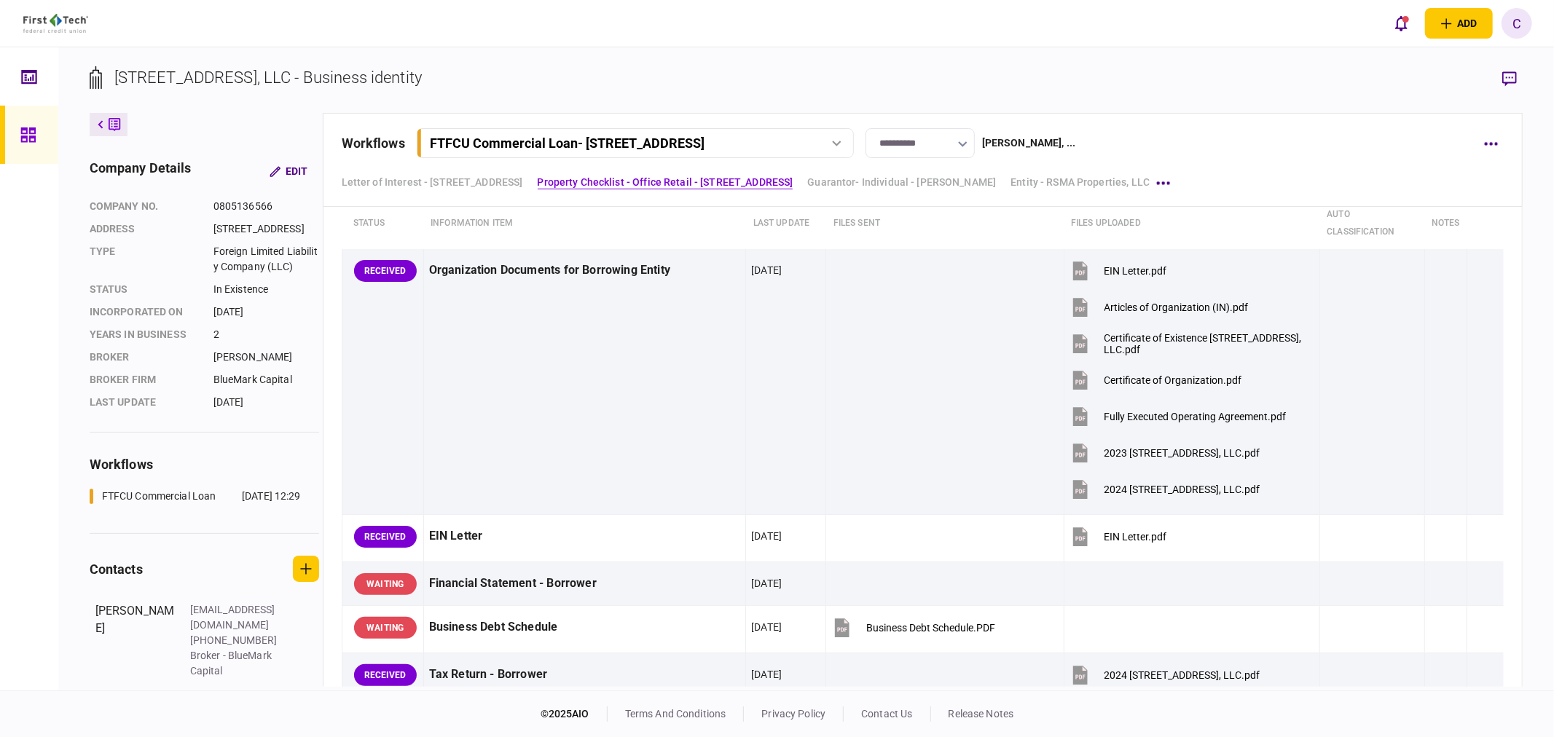
scroll to position [532, 0]
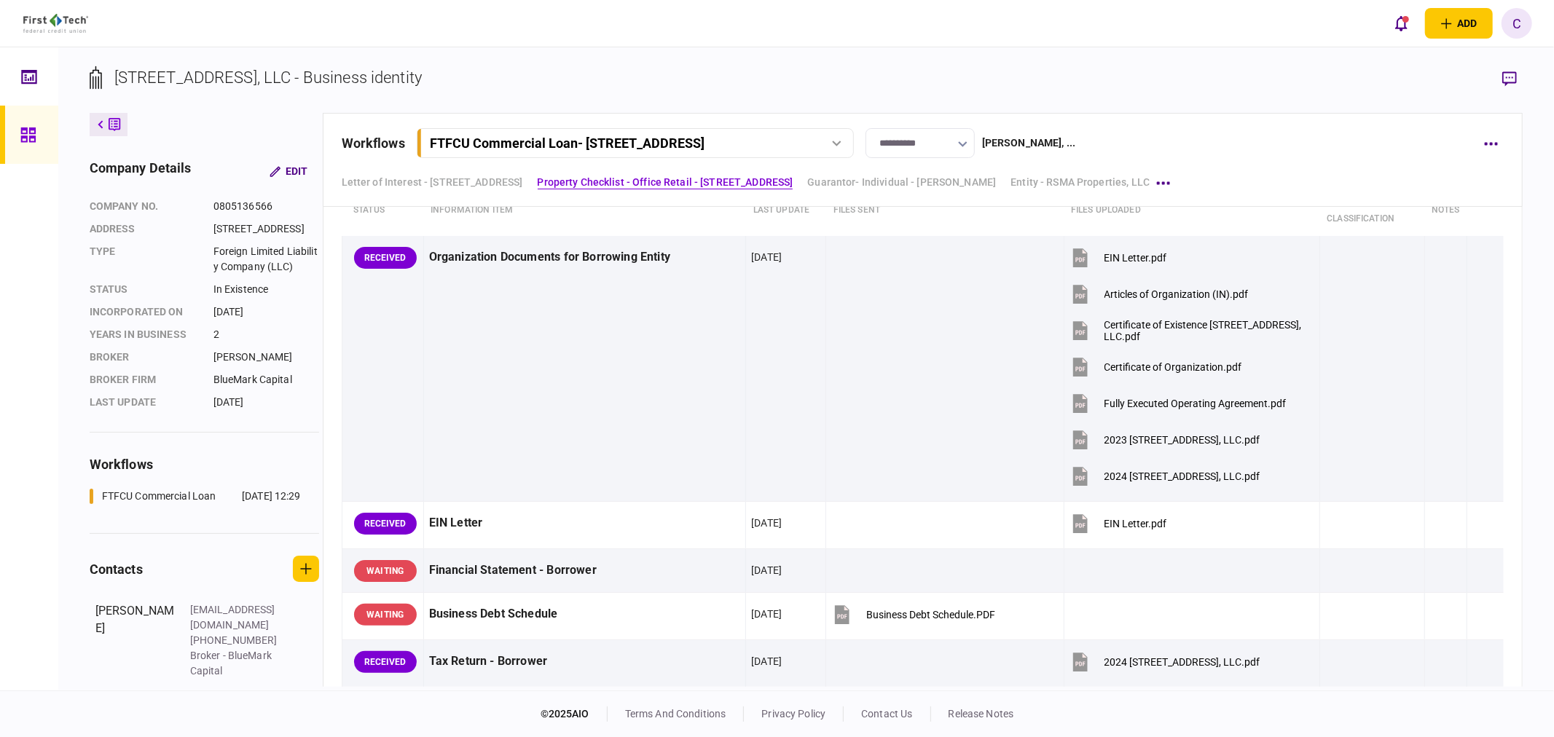
click at [1175, 139] on div "**********" at bounding box center [906, 143] width 1129 height 30
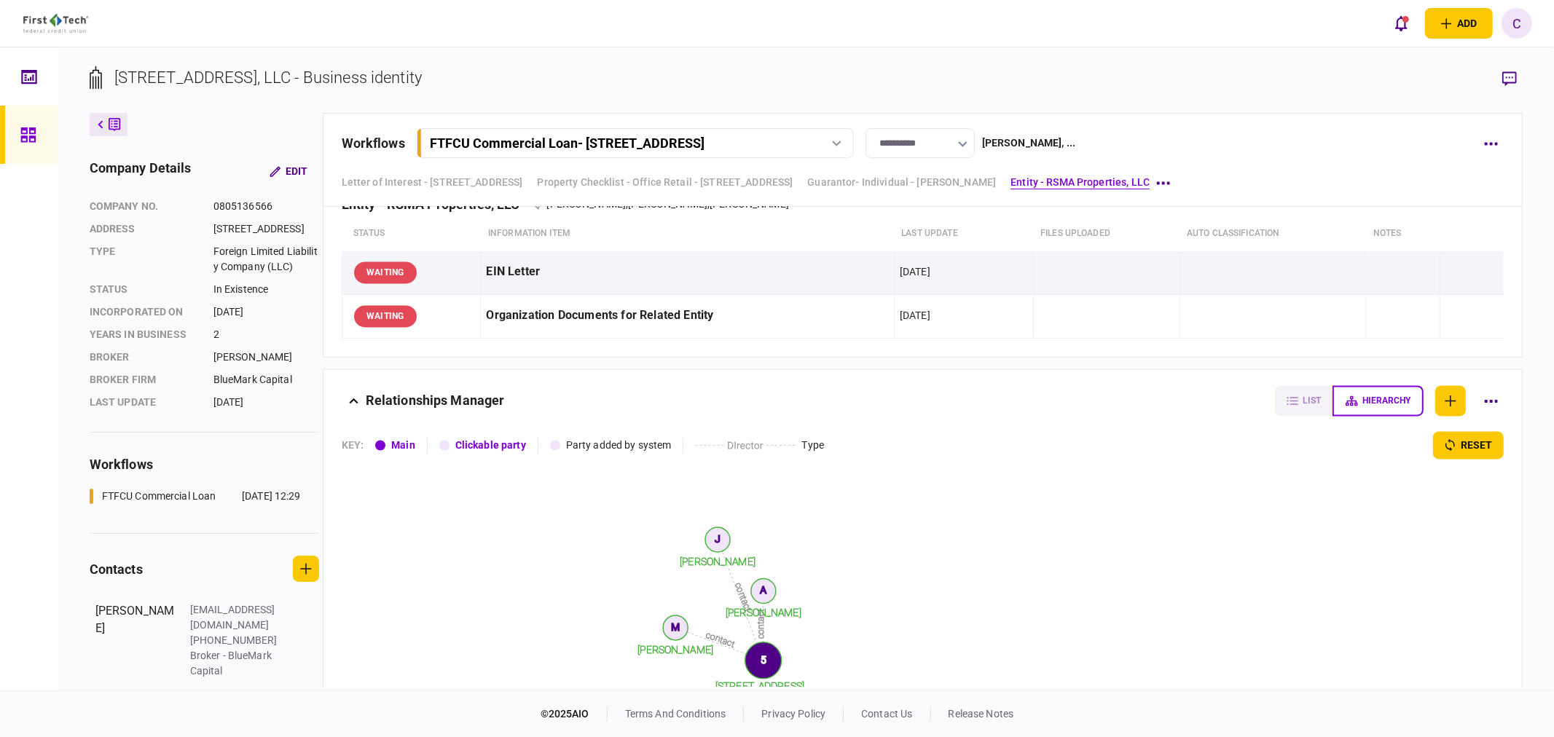
scroll to position [2312, 0]
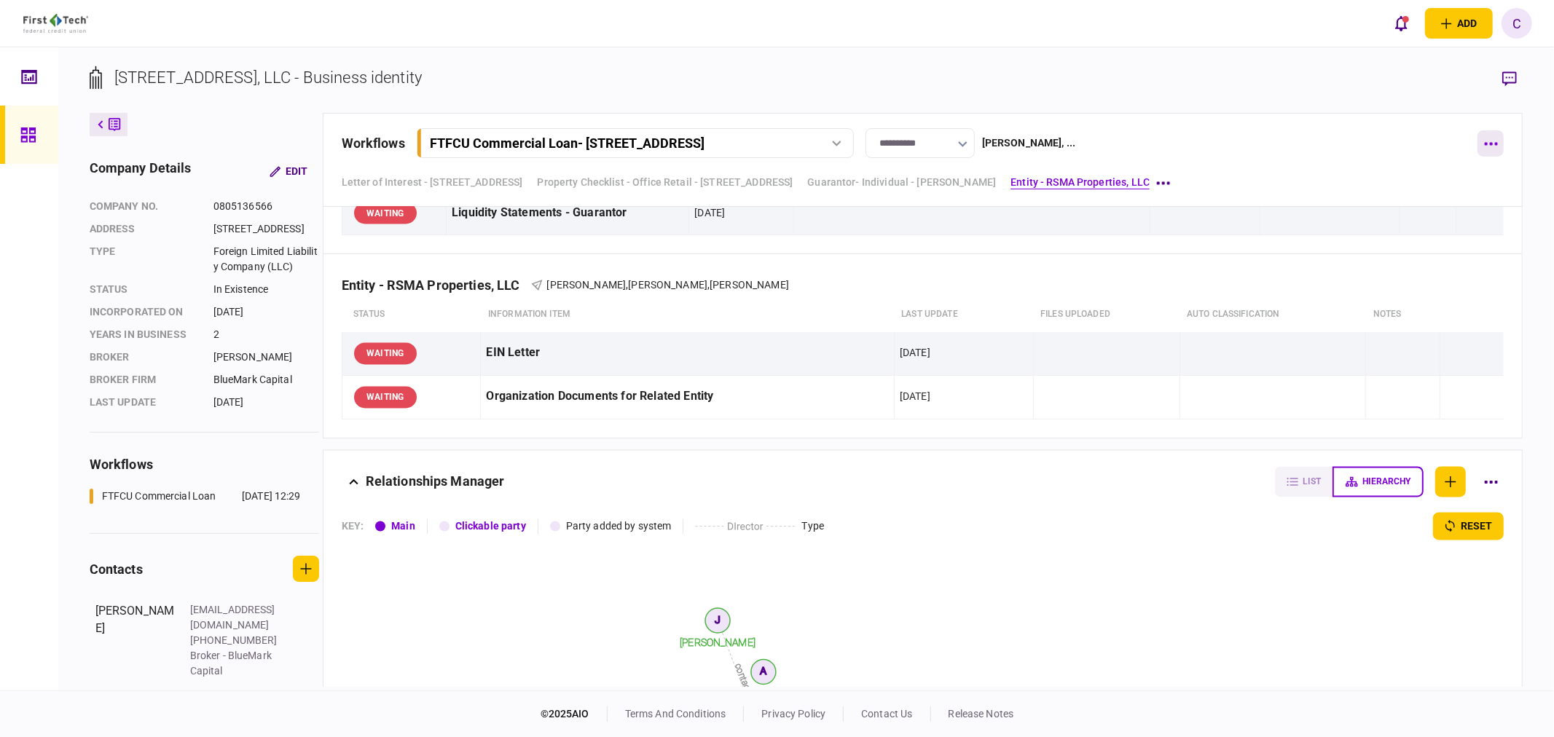
click at [1487, 135] on button "button" at bounding box center [1490, 143] width 26 height 26
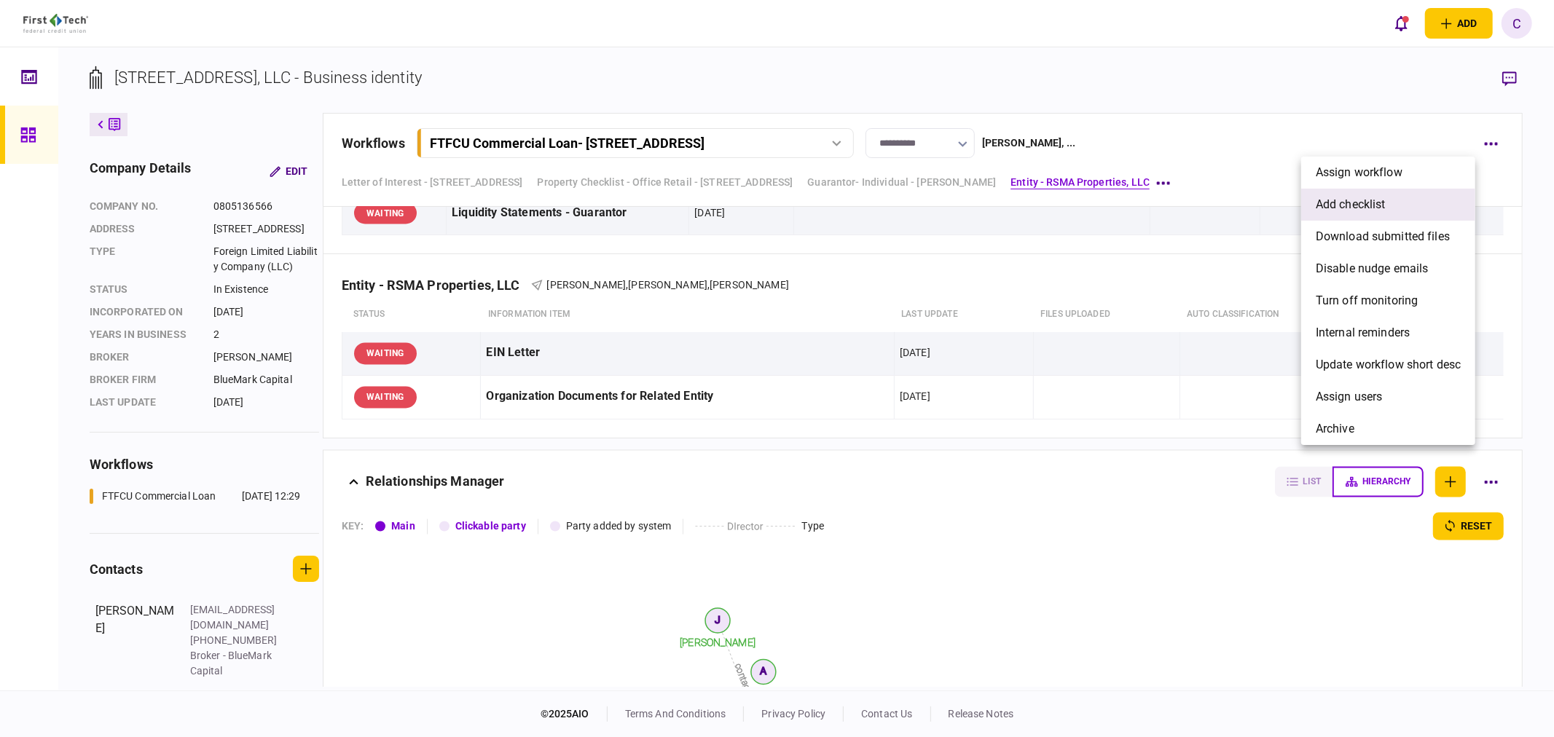
click at [1377, 193] on li "add checklist" at bounding box center [1388, 205] width 174 height 32
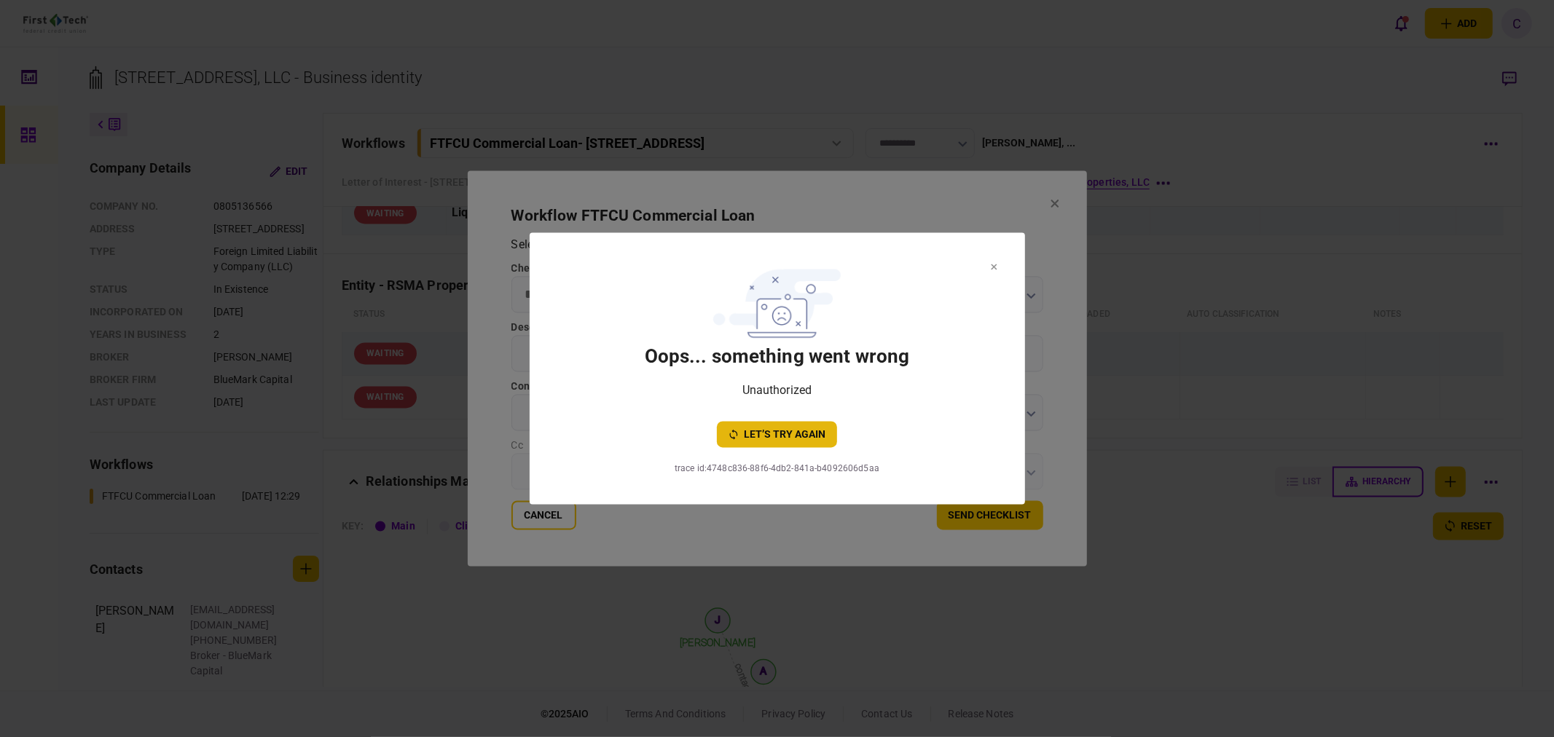
click at [809, 432] on button "let’s try again" at bounding box center [777, 435] width 120 height 26
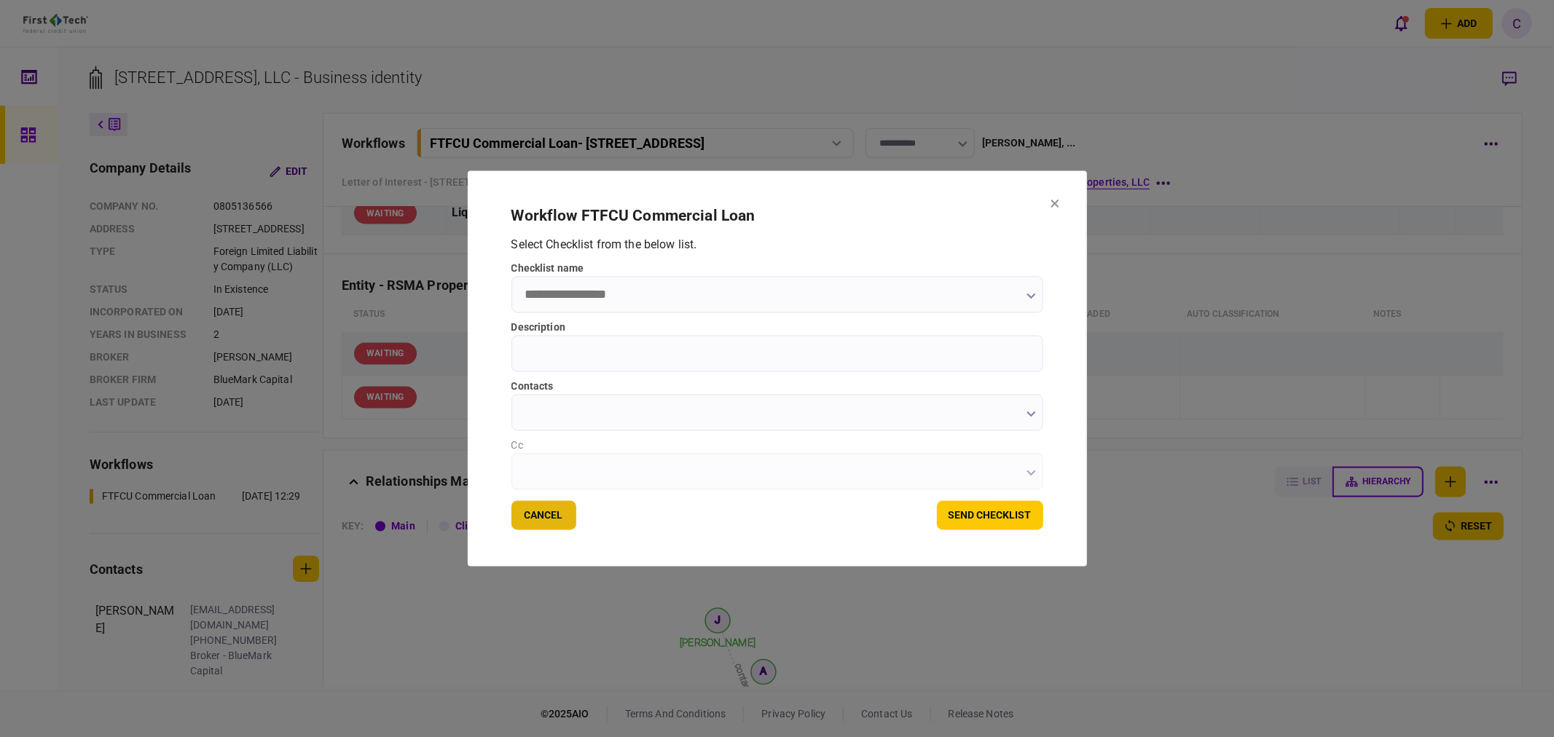
click at [542, 523] on button "Cancel" at bounding box center [543, 515] width 65 height 29
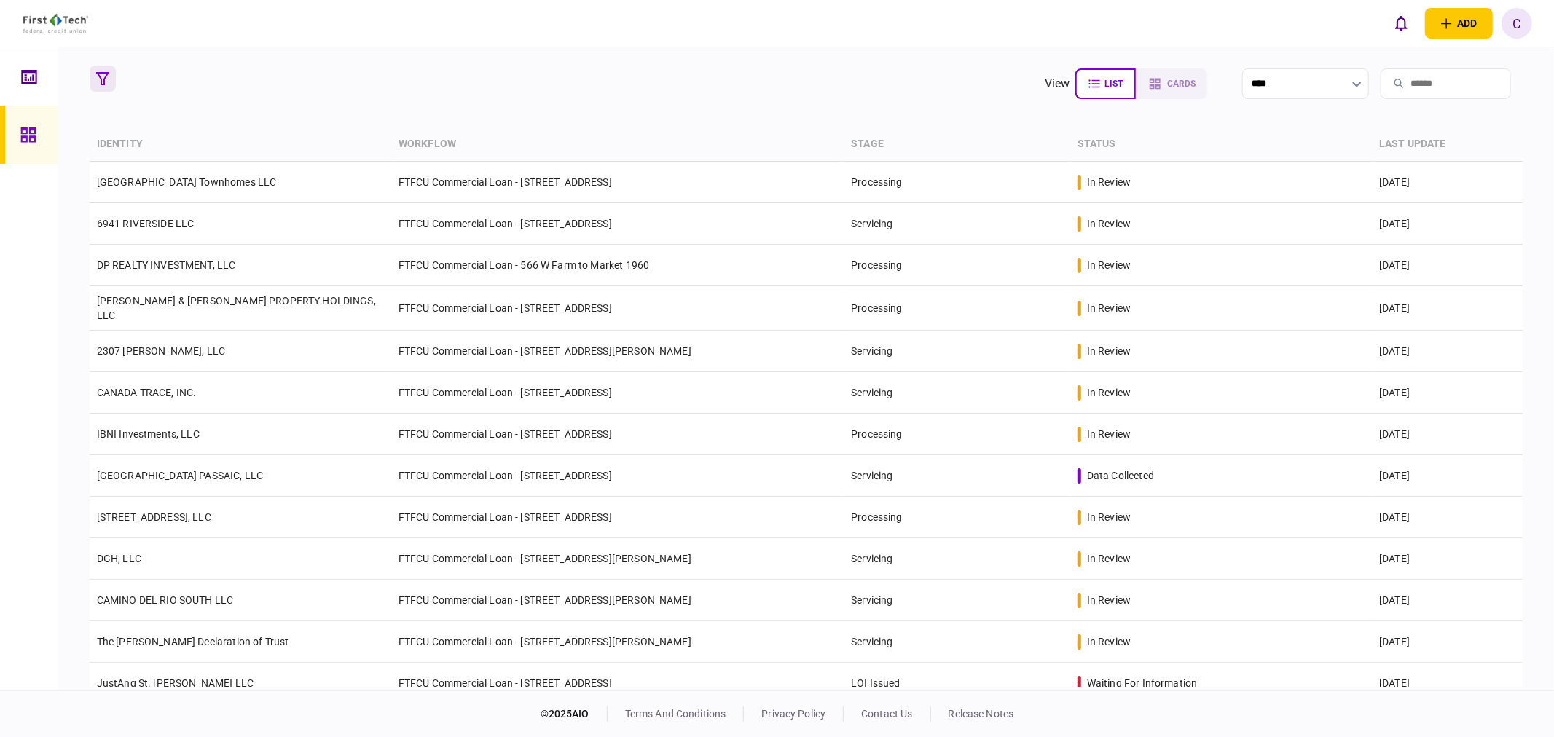
click at [99, 81] on icon "button" at bounding box center [102, 78] width 13 height 13
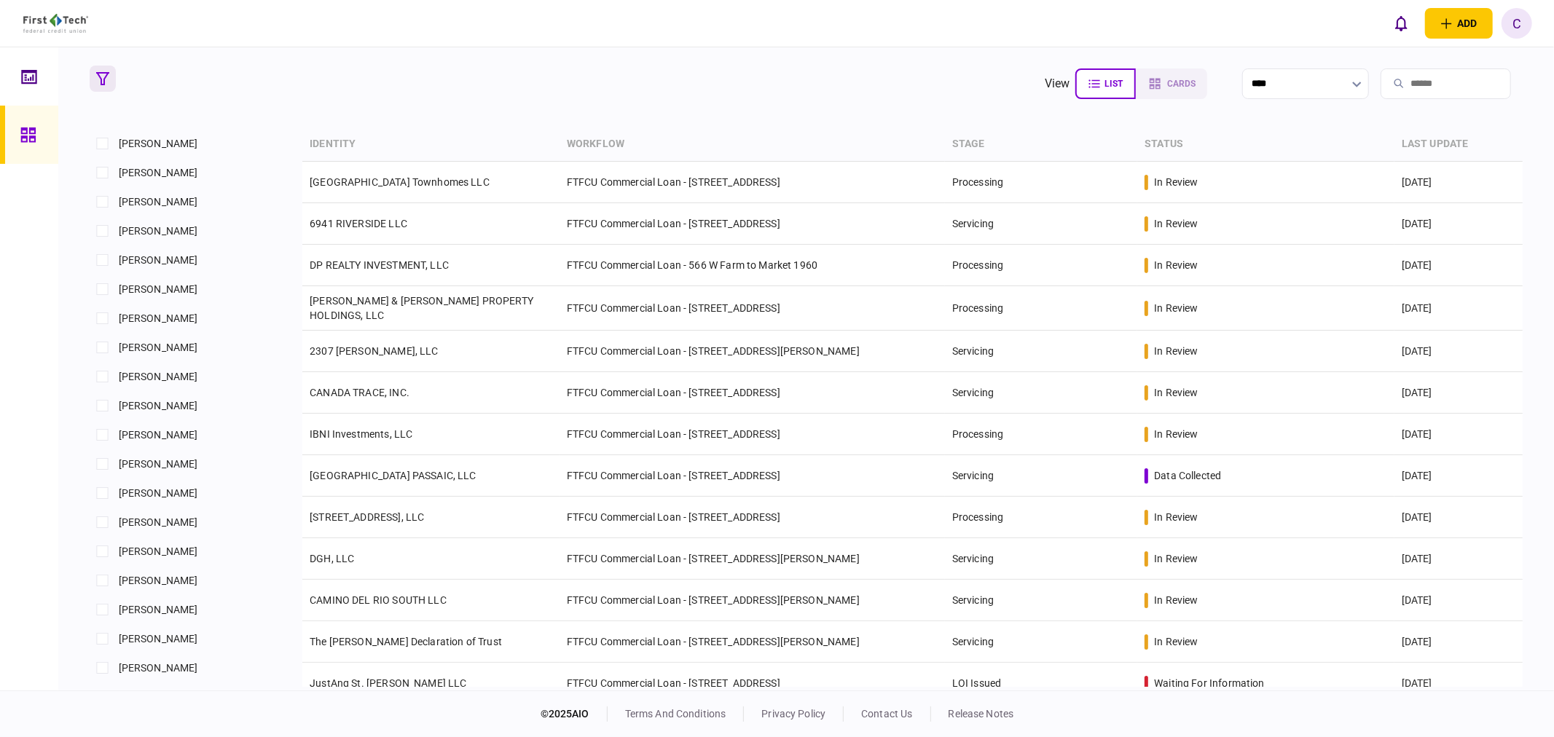
scroll to position [647, 0]
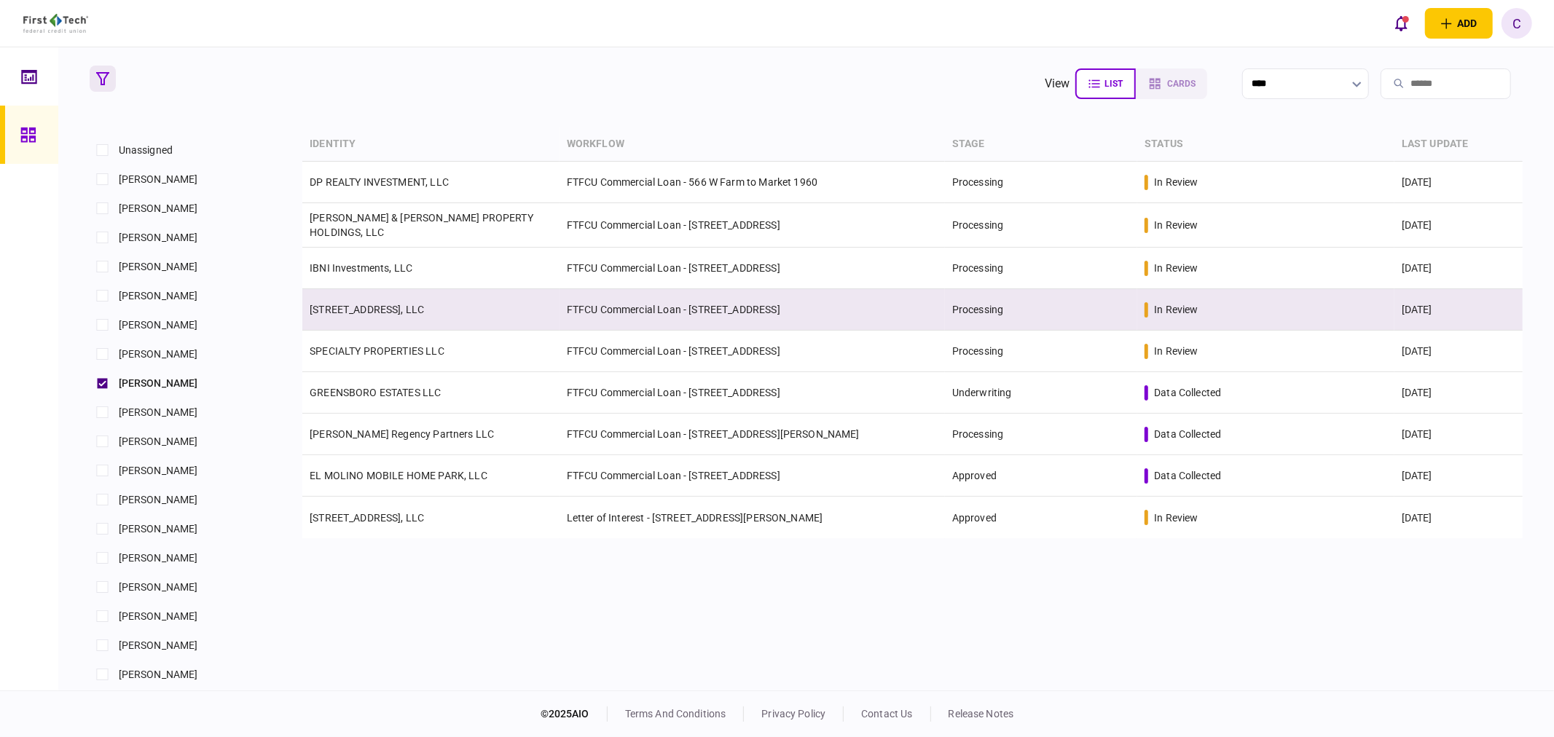
click at [374, 315] on td "[STREET_ADDRESS], LLC" at bounding box center [430, 310] width 257 height 42
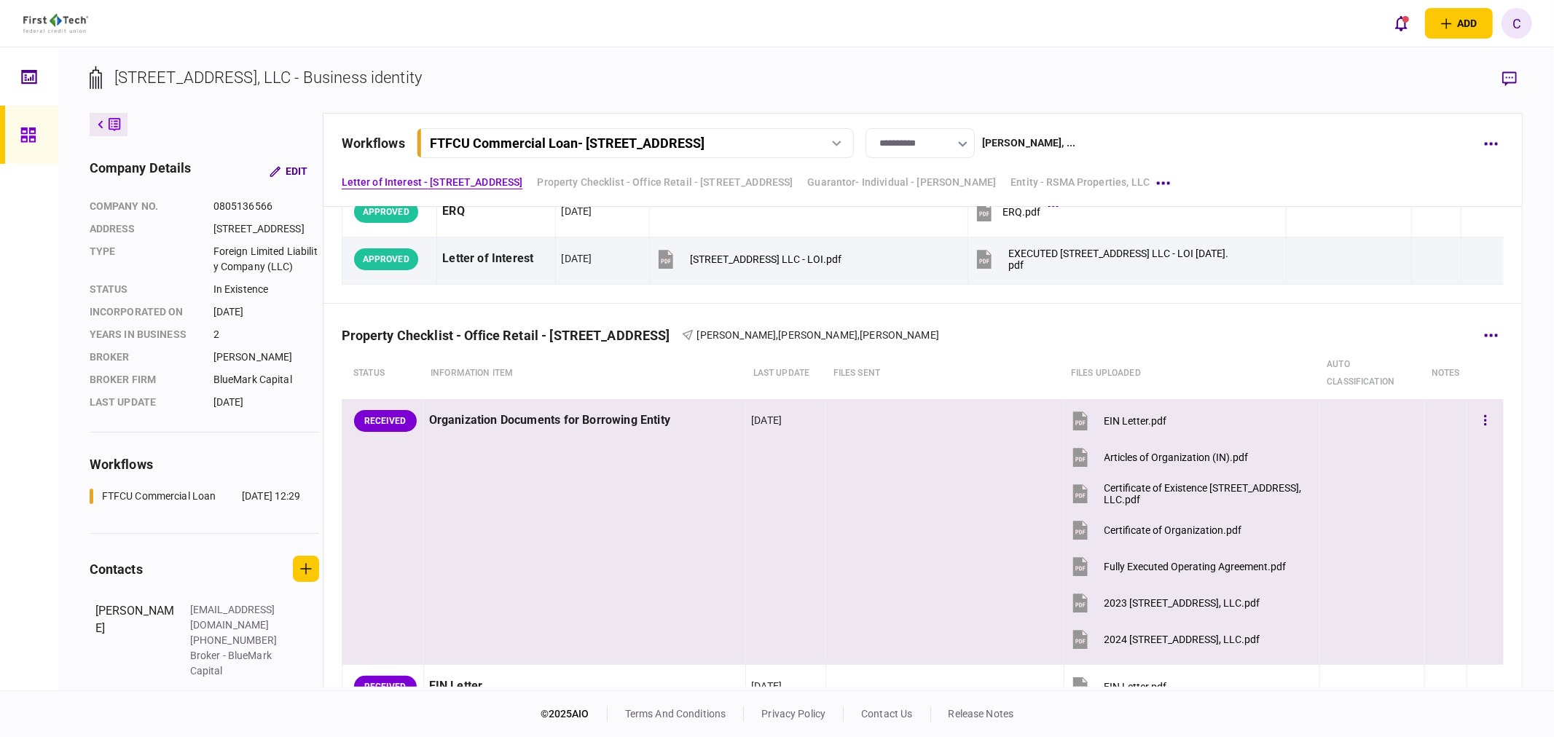
scroll to position [404, 0]
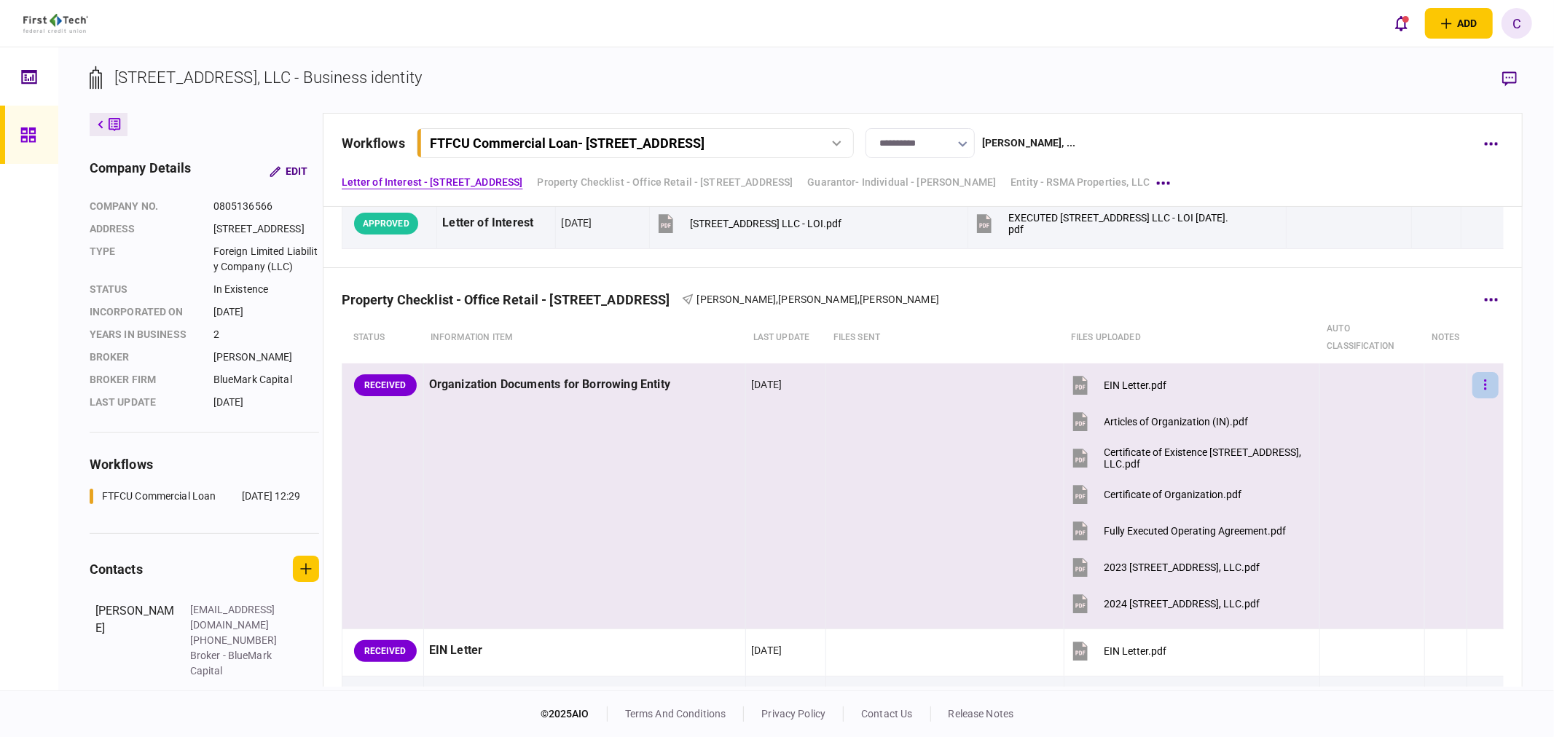
click at [1477, 388] on button "button" at bounding box center [1485, 385] width 26 height 26
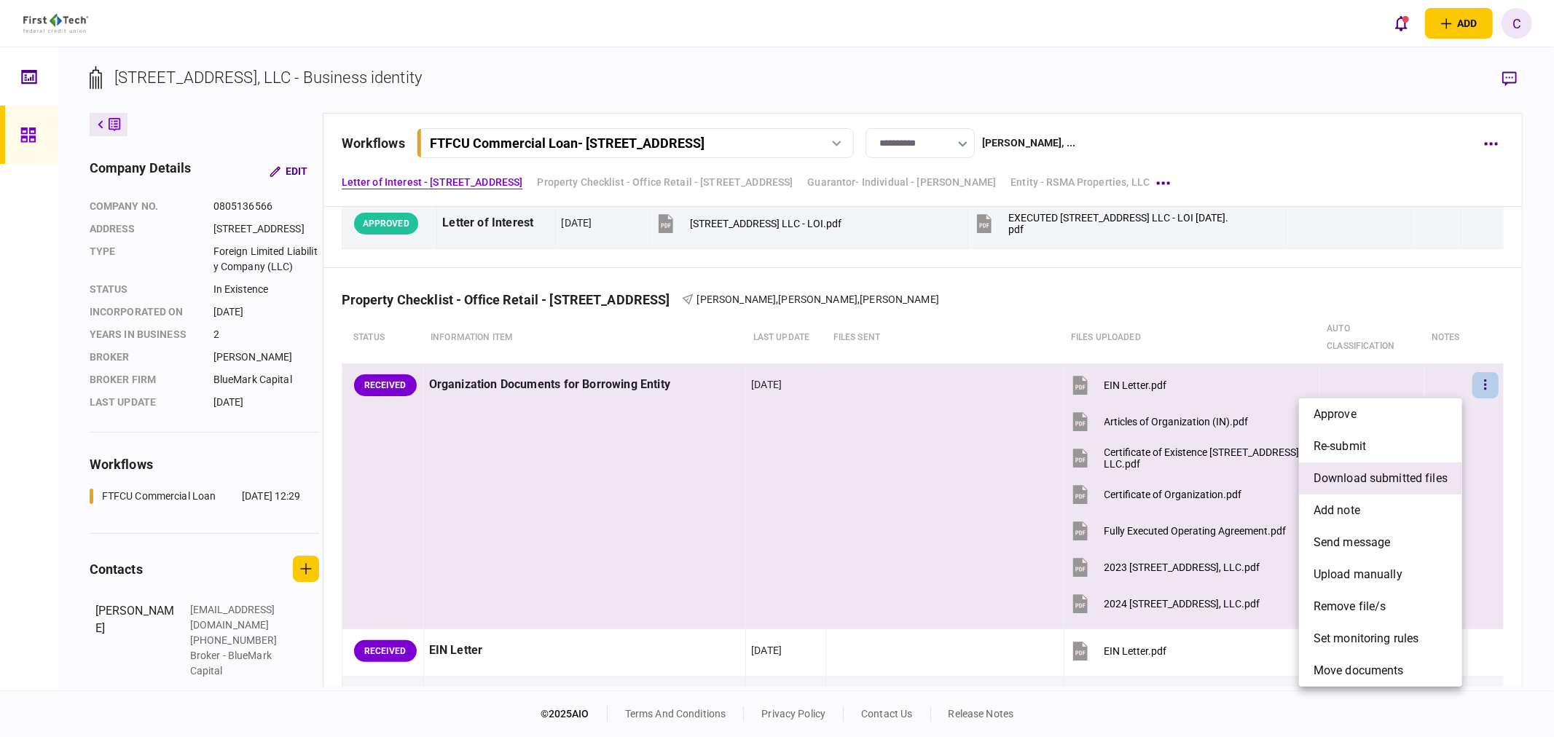
click at [1352, 476] on span "download submitted files" at bounding box center [1380, 478] width 134 height 17
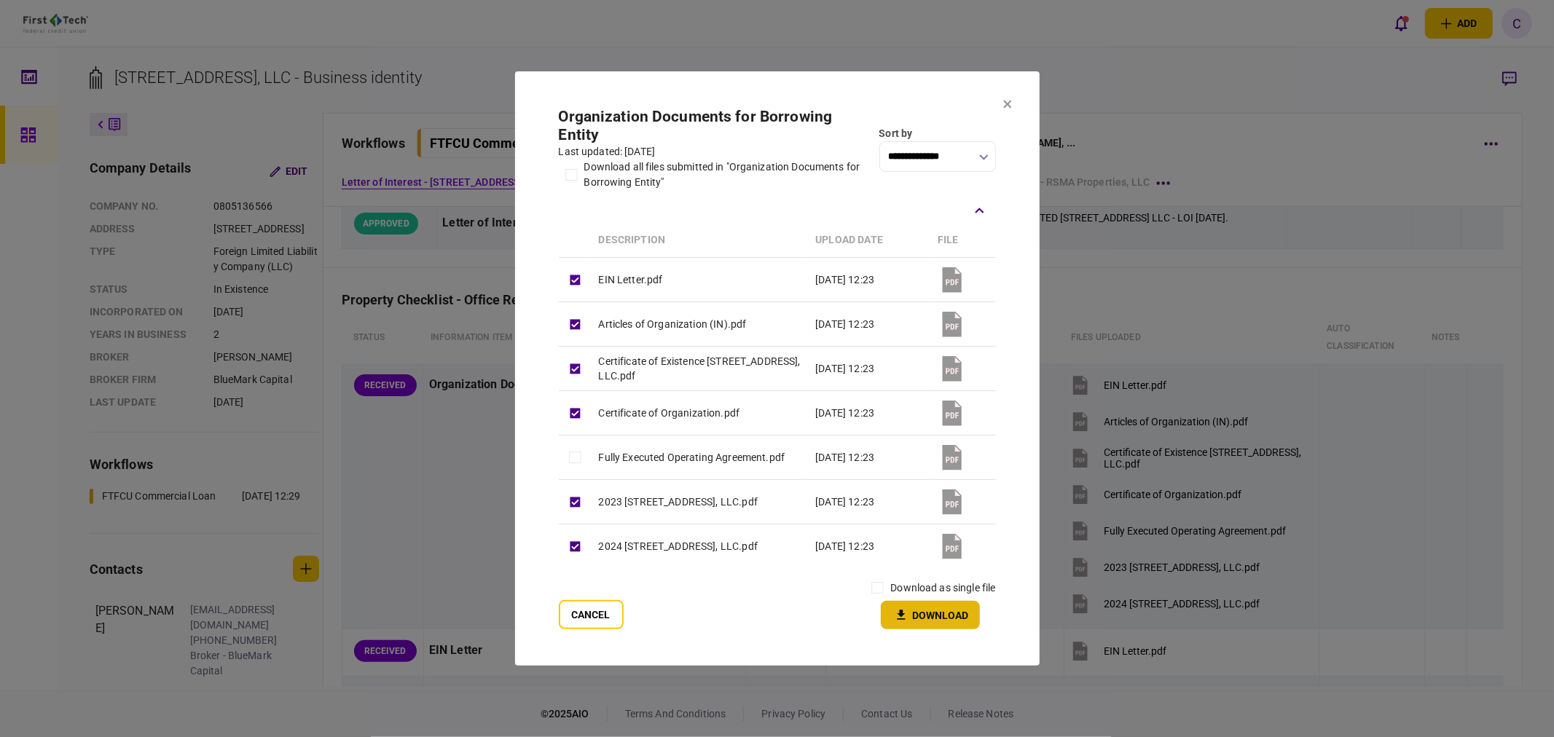
click at [925, 617] on button "Download" at bounding box center [930, 615] width 99 height 28
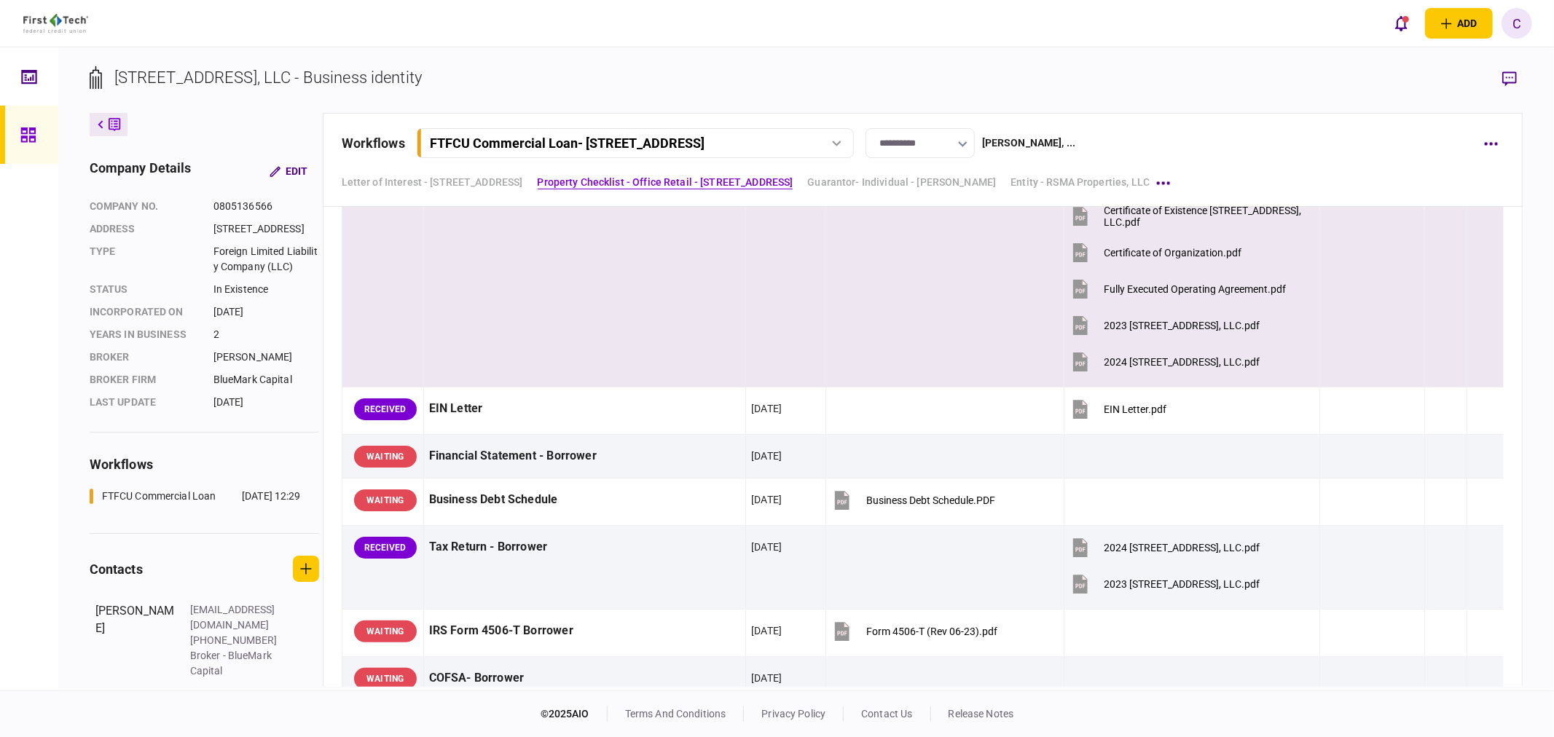
scroll to position [647, 0]
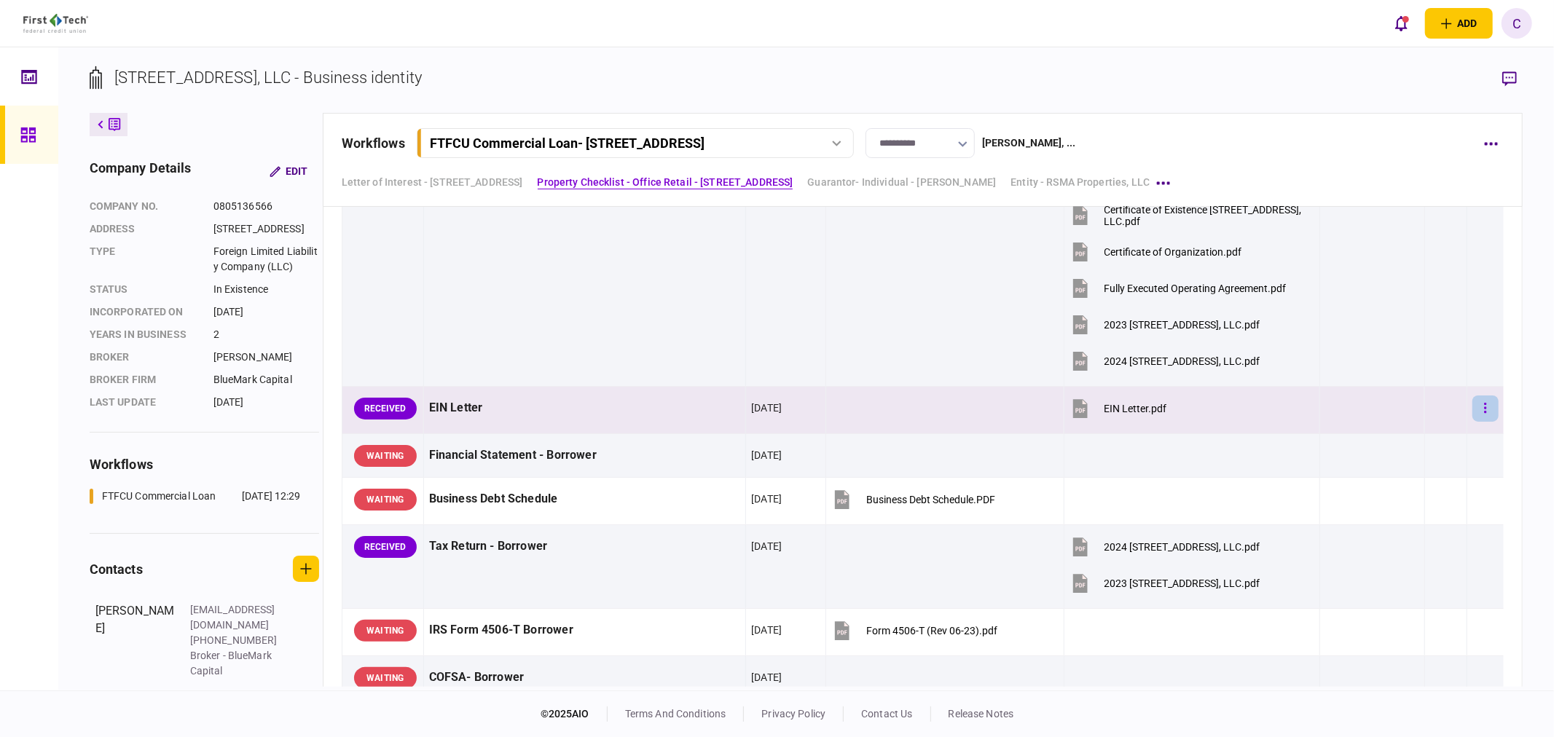
click at [1472, 411] on button "button" at bounding box center [1485, 409] width 26 height 26
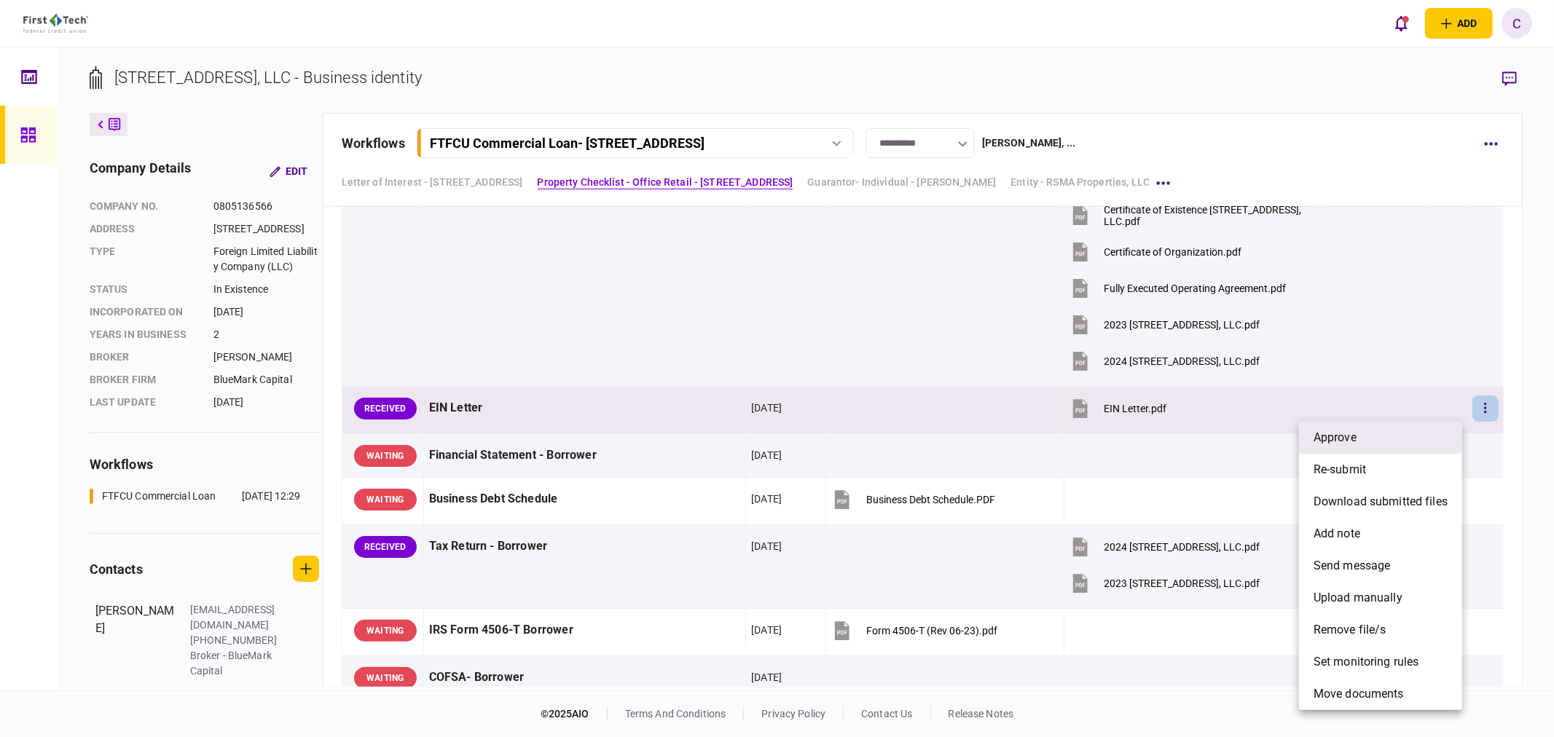
click at [1357, 438] on li "approve" at bounding box center [1380, 438] width 163 height 32
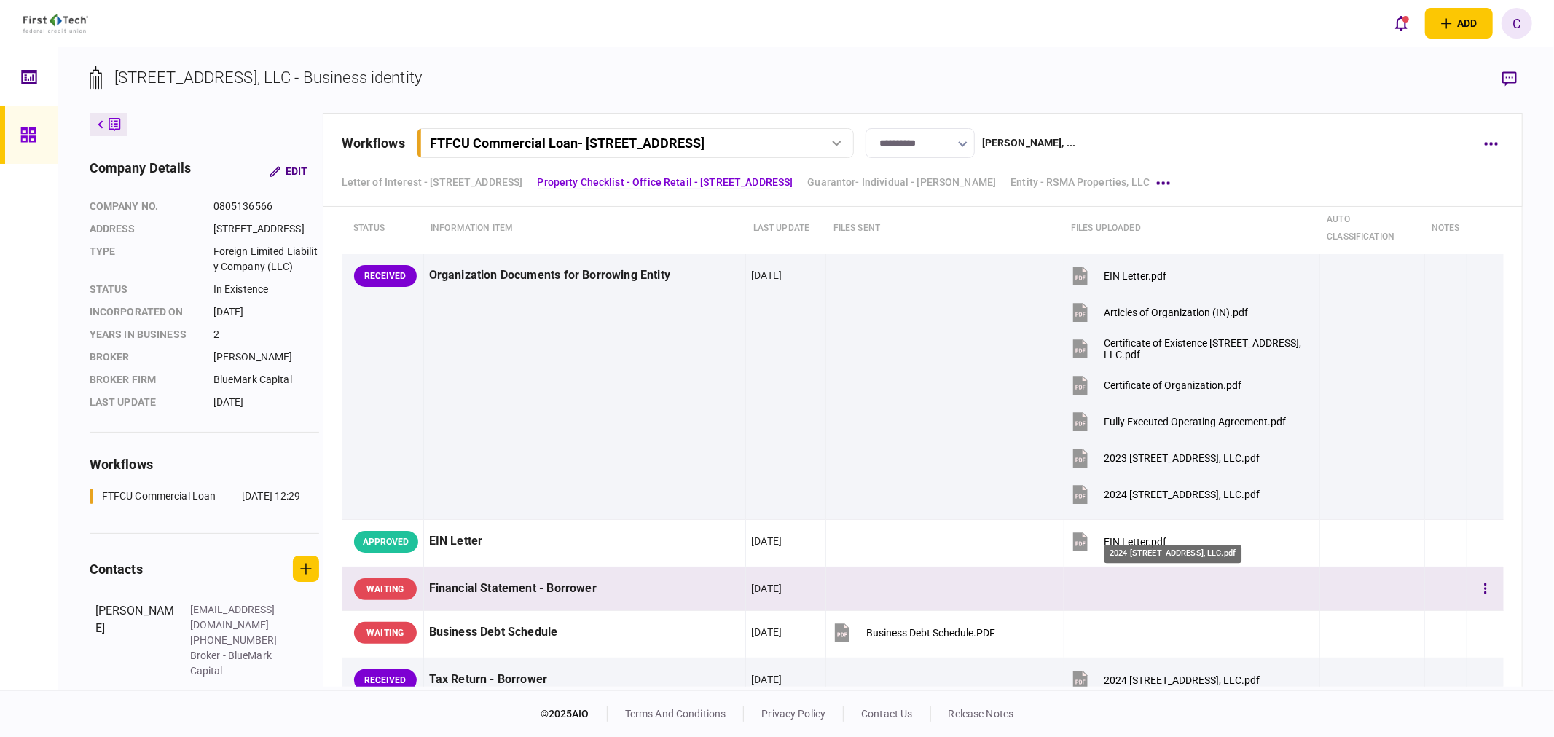
scroll to position [485, 0]
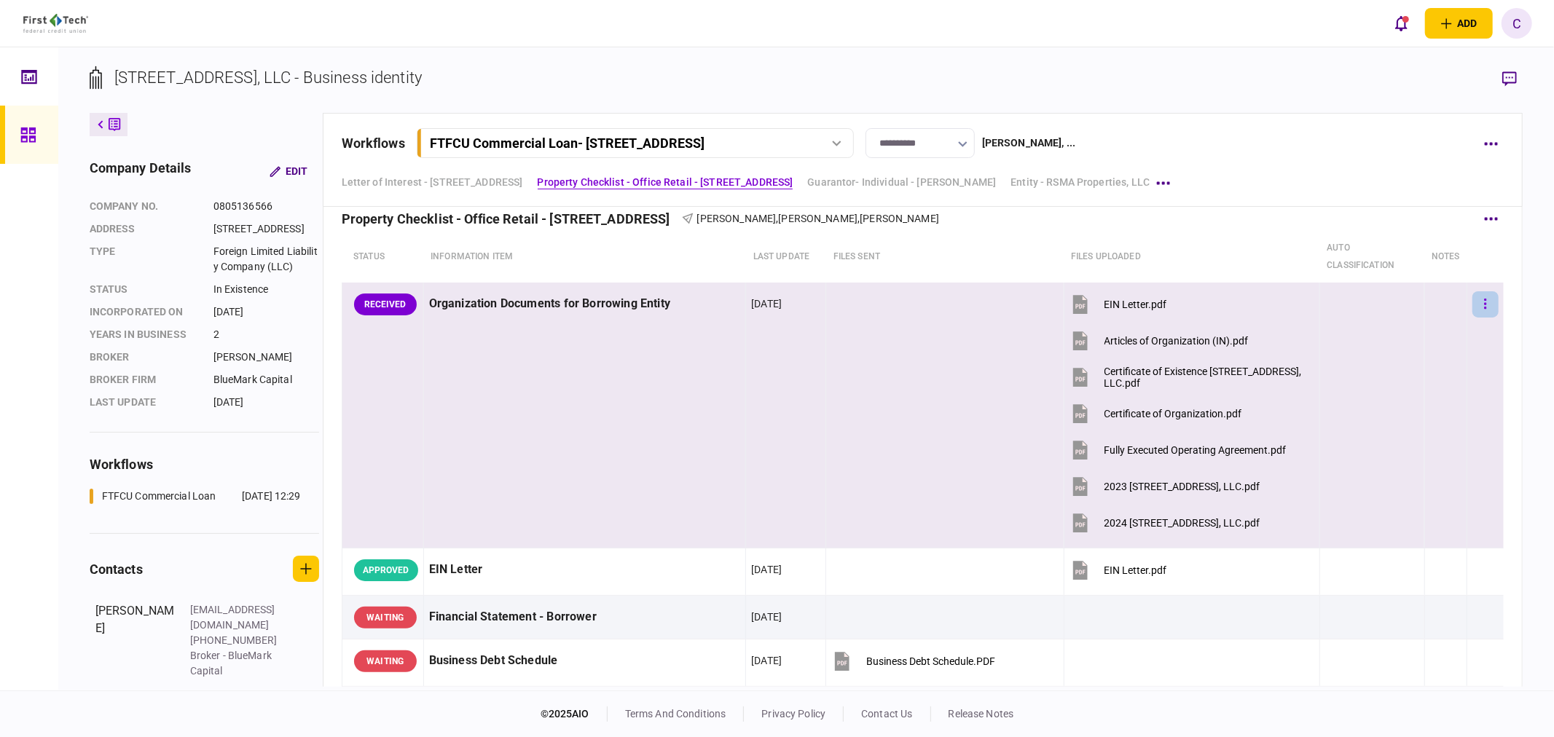
click at [1484, 299] on icon "button" at bounding box center [1485, 304] width 2 height 10
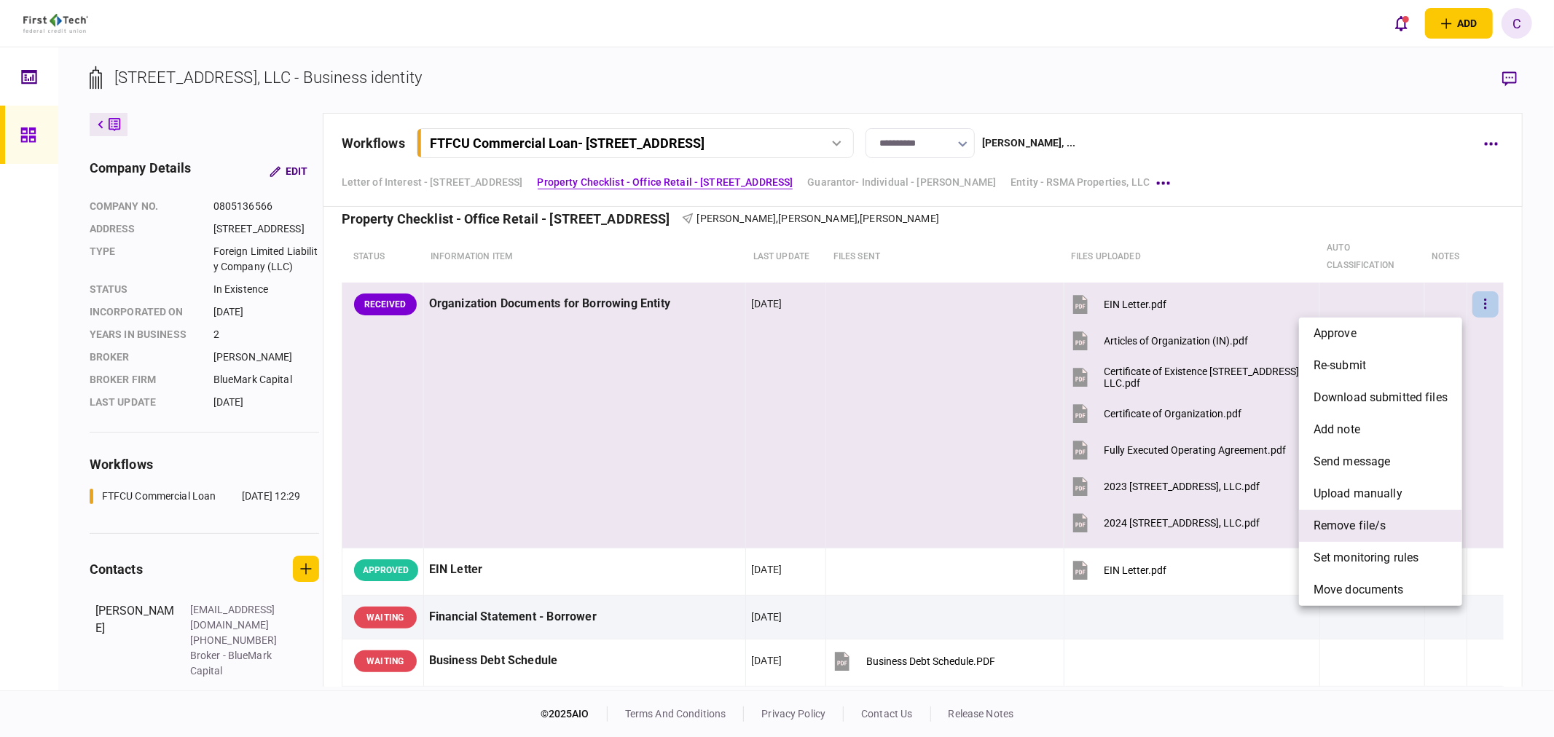
click at [1357, 529] on span "remove file/s" at bounding box center [1349, 525] width 73 height 17
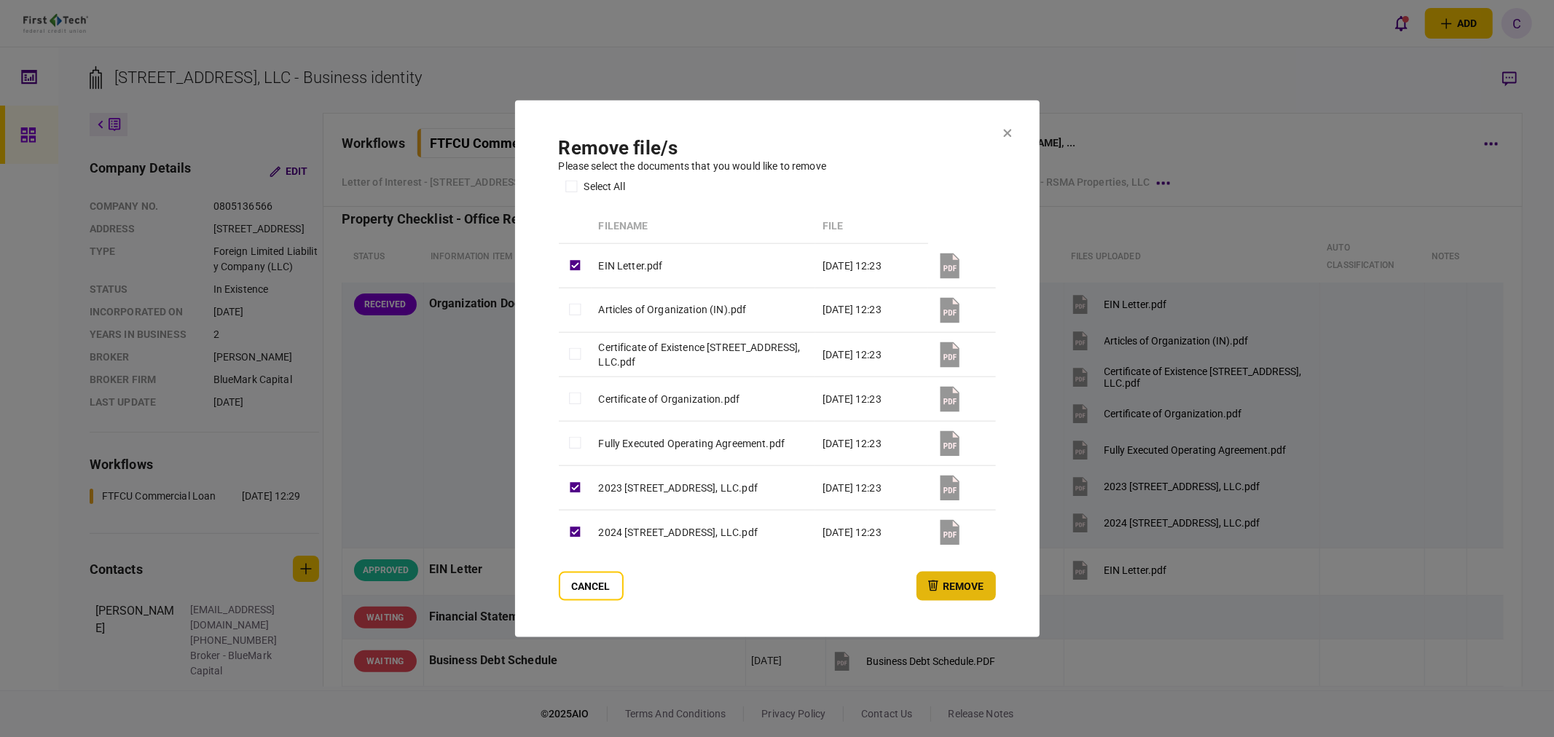
click at [954, 587] on button "remove" at bounding box center [955, 585] width 79 height 29
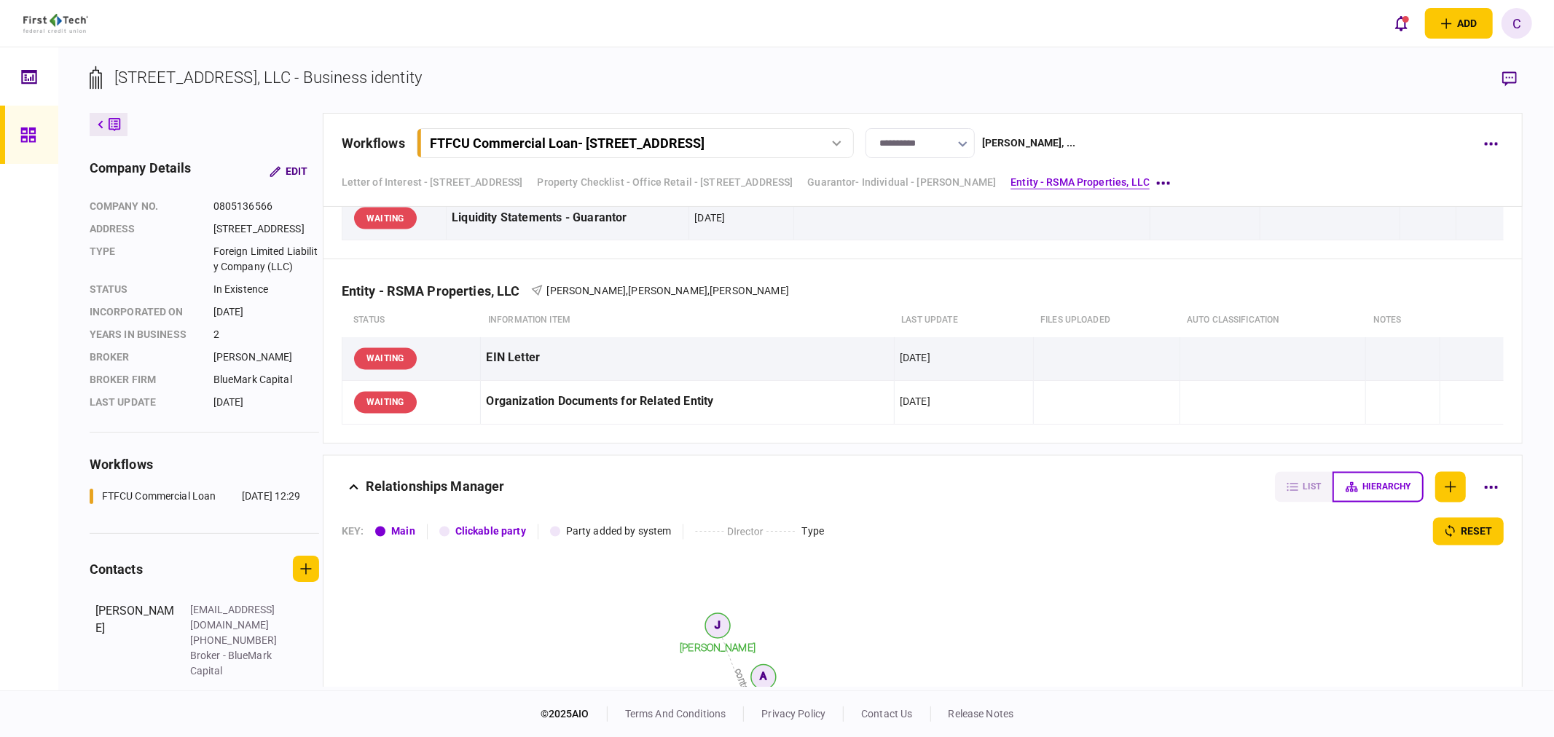
scroll to position [2185, 0]
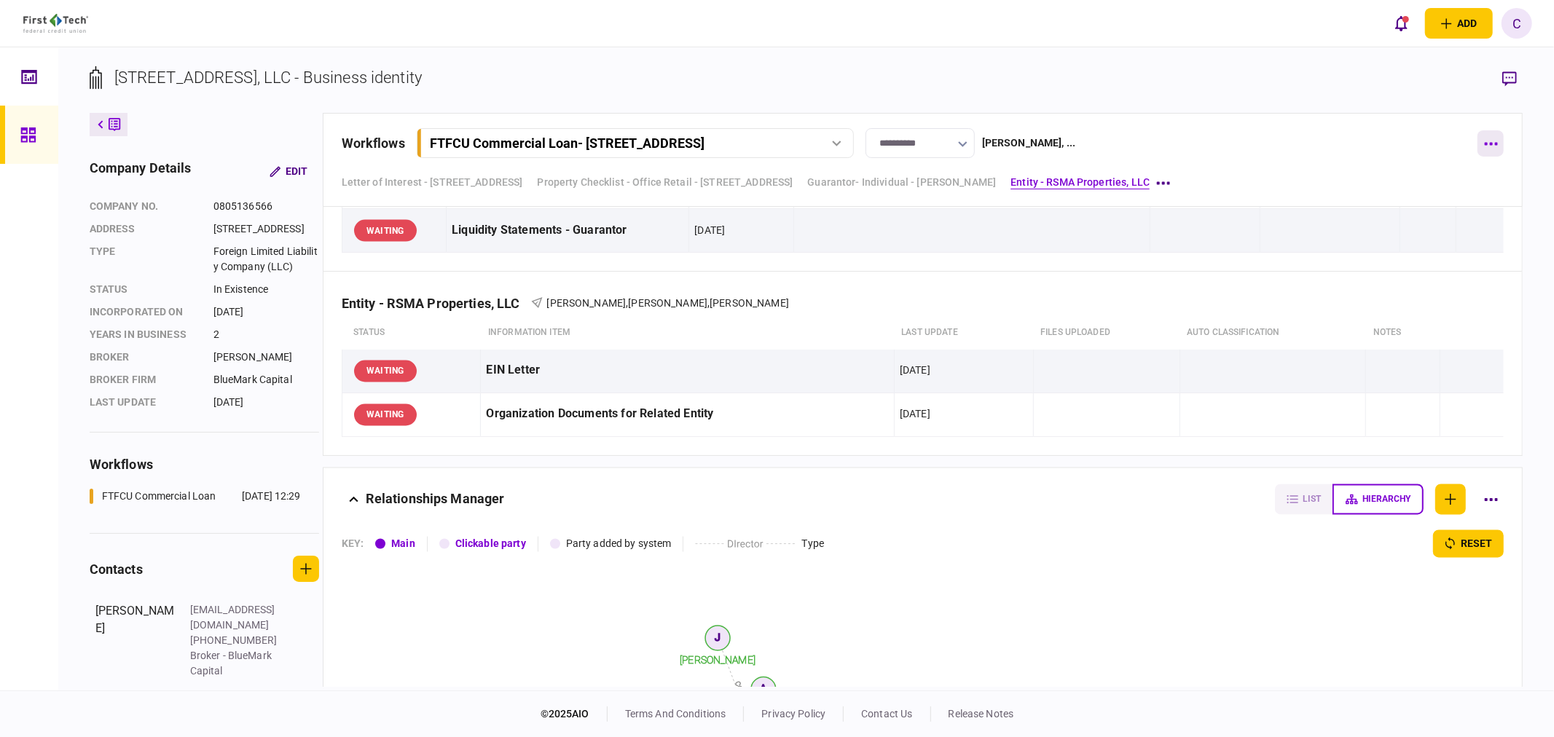
click at [1488, 142] on icon "button" at bounding box center [1491, 144] width 14 height 4
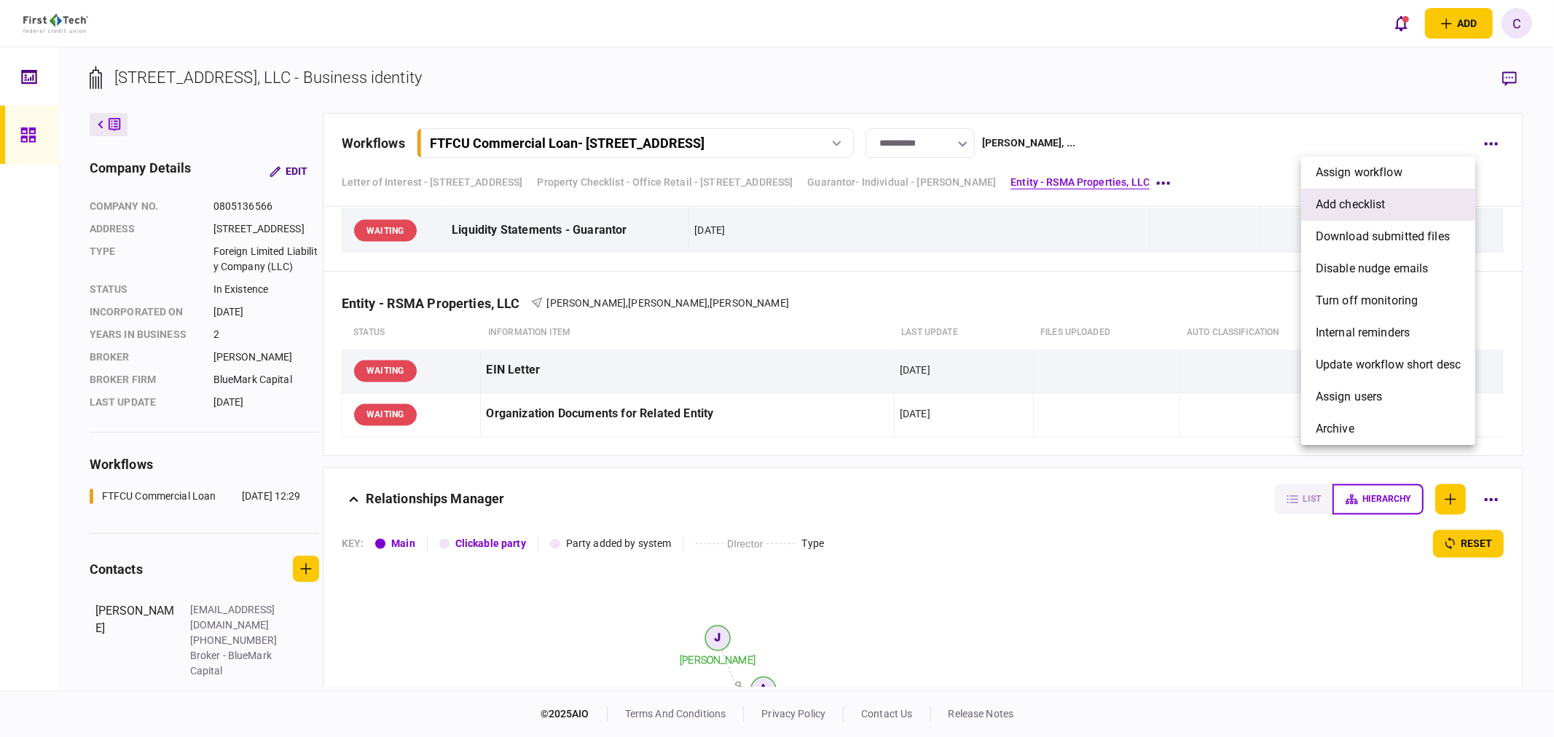
click at [1356, 200] on span "add checklist" at bounding box center [1350, 204] width 70 height 17
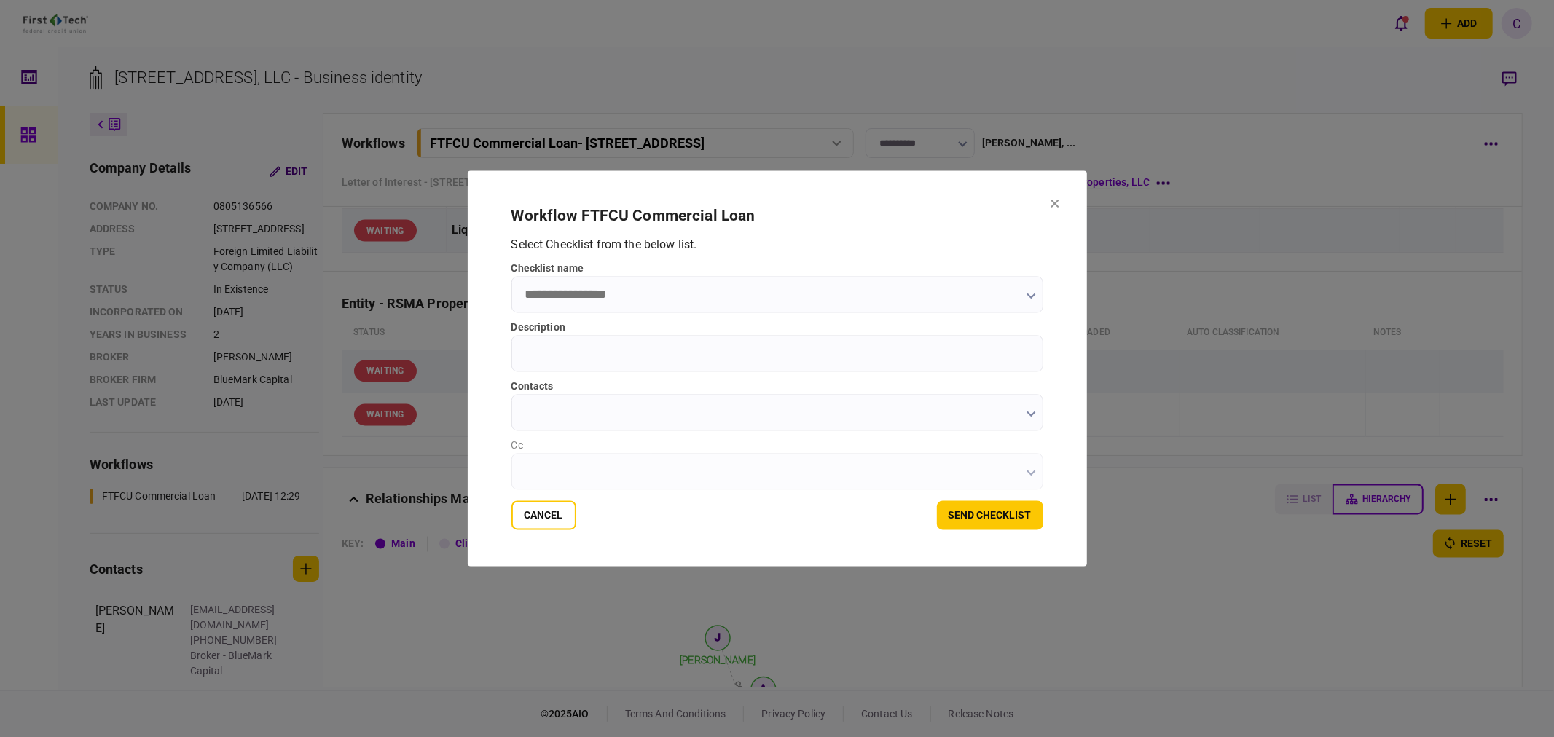
click at [1026, 292] on button "button" at bounding box center [1030, 296] width 9 height 12
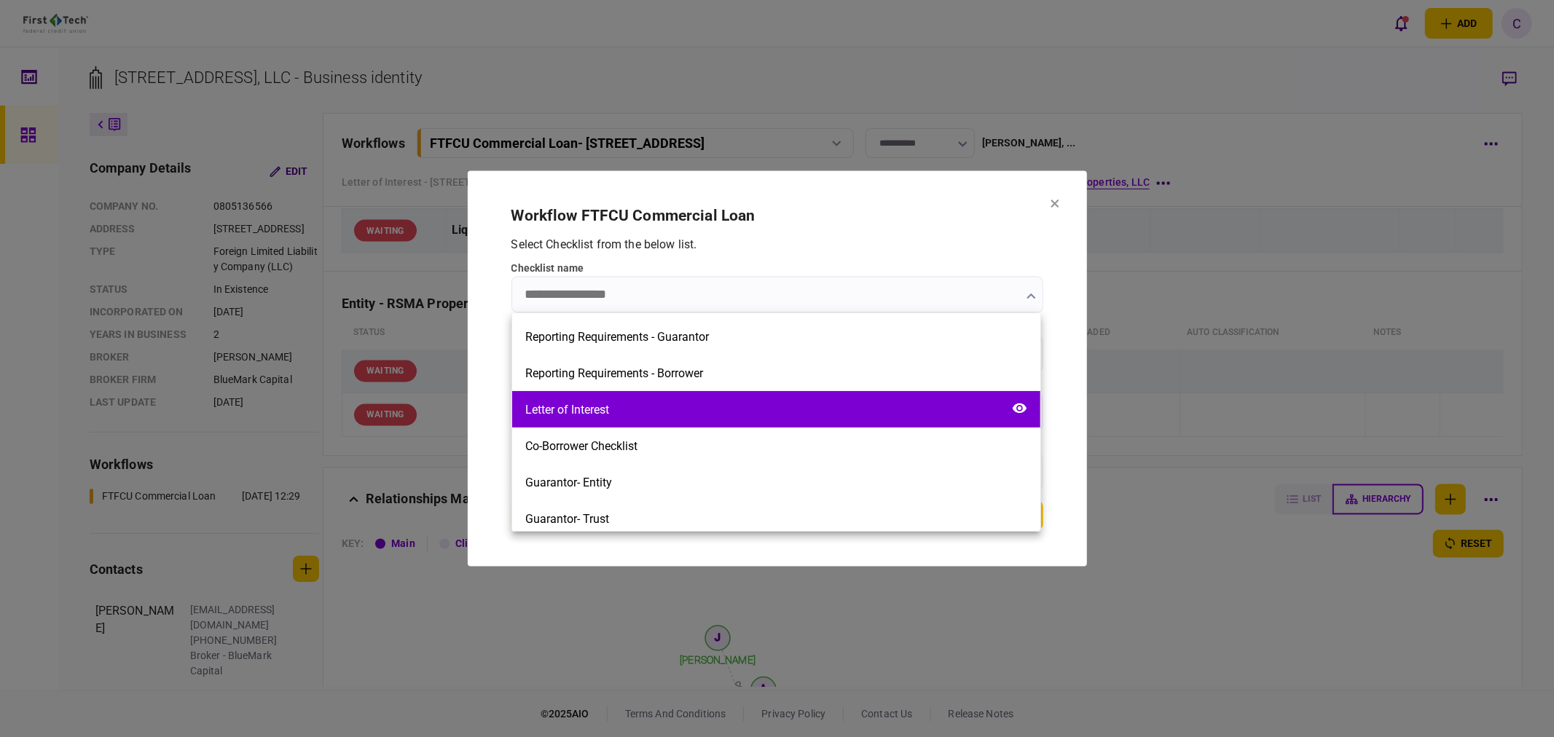
scroll to position [404, 0]
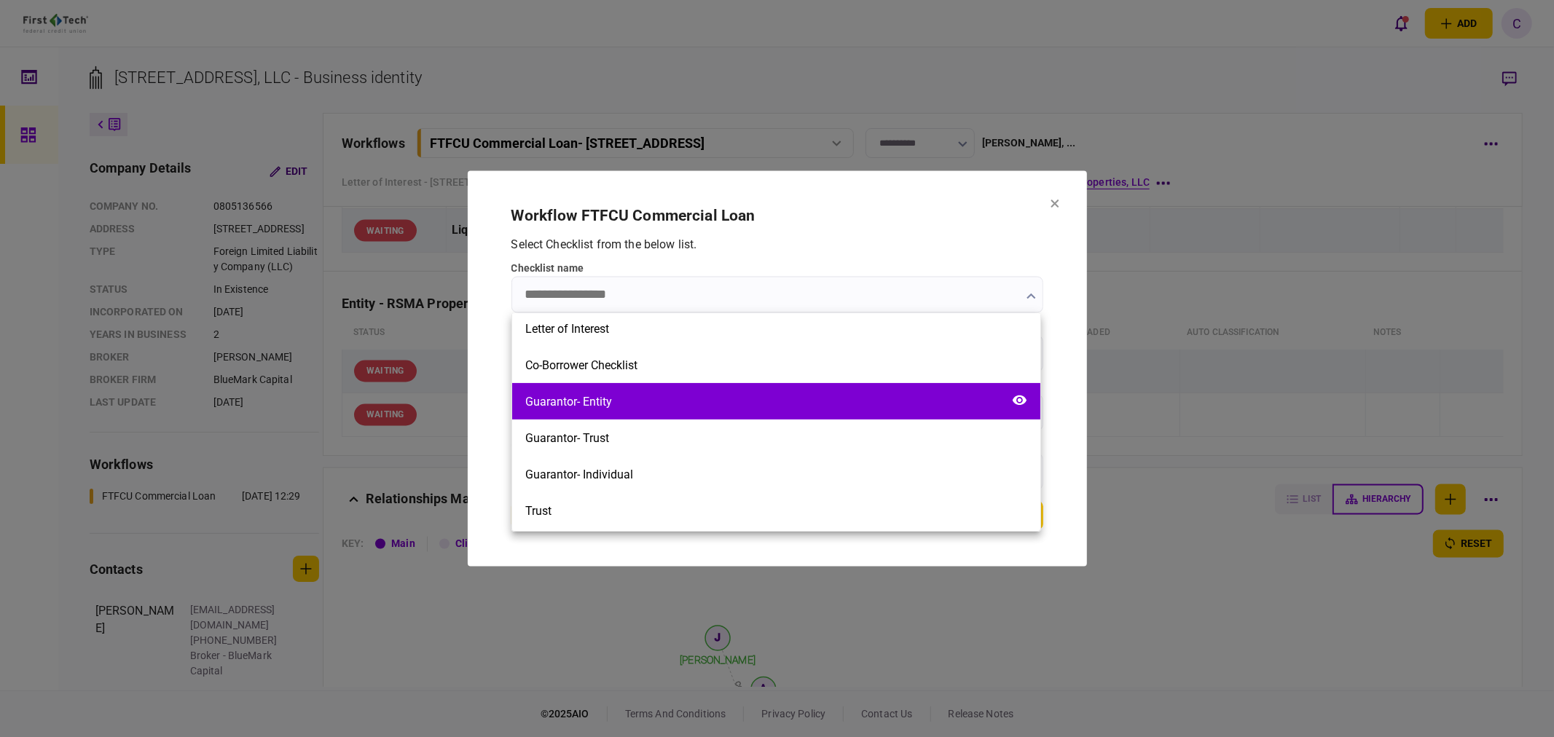
click at [620, 408] on div "Guarantor- Entity" at bounding box center [776, 401] width 528 height 36
type input "**********"
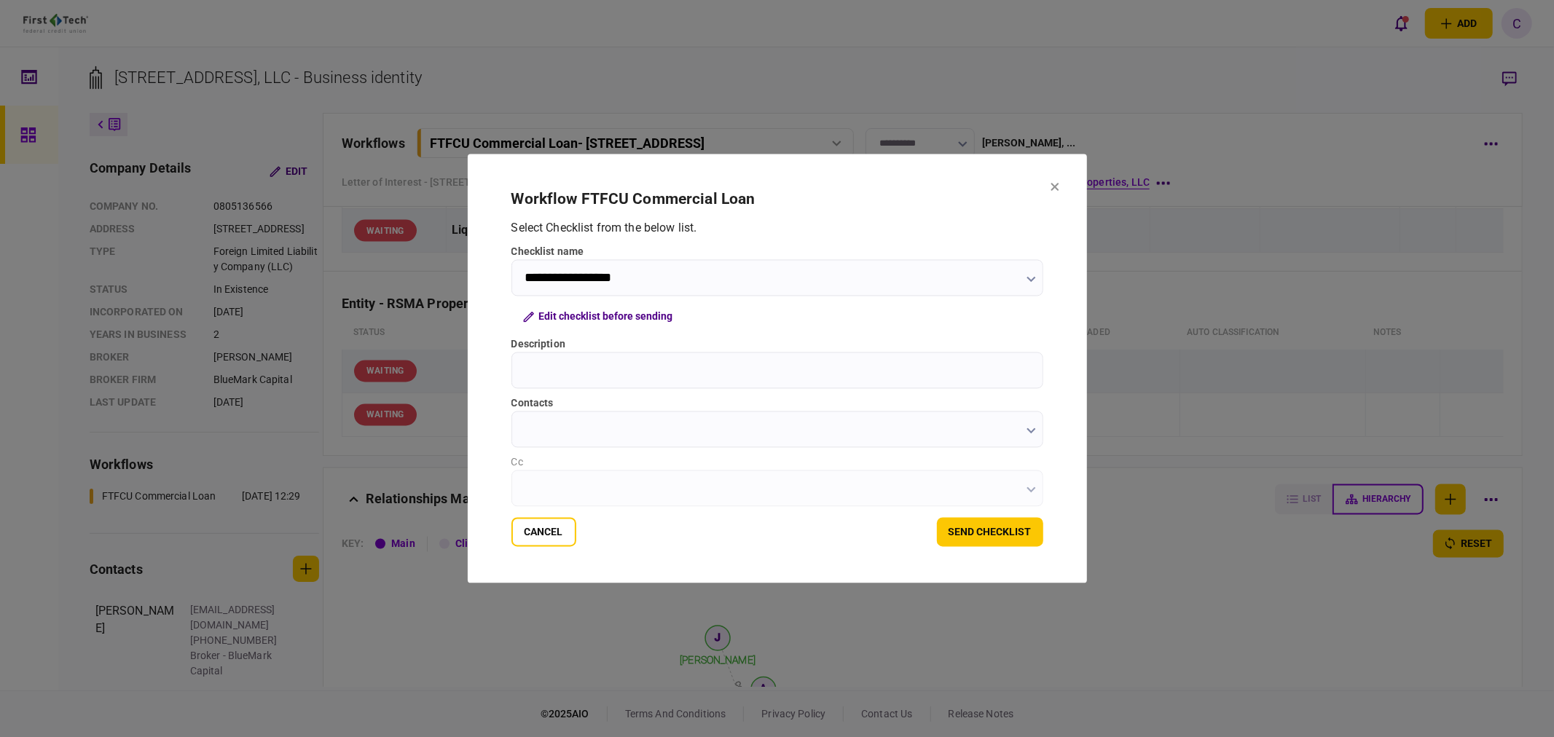
click at [570, 380] on input "Description" at bounding box center [777, 371] width 532 height 36
type input "**********"
click at [613, 318] on button "Edit checklist before sending" at bounding box center [597, 317] width 173 height 26
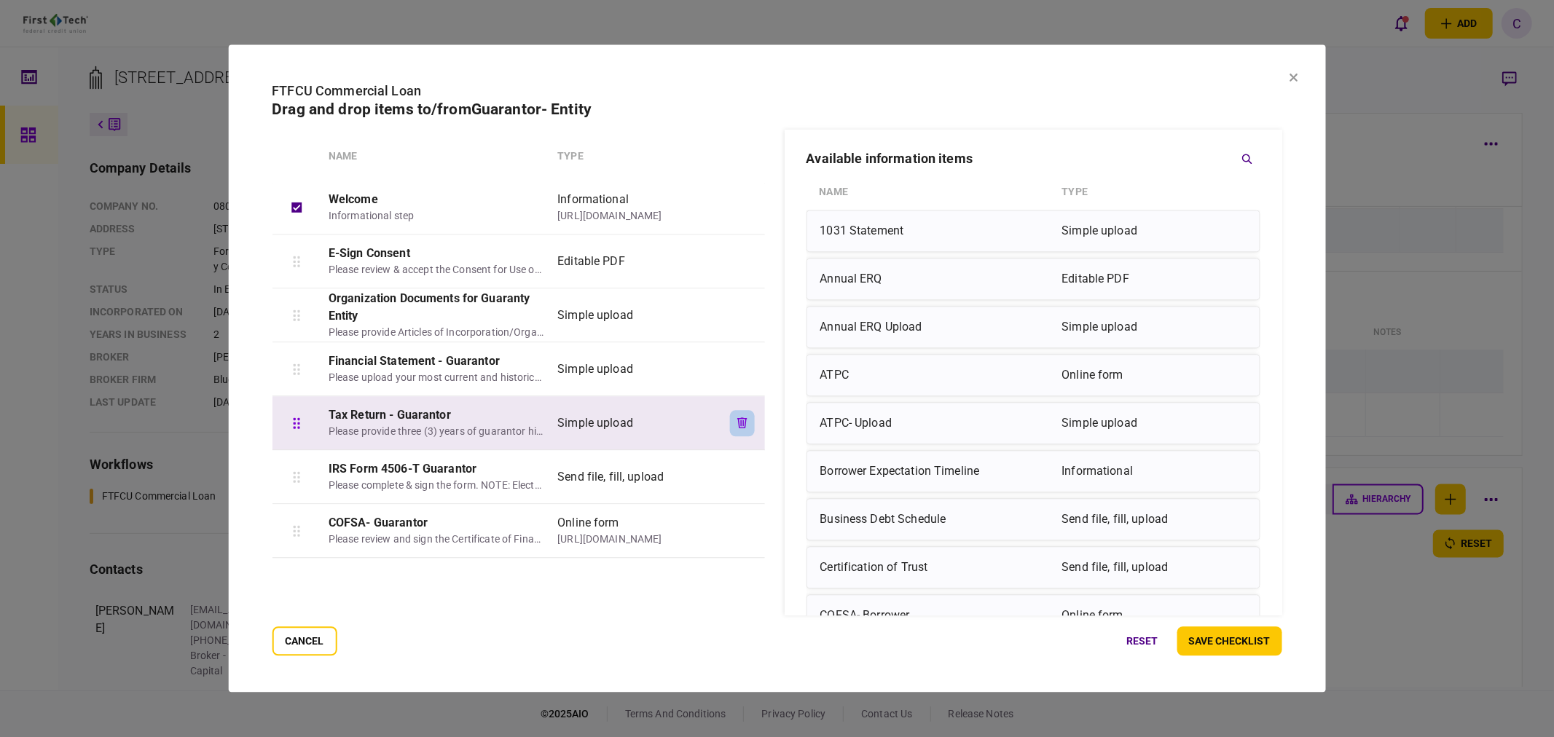
click at [740, 422] on icon "button" at bounding box center [742, 422] width 10 height 11
click at [740, 421] on icon "button" at bounding box center [742, 422] width 10 height 11
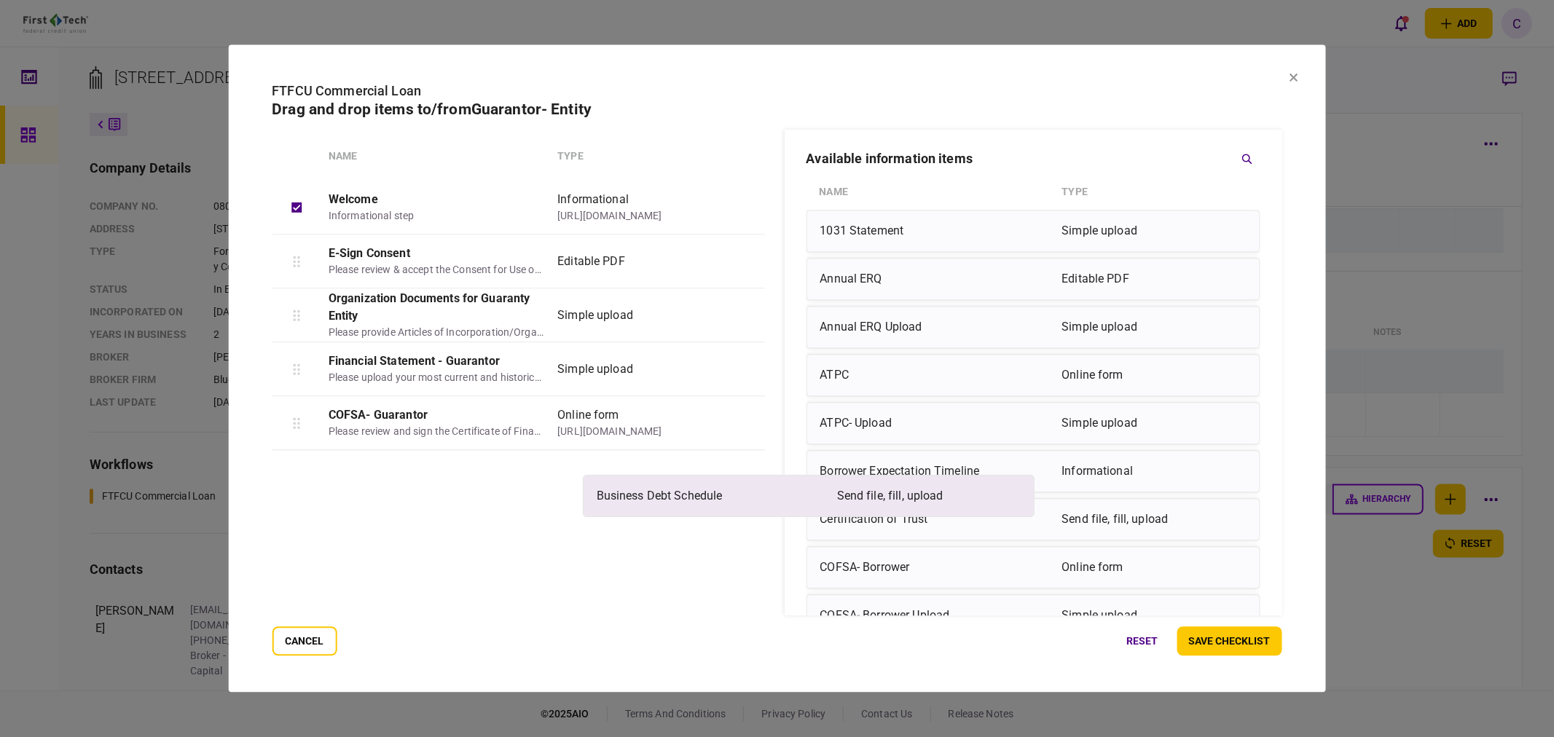
scroll to position [1, 0]
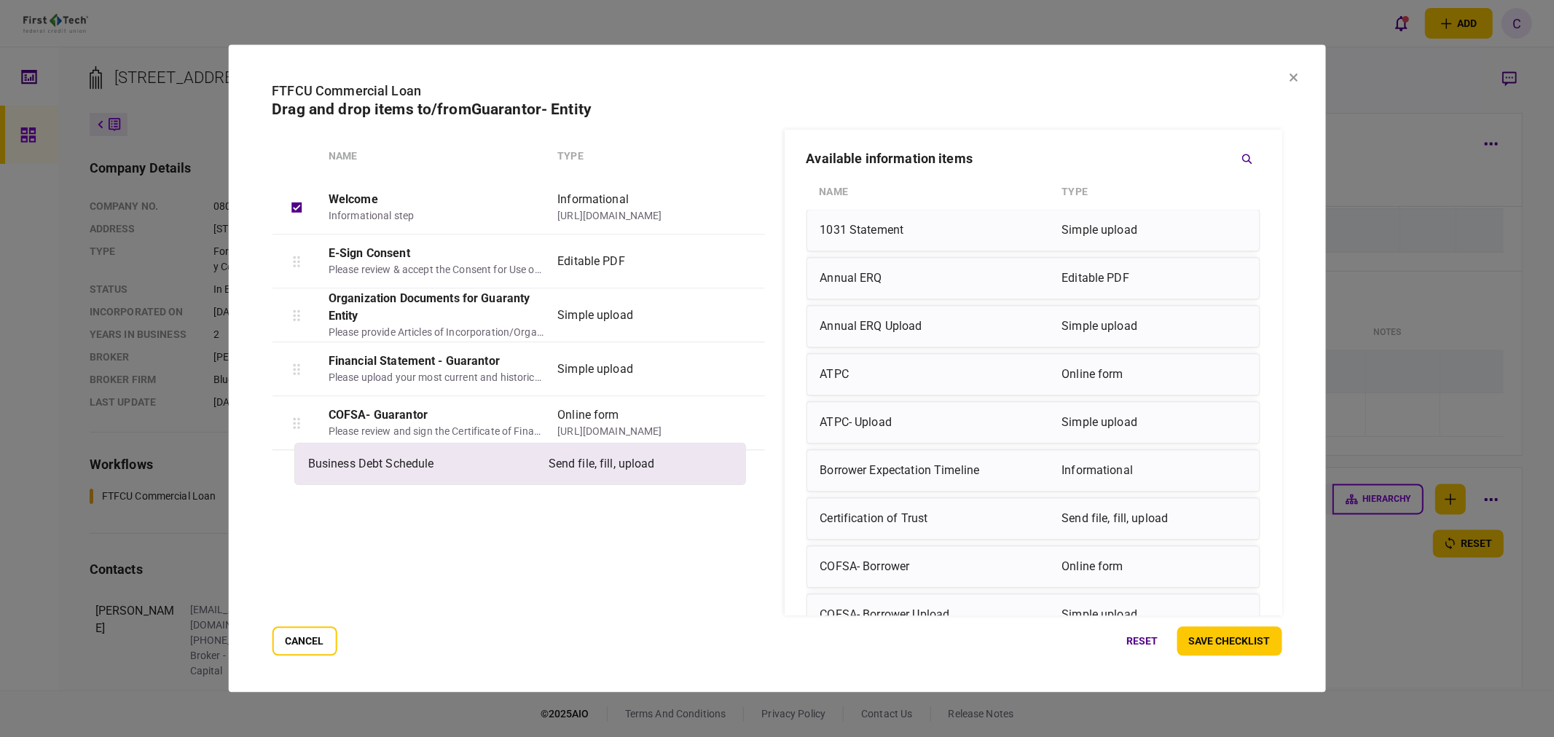
drag, startPoint x: 870, startPoint y: 525, endPoint x: 351, endPoint y: 468, distance: 521.7
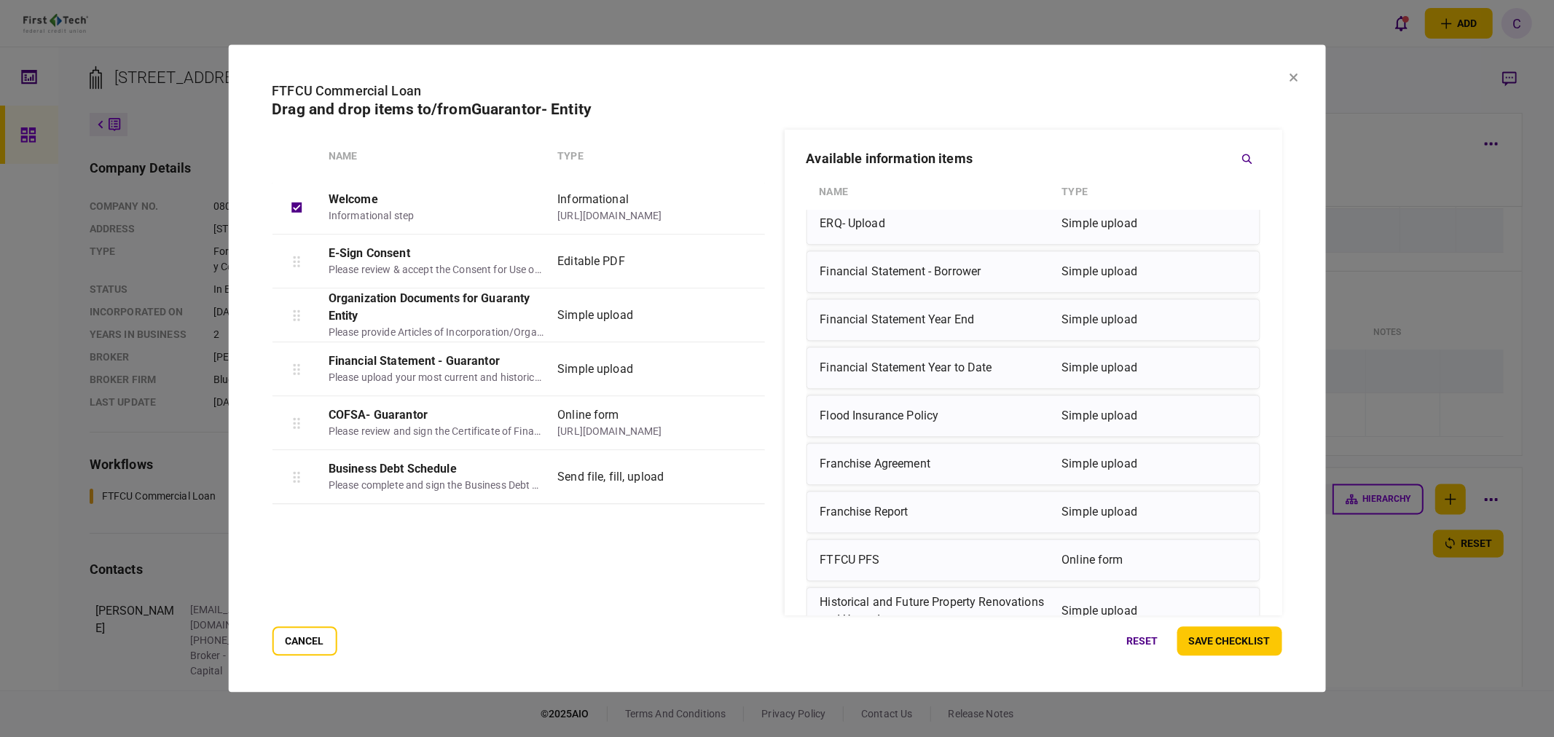
scroll to position [891, 0]
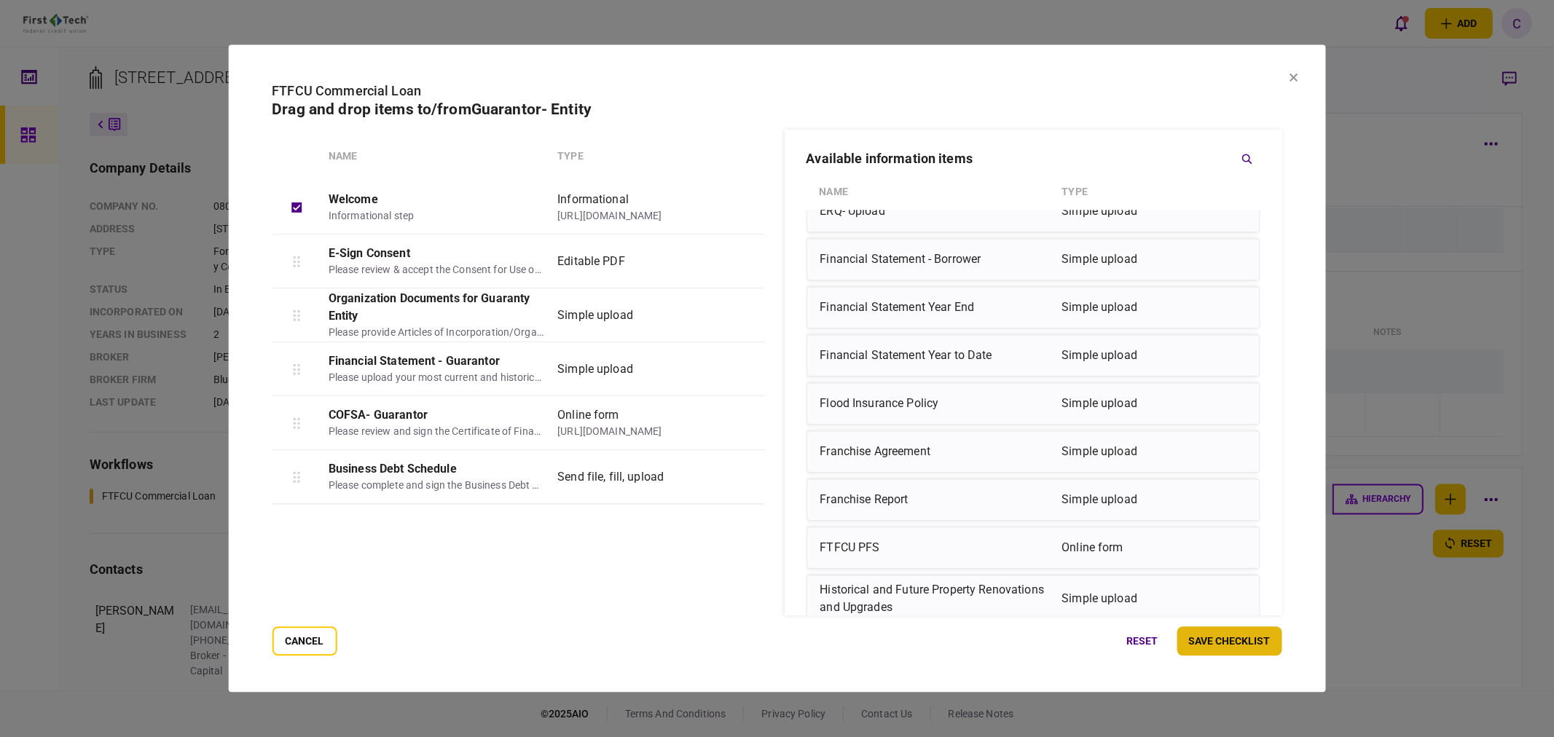
click at [1244, 642] on button "save checklist" at bounding box center [1229, 641] width 105 height 29
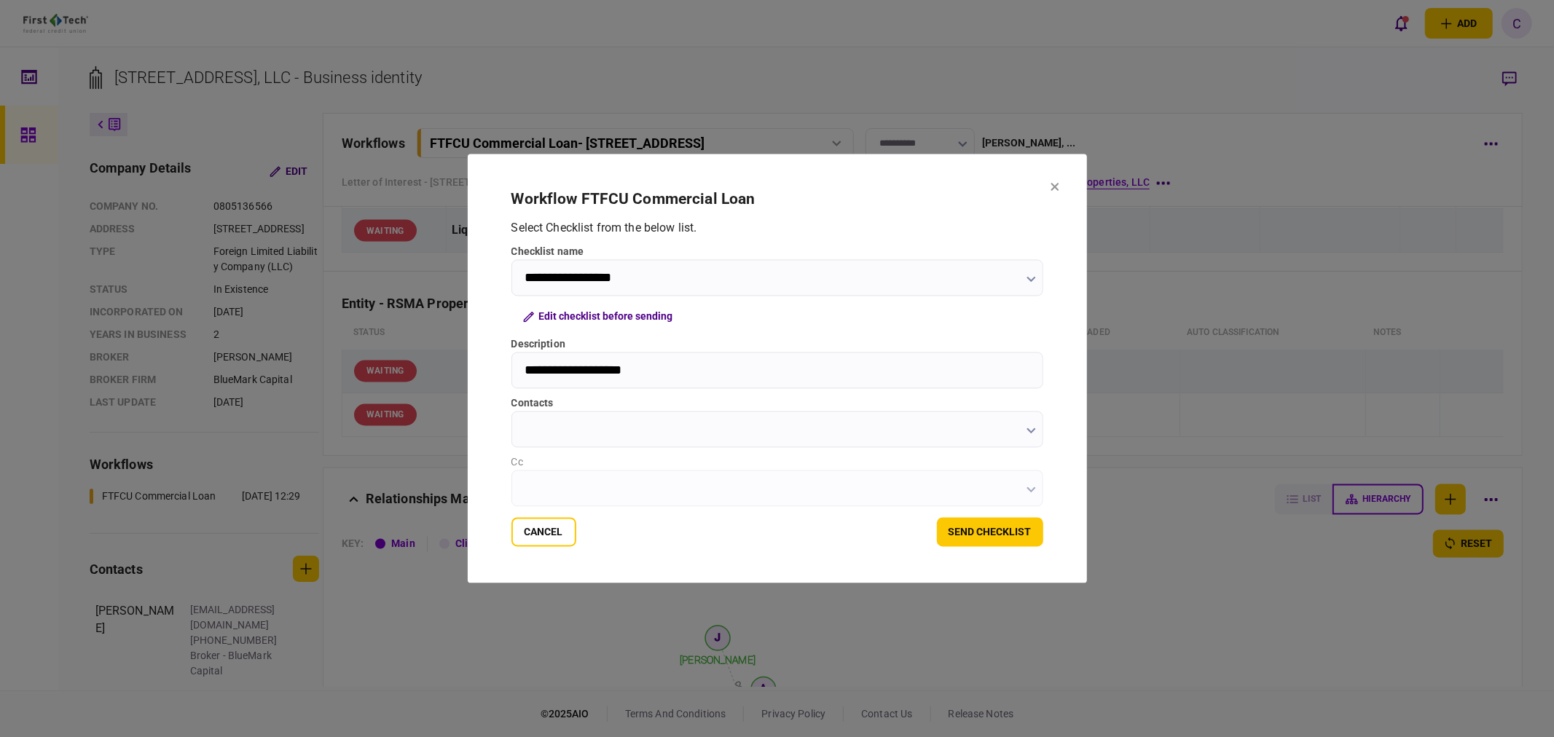
click at [585, 433] on input "contacts" at bounding box center [777, 430] width 532 height 36
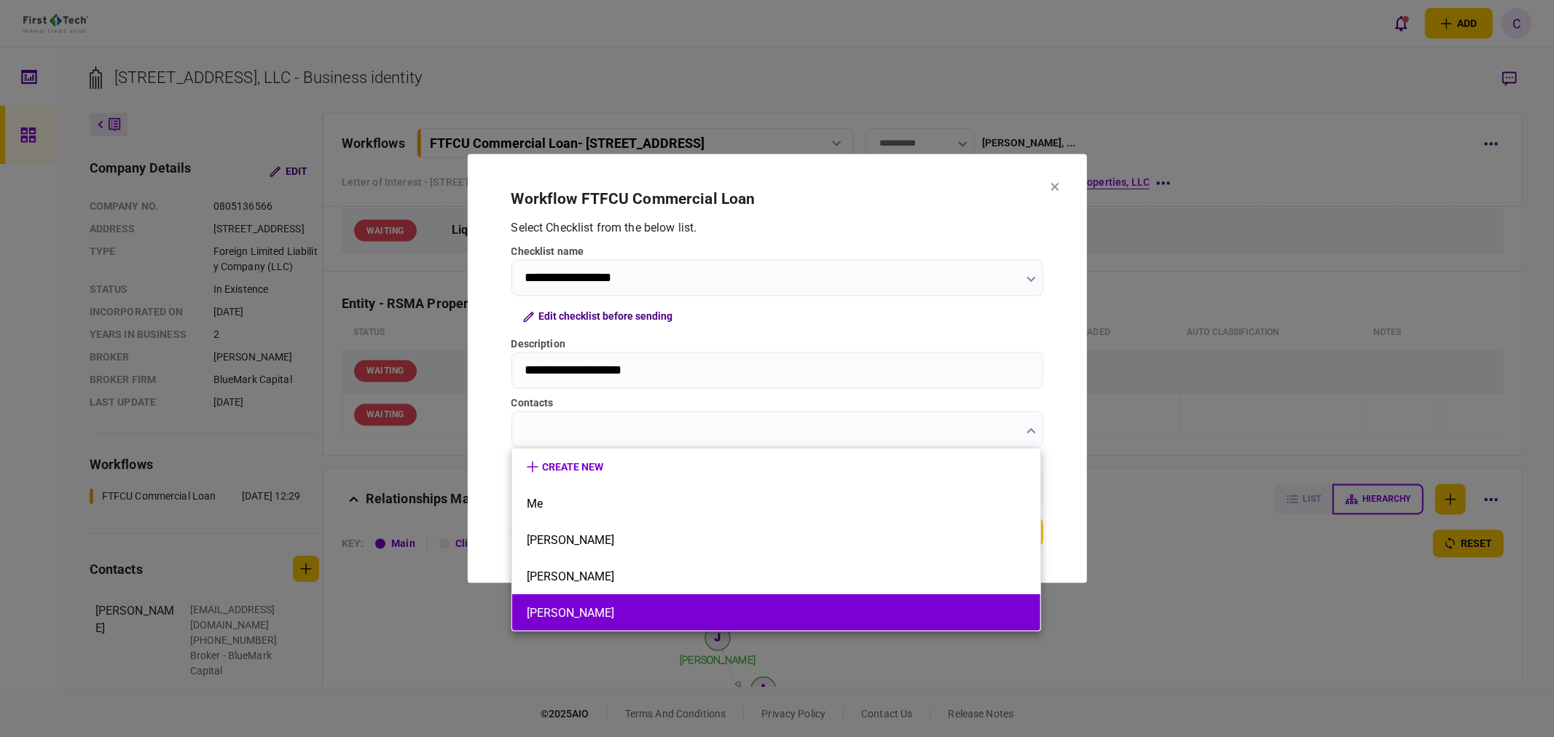
click at [527, 606] on button "[PERSON_NAME]" at bounding box center [776, 613] width 499 height 14
type input "**********"
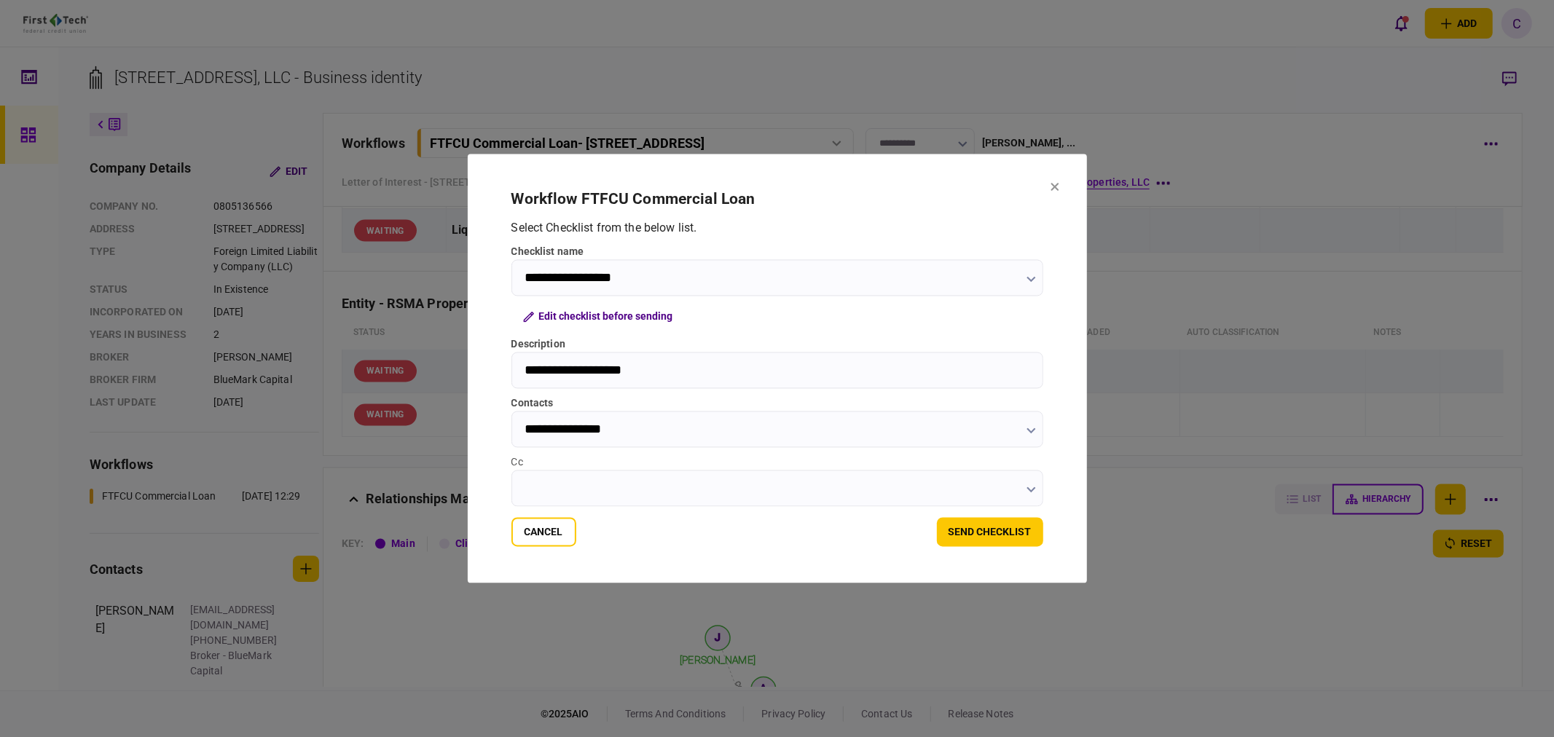
click at [538, 477] on input "Cc" at bounding box center [777, 489] width 532 height 36
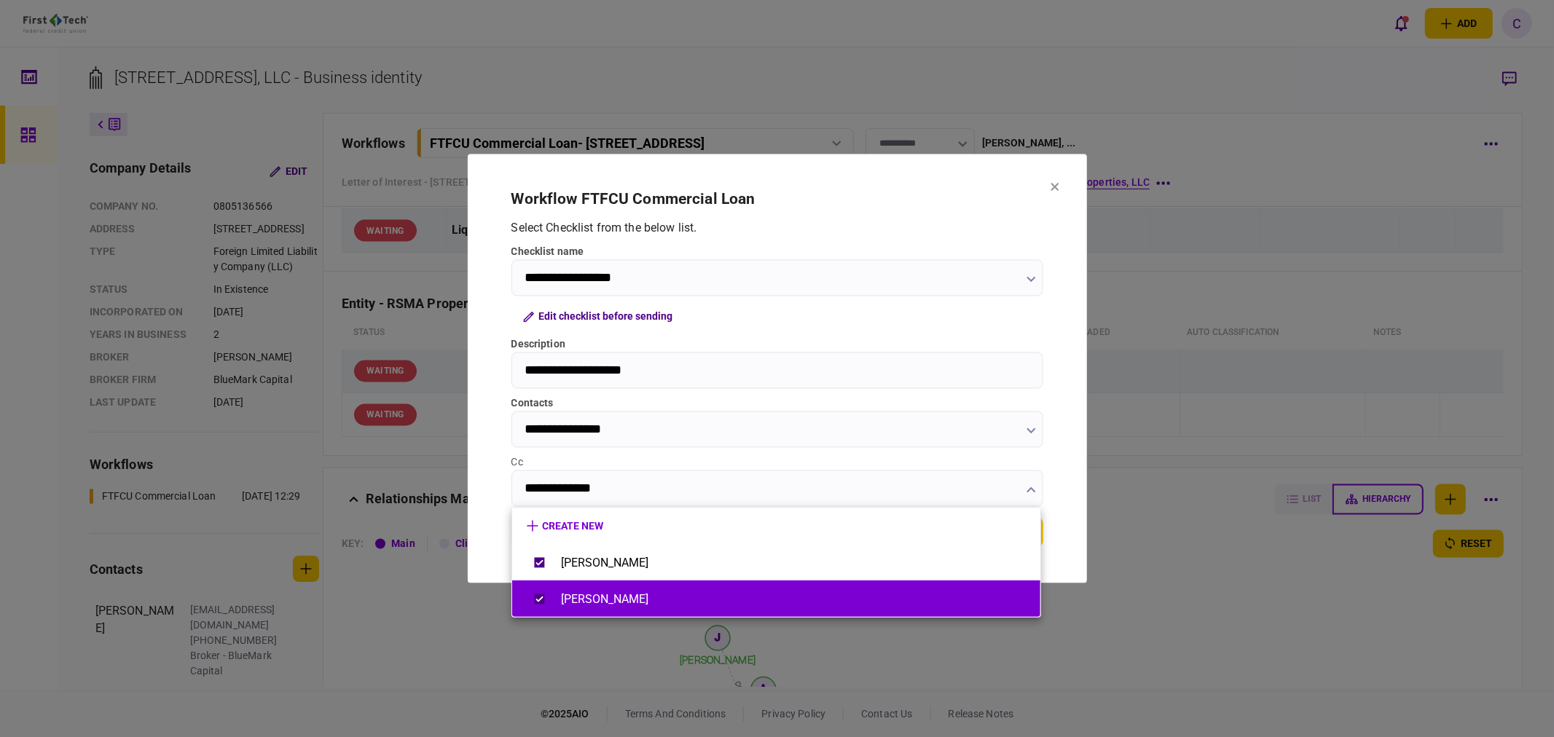
type input "**********"
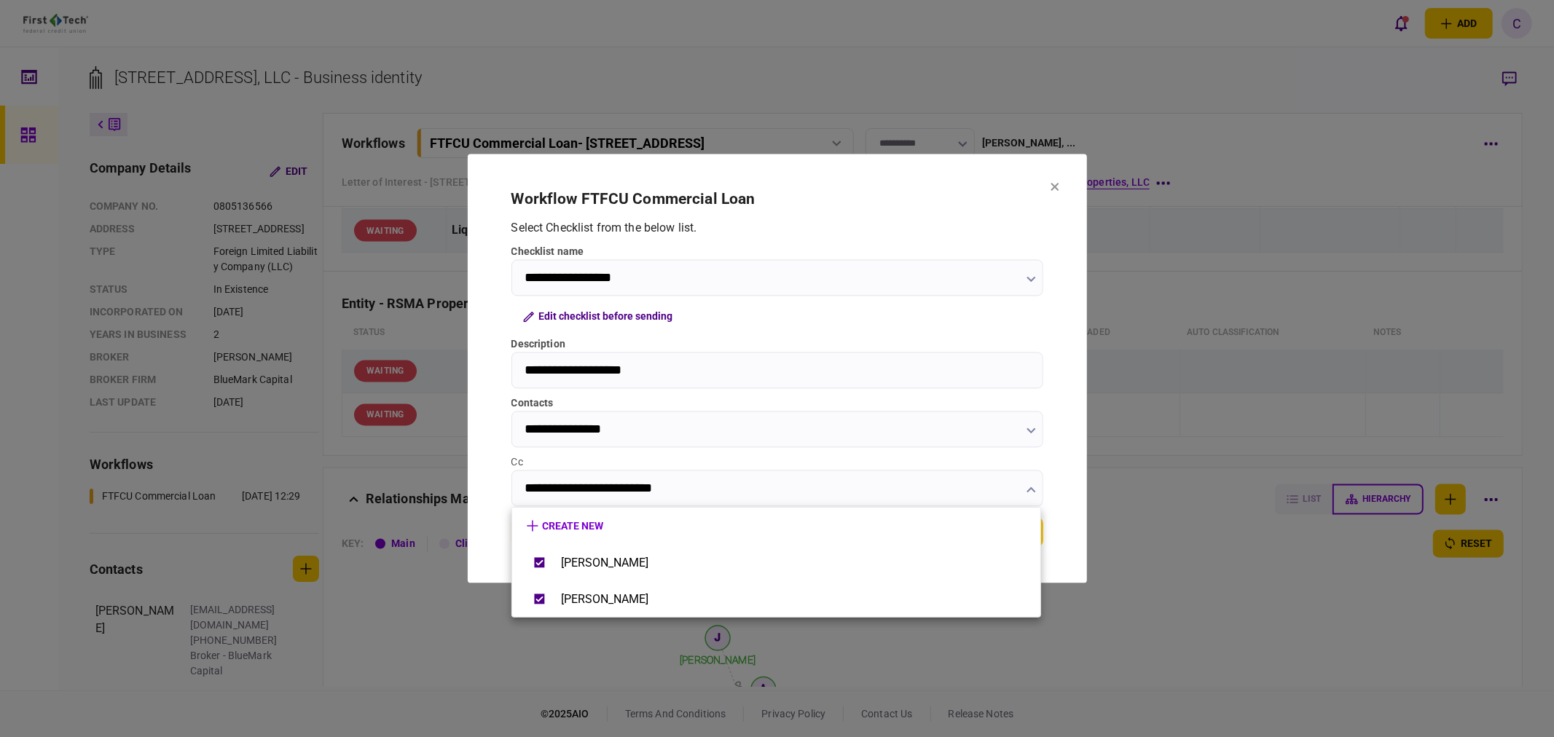
click at [483, 443] on div at bounding box center [777, 368] width 1554 height 737
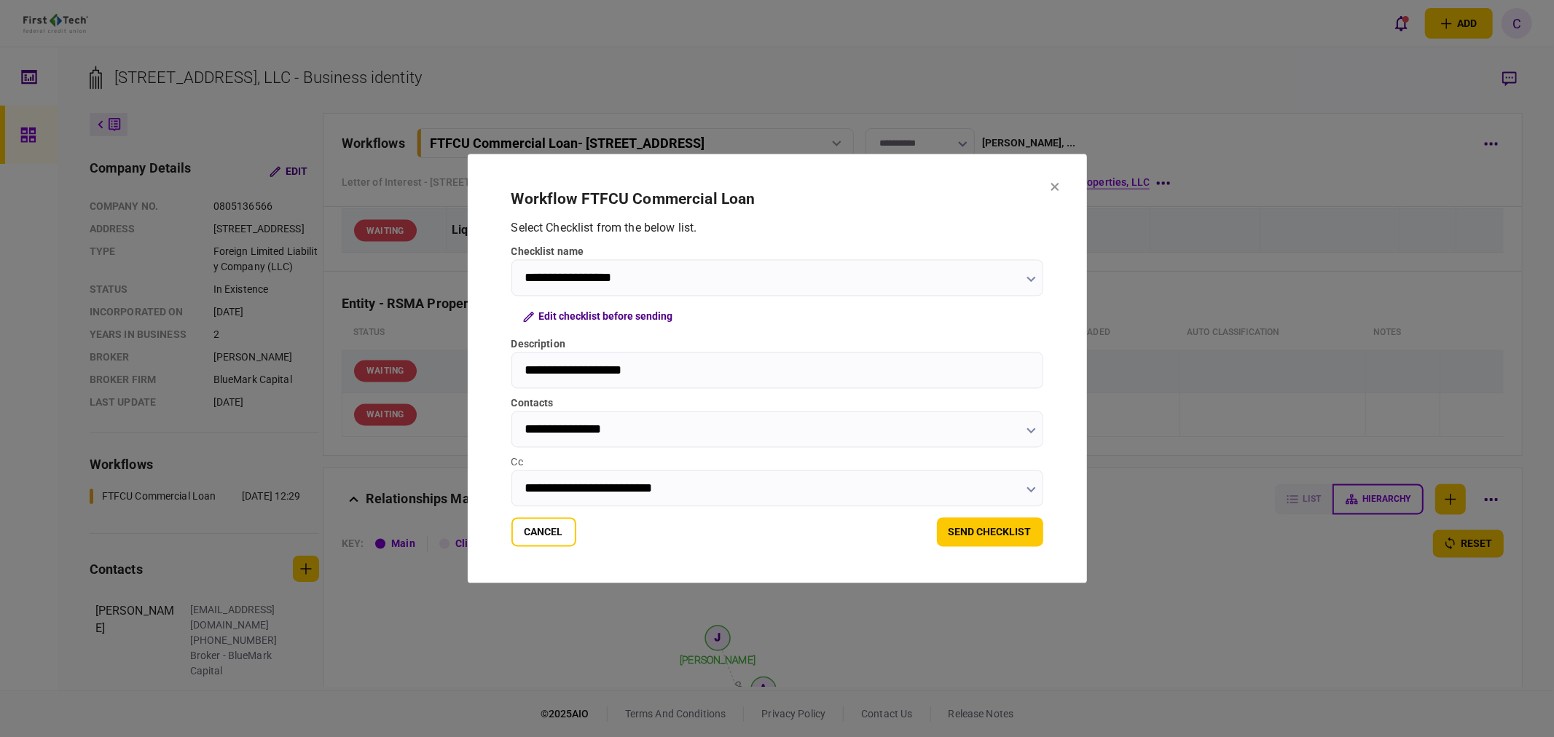
drag, startPoint x: 1010, startPoint y: 534, endPoint x: 814, endPoint y: 551, distance: 196.7
click at [814, 551] on section "**********" at bounding box center [777, 368] width 619 height 429
click at [994, 537] on button "send checklist" at bounding box center [990, 532] width 106 height 29
